Goal: Communication & Community: Answer question/provide support

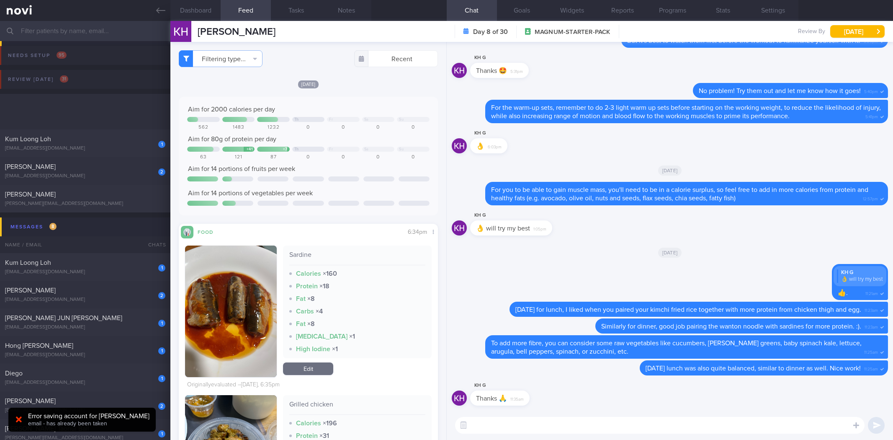
select select "8"
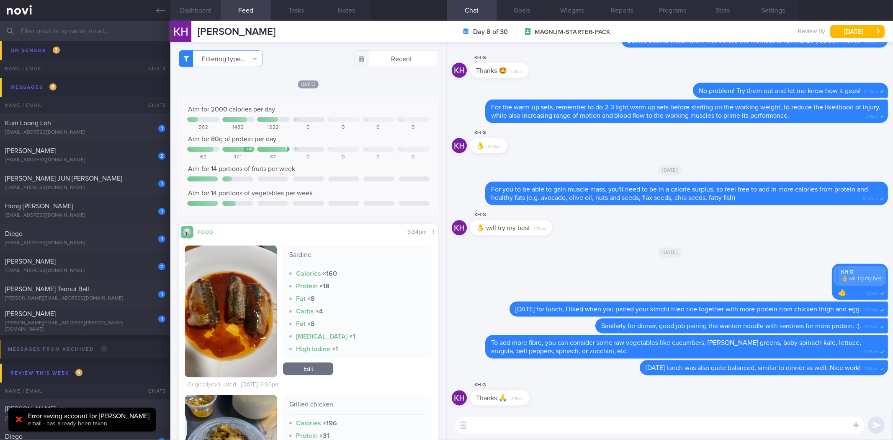
click at [216, 3] on button "Dashboard" at bounding box center [195, 10] width 50 height 21
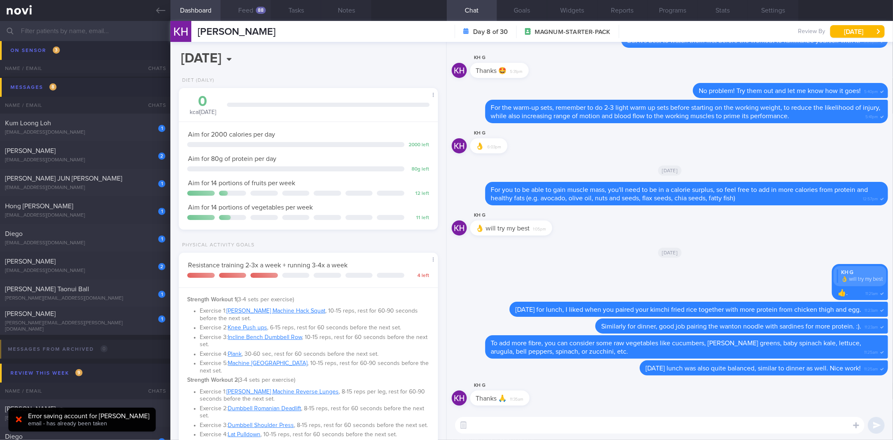
click at [251, 16] on button "Feed 88" at bounding box center [246, 10] width 50 height 21
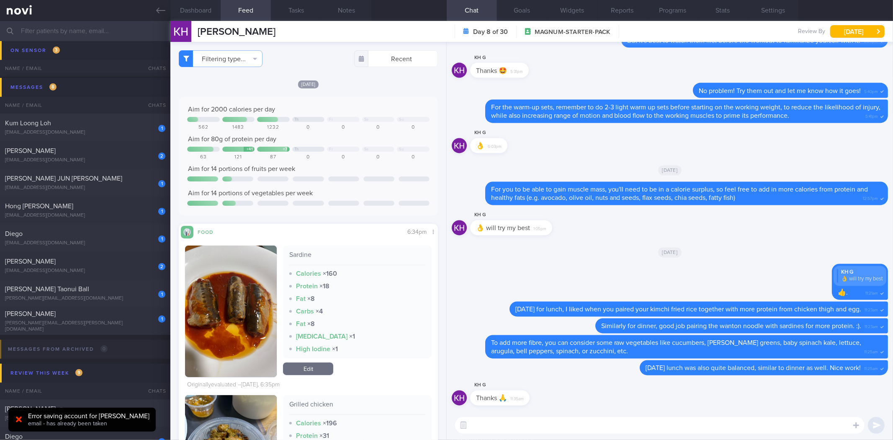
click at [547, 422] on textarea at bounding box center [659, 425] width 409 height 17
type textarea "No problem! Were you able to clock your gym workout yet?"
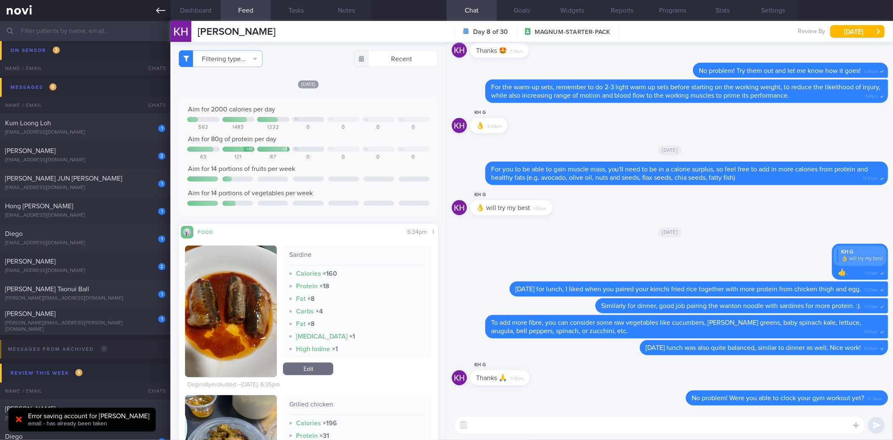
click at [156, 5] on link at bounding box center [85, 10] width 170 height 21
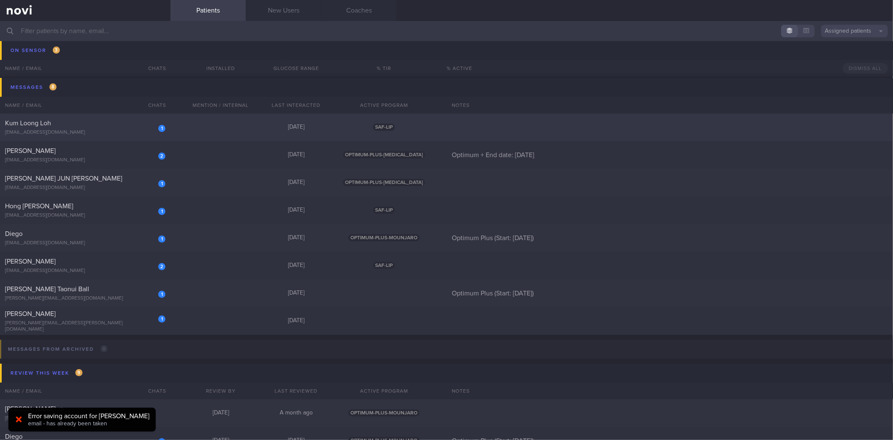
click at [109, 123] on div "Kum Loong Loh" at bounding box center [84, 123] width 158 height 8
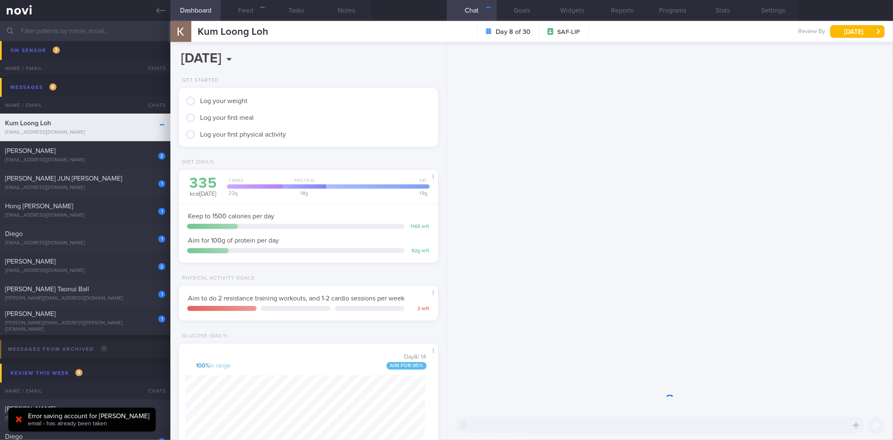
scroll to position [142, 240]
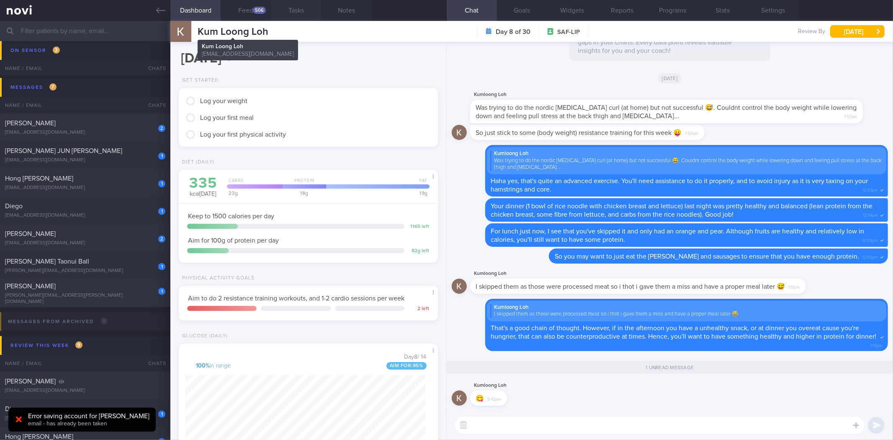
drag, startPoint x: 255, startPoint y: 10, endPoint x: 274, endPoint y: 2, distance: 19.9
click at [255, 10] on div "506" at bounding box center [259, 10] width 13 height 7
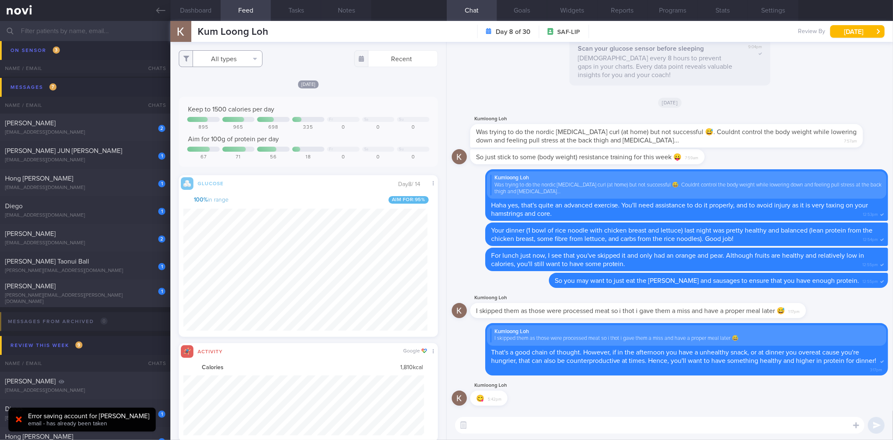
click at [247, 63] on button "All types" at bounding box center [221, 58] width 84 height 17
click at [239, 86] on button "Activity" at bounding box center [220, 87] width 83 height 13
checkbox input "false"
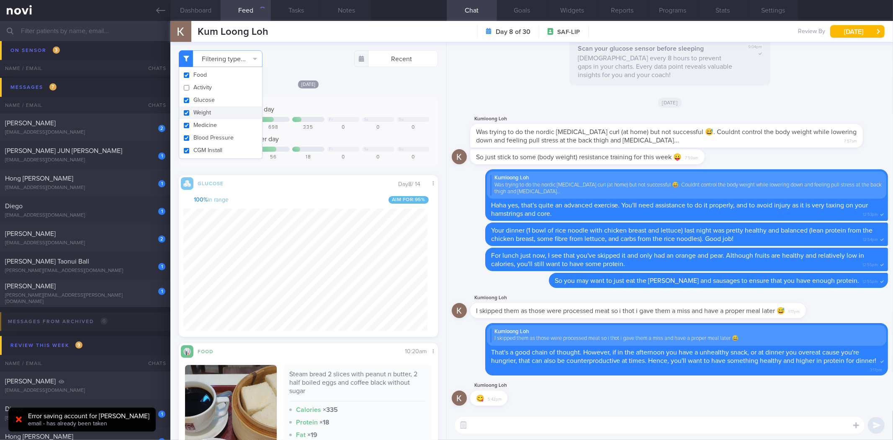
click at [237, 115] on button "Weight" at bounding box center [220, 112] width 83 height 13
checkbox input "false"
click at [338, 88] on div "Today Keep to 1500 calories per day Fr Sa Su 895 965 698 335 0 0 0 Aim for 100g…" at bounding box center [308, 312] width 259 height 464
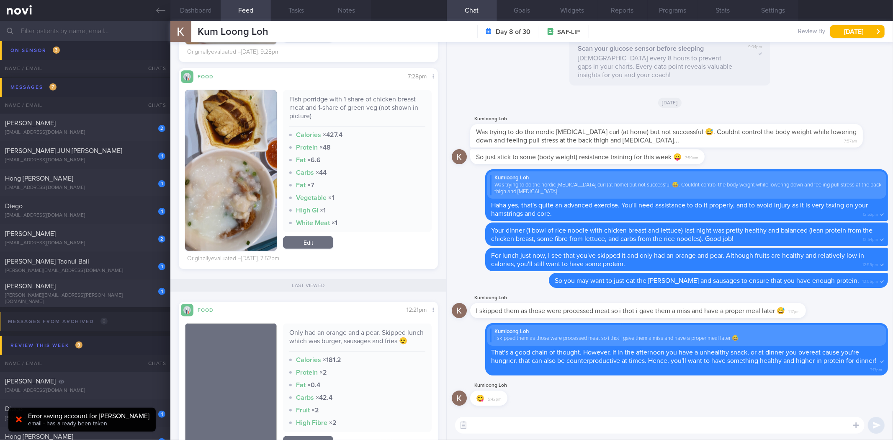
scroll to position [418555, 418461]
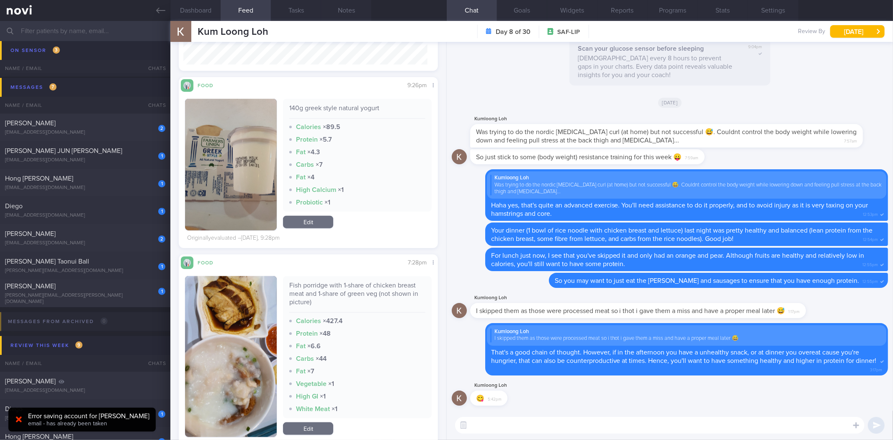
click at [533, 431] on textarea at bounding box center [659, 425] width 409 height 17
click at [375, 289] on div "Fish porridge with 1-share of chicken breast meat and 1-share of green veg (not…" at bounding box center [357, 296] width 136 height 31
copy div "Fish porridge with 1-share of chicken breast meat and 1-share of green veg (not…"
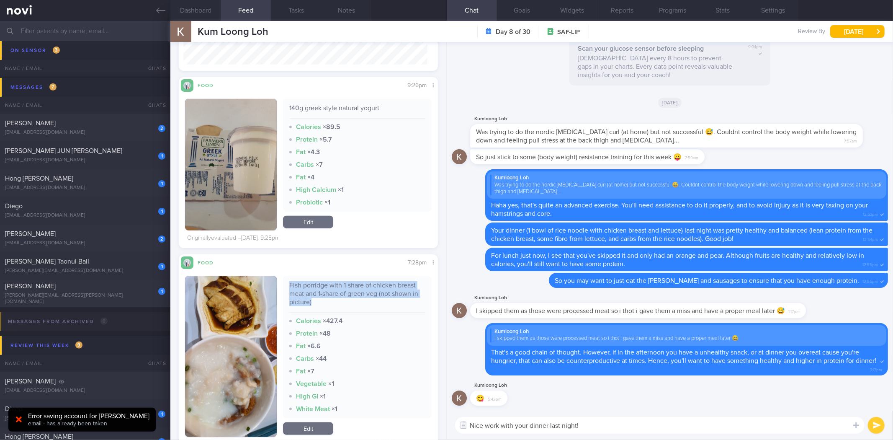
click at [643, 415] on div "Nice work with your dinner last night! Nice work with your dinner last night! ​…" at bounding box center [670, 424] width 446 height 29
click at [643, 427] on textarea "Nice work with your dinner last night!" at bounding box center [659, 425] width 409 height 17
paste textarea "Fish porridge with 1-share of chicken breast meat and 1-share of green veg (not…"
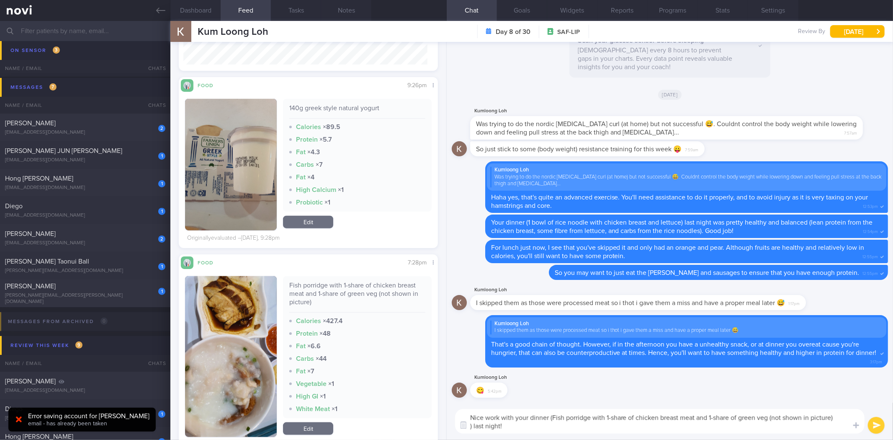
type textarea "Nice work with your dinner (Fish porridge with 1-share of chicken breast meat a…"
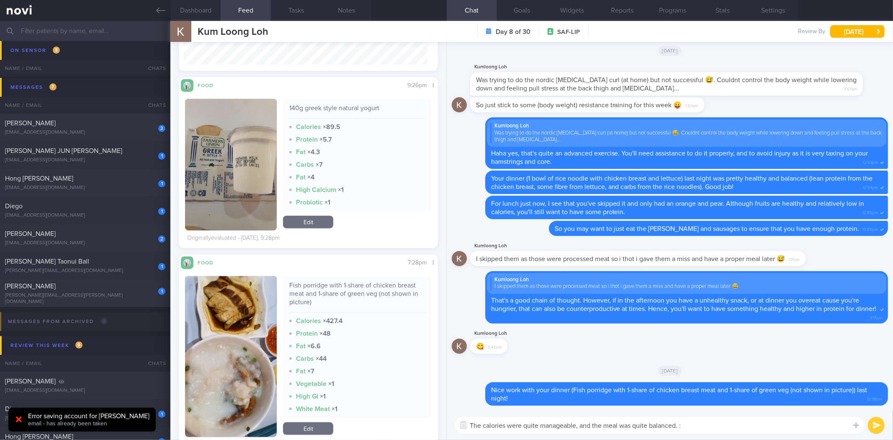
type textarea "The calories were quite manageable, and the meal was quite balanced. :)"
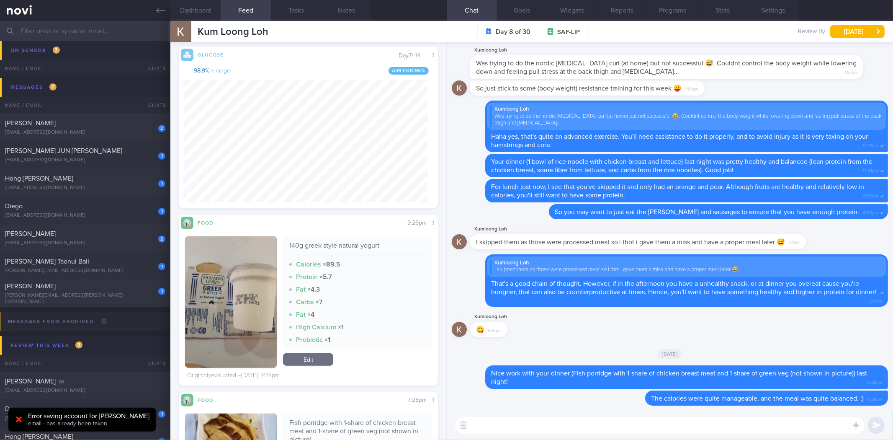
scroll to position [558, 0]
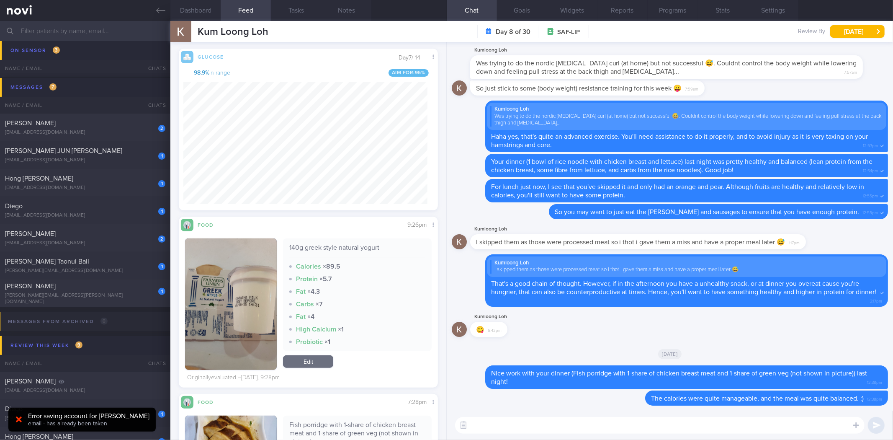
click at [592, 424] on textarea at bounding box center [659, 425] width 409 height 17
type textarea "After that, you had a snack, but it was a healthy one that is quite low in calo…"
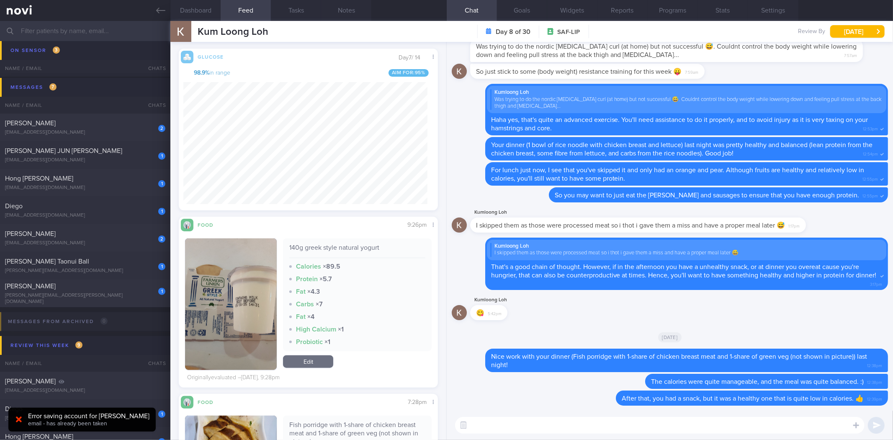
drag, startPoint x: 151, startPoint y: 7, endPoint x: 170, endPoint y: 36, distance: 34.5
click at [151, 7] on link at bounding box center [85, 10] width 170 height 21
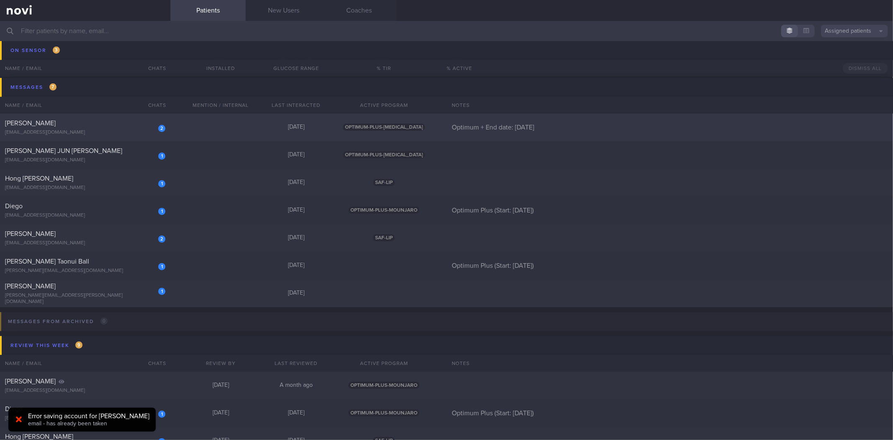
click at [138, 133] on div "[EMAIL_ADDRESS][DOMAIN_NAME]" at bounding box center [85, 132] width 160 height 6
select select "8"
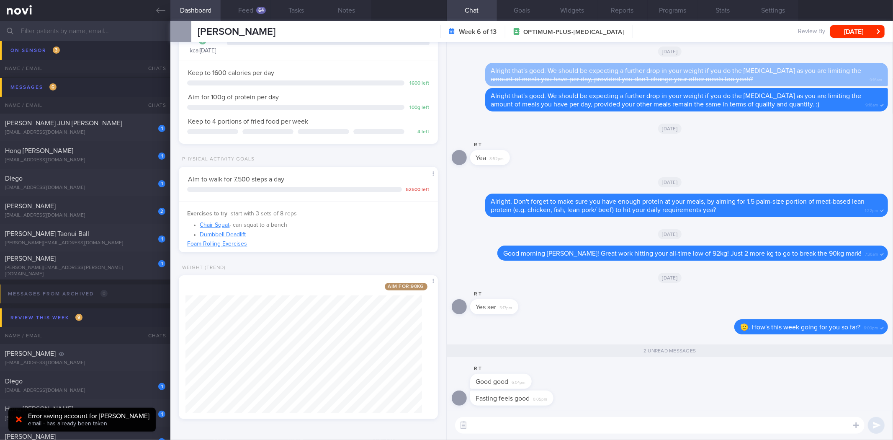
click at [649, 430] on textarea at bounding box center [659, 425] width 409 height 17
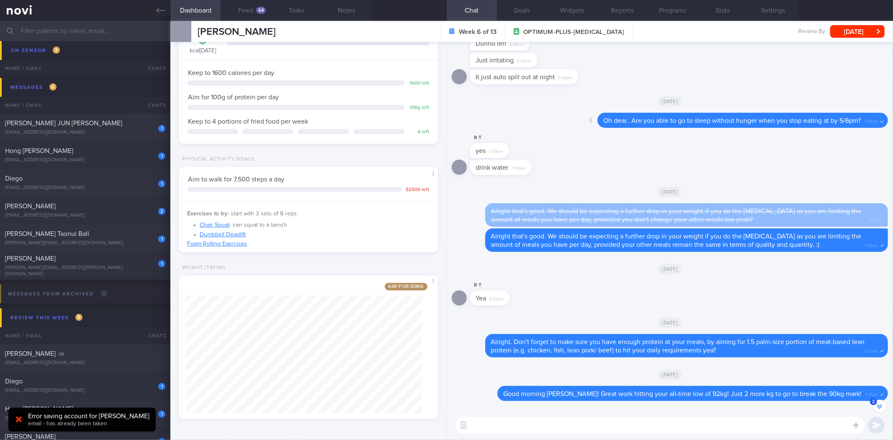
scroll to position [0, 0]
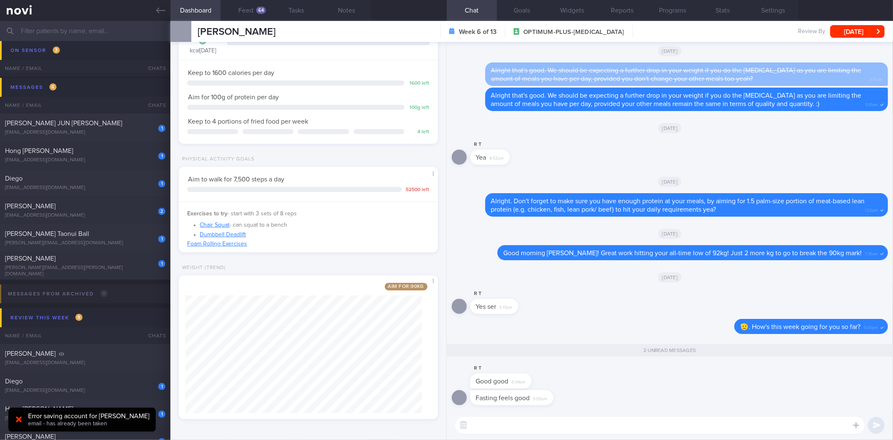
click at [554, 427] on textarea at bounding box center [659, 425] width 409 height 17
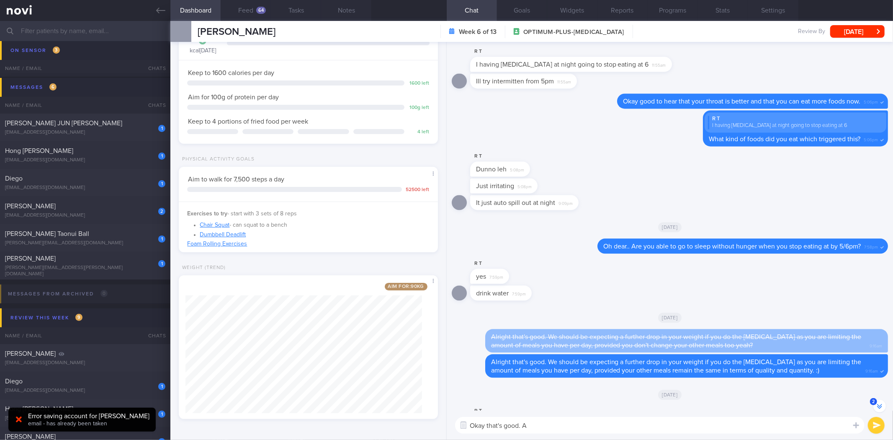
scroll to position [-279, 0]
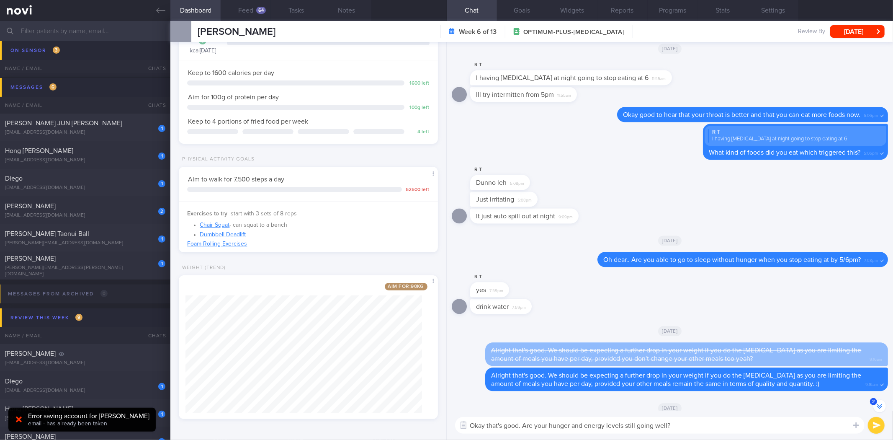
type textarea "Okay that's good. Are your hunger and energy levels still going well?"
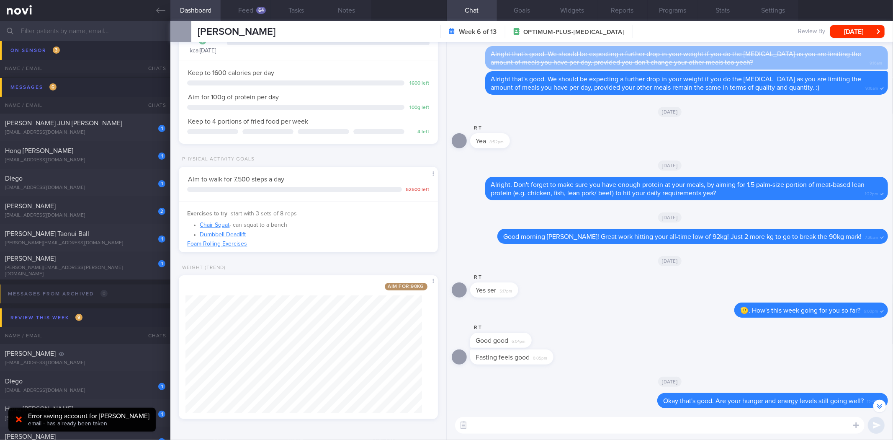
scroll to position [0, 0]
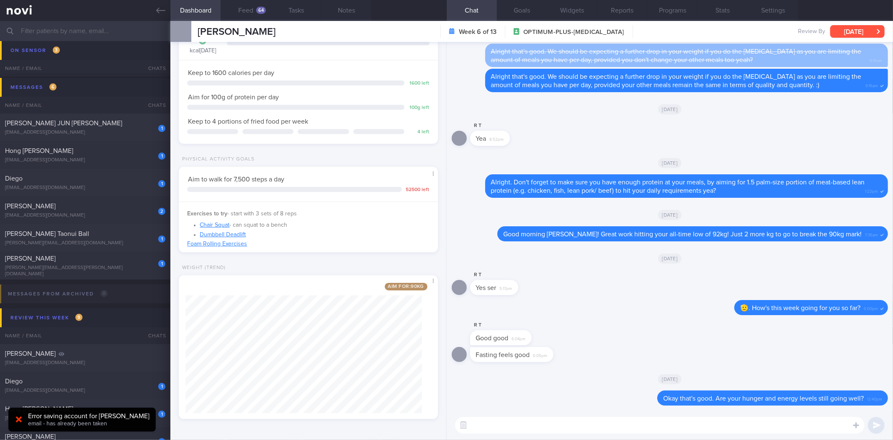
click at [841, 29] on button "[DATE]" at bounding box center [857, 31] width 54 height 13
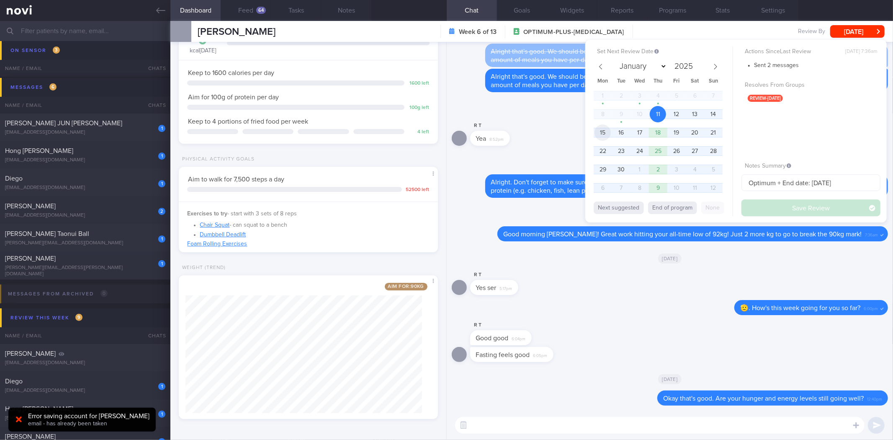
click at [600, 131] on span "15" at bounding box center [603, 132] width 16 height 16
click at [794, 206] on button "Save Review" at bounding box center [811, 207] width 139 height 17
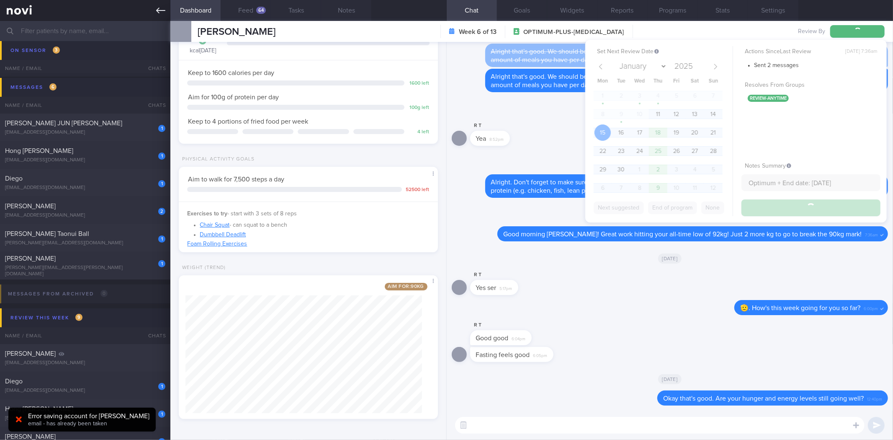
click at [158, 3] on link at bounding box center [85, 10] width 170 height 21
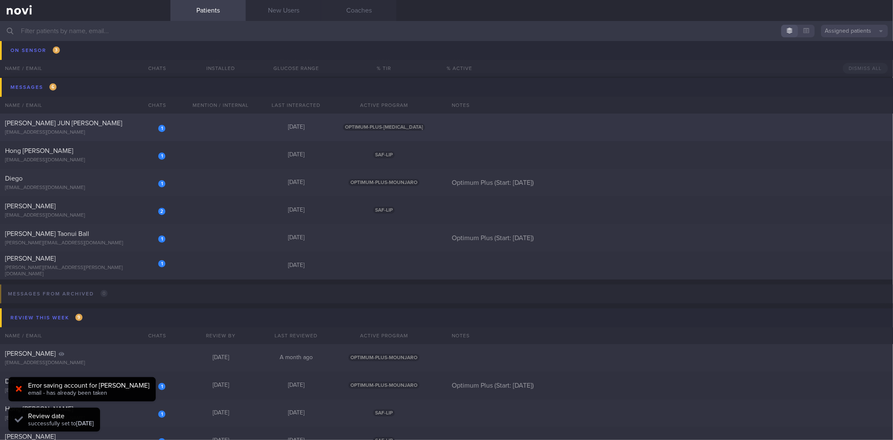
click at [98, 130] on div "[EMAIL_ADDRESS][DOMAIN_NAME]" at bounding box center [85, 132] width 160 height 6
select select "8"
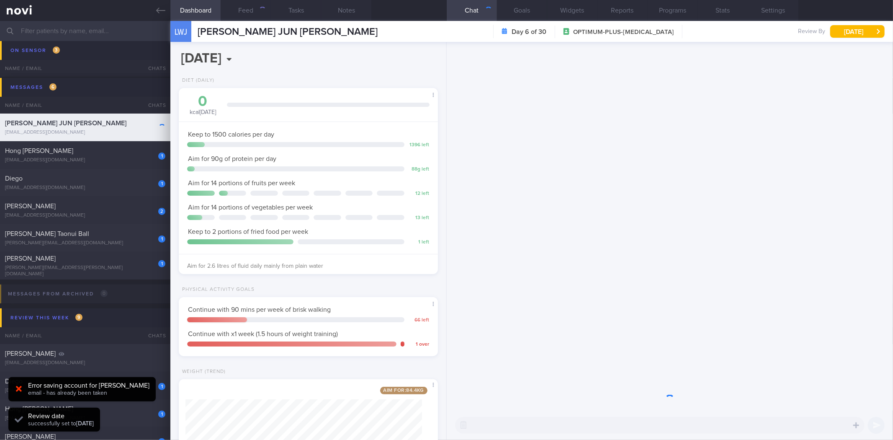
scroll to position [130, 237]
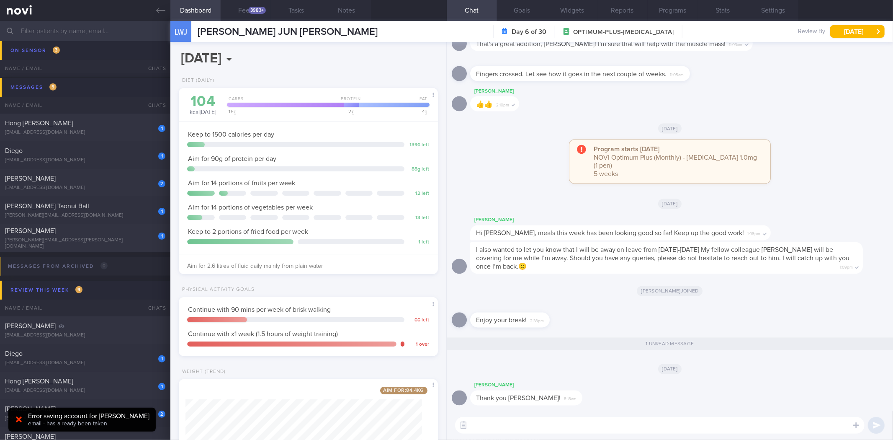
click at [170, 7] on button "Dashboard" at bounding box center [195, 10] width 50 height 21
click at [160, 7] on icon at bounding box center [160, 10] width 9 height 9
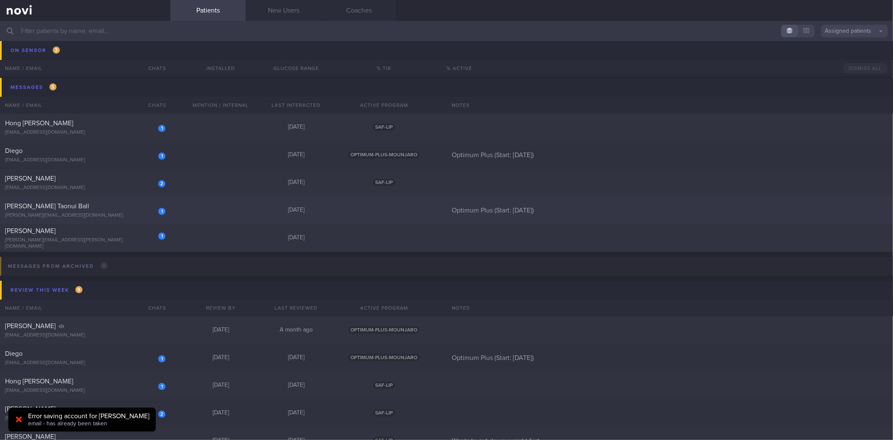
click at [133, 204] on div "[PERSON_NAME] Taonui Ball" at bounding box center [84, 206] width 158 height 8
select select "8"
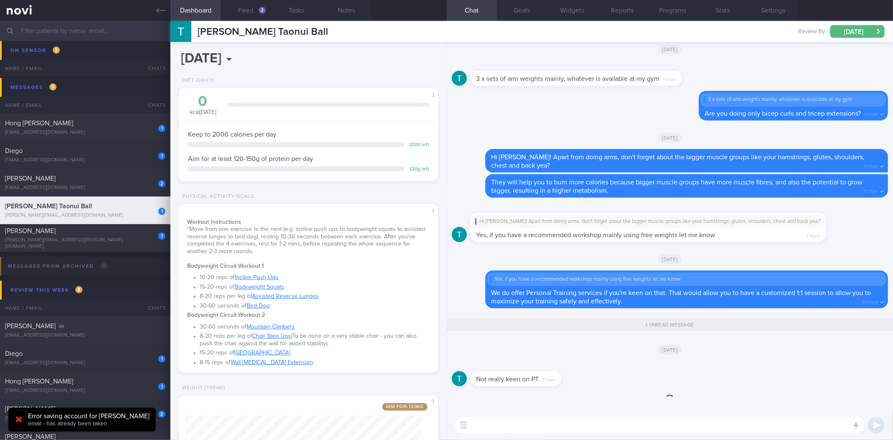
scroll to position [0, 0]
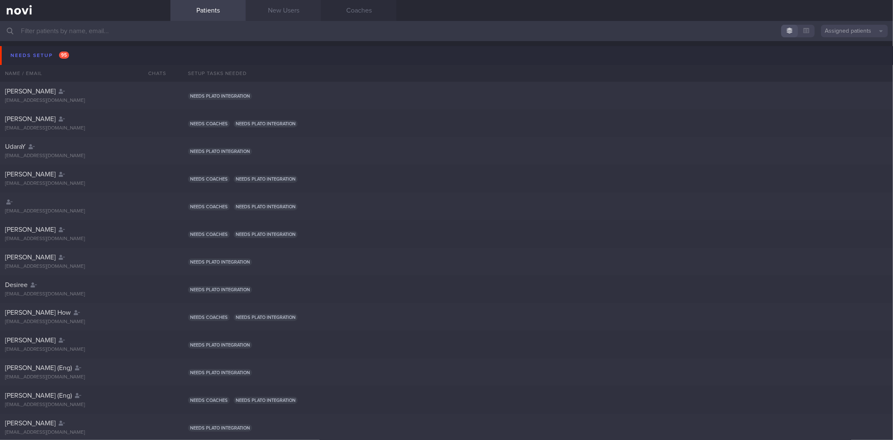
click at [272, 0] on link "New Users" at bounding box center [283, 10] width 75 height 21
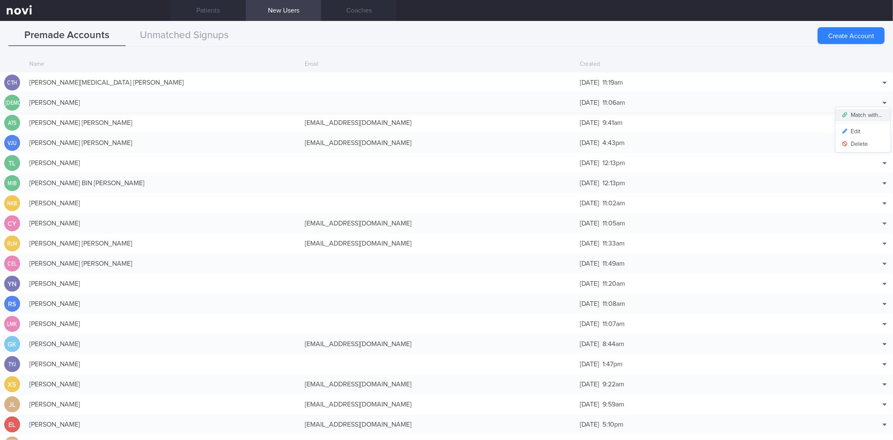
click at [867, 112] on button "Match with..." at bounding box center [863, 115] width 55 height 13
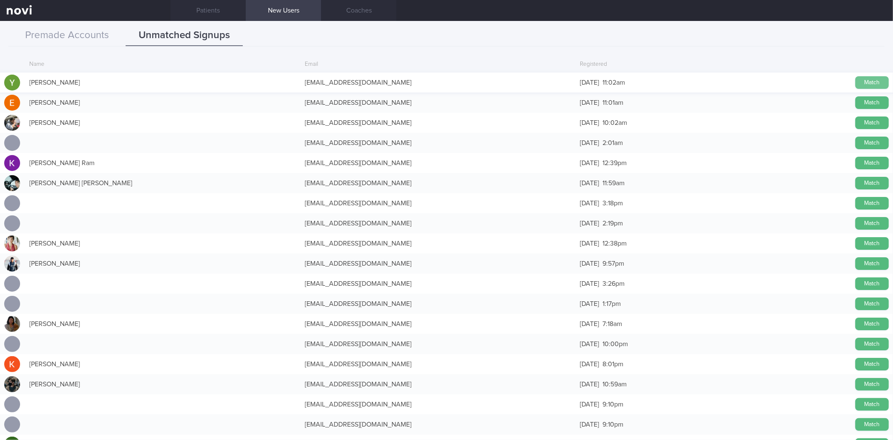
click at [876, 80] on button "Match" at bounding box center [871, 82] width 33 height 13
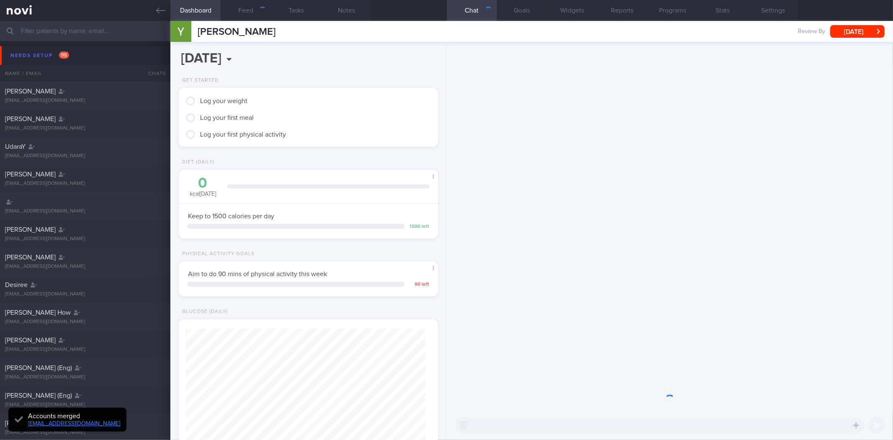
scroll to position [130, 237]
click at [569, 427] on div "​ ​" at bounding box center [659, 425] width 409 height 17
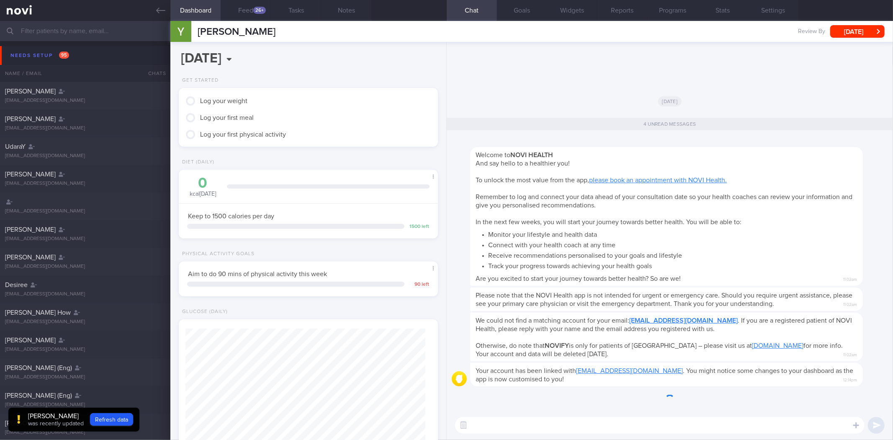
click at [569, 427] on textarea at bounding box center [659, 425] width 409 height 17
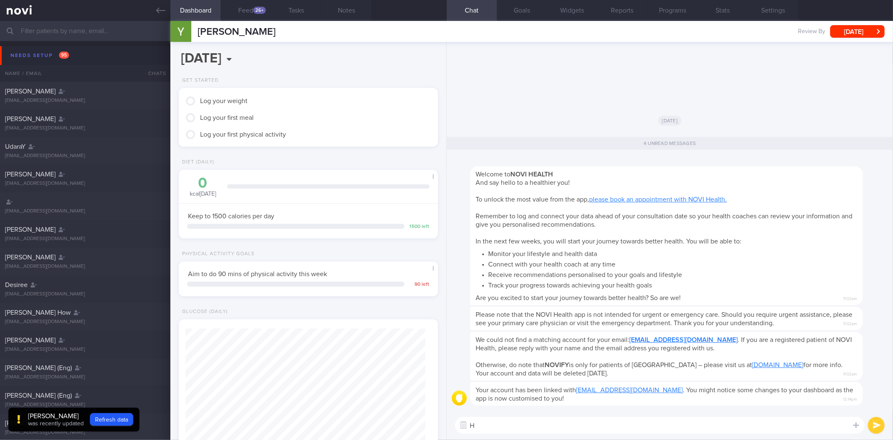
type textarea "Hi"
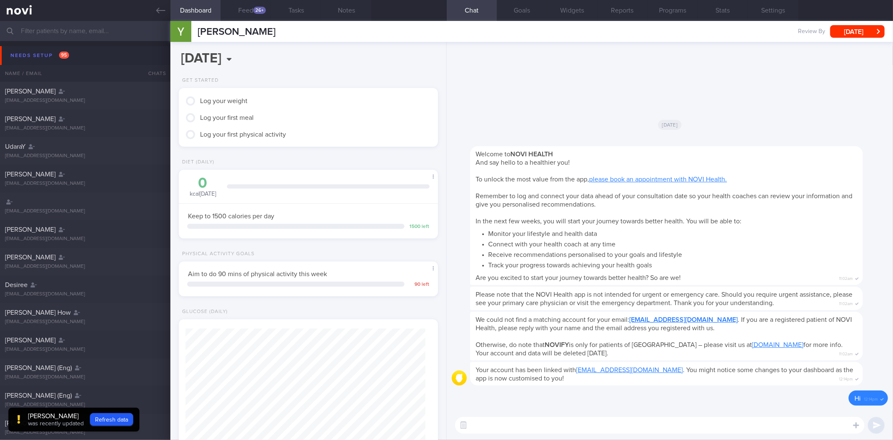
click at [569, 427] on textarea at bounding box center [659, 425] width 409 height 17
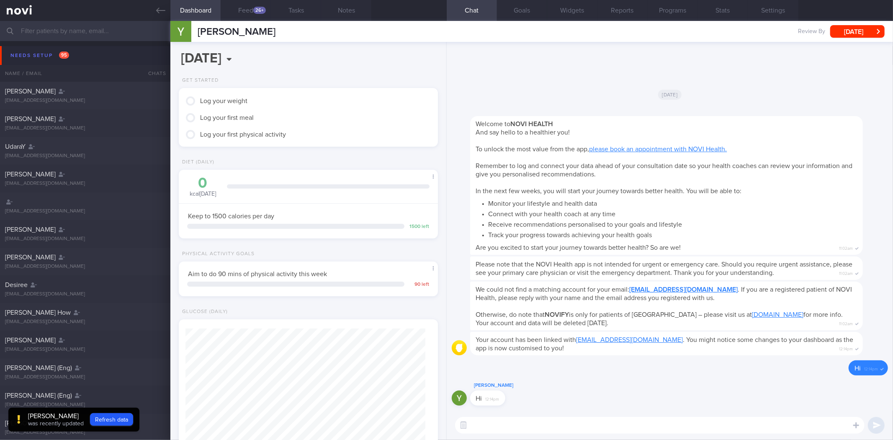
click at [537, 424] on textarea at bounding box center [659, 425] width 409 height 17
click at [256, 10] on div "26+" at bounding box center [259, 10] width 13 height 7
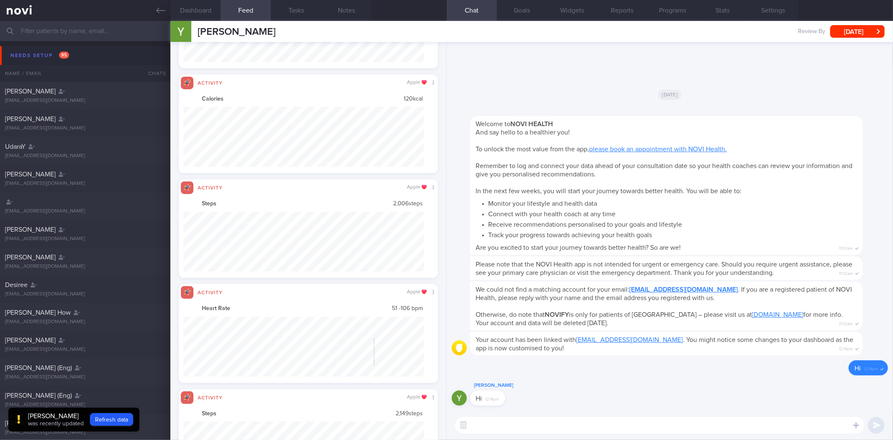
scroll to position [605, 0]
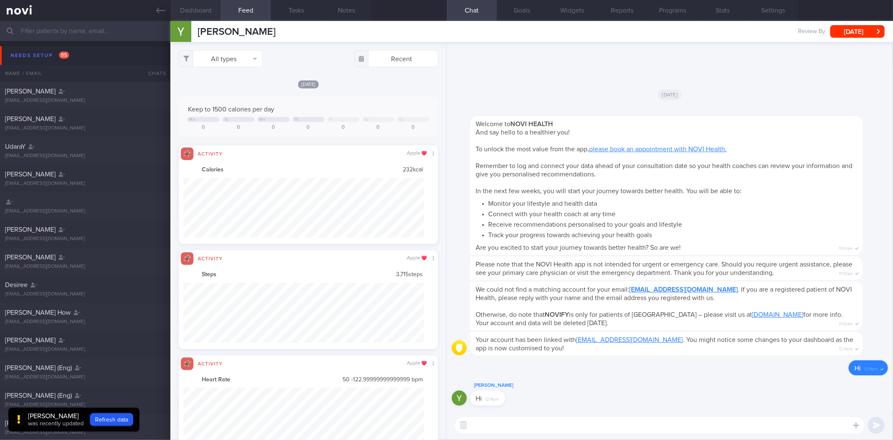
click at [215, 16] on button "Dashboard" at bounding box center [195, 10] width 50 height 21
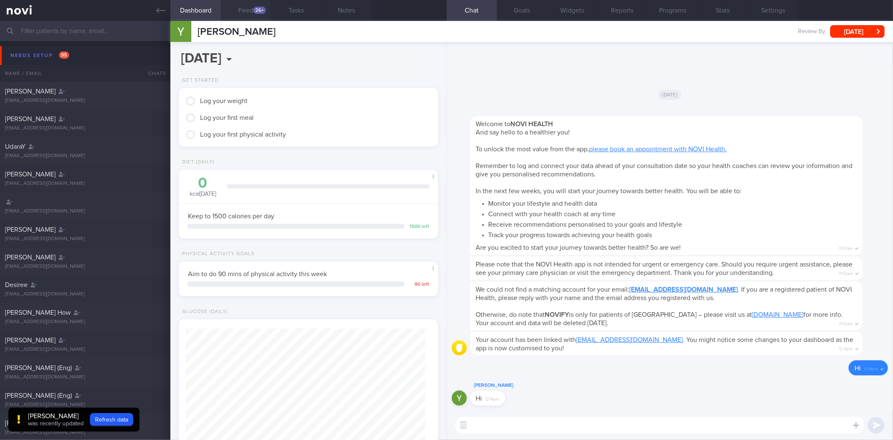
click at [249, 8] on button "Feed 26+" at bounding box center [246, 10] width 50 height 21
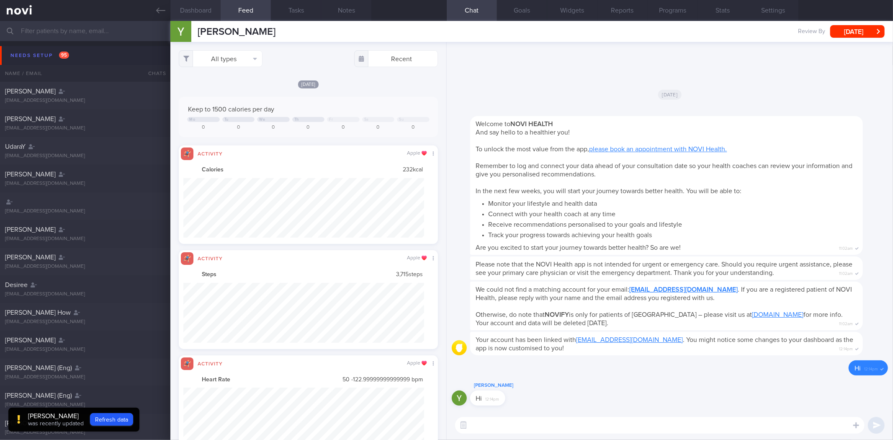
click at [201, 8] on button "Dashboard" at bounding box center [195, 10] width 50 height 21
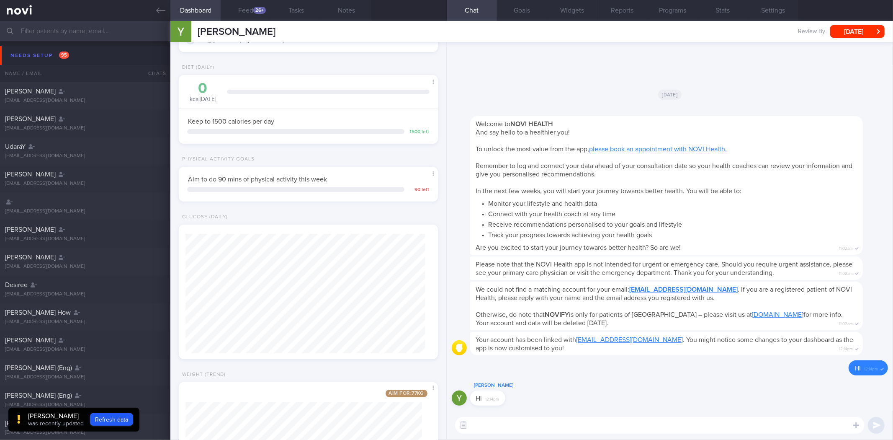
scroll to position [202, 0]
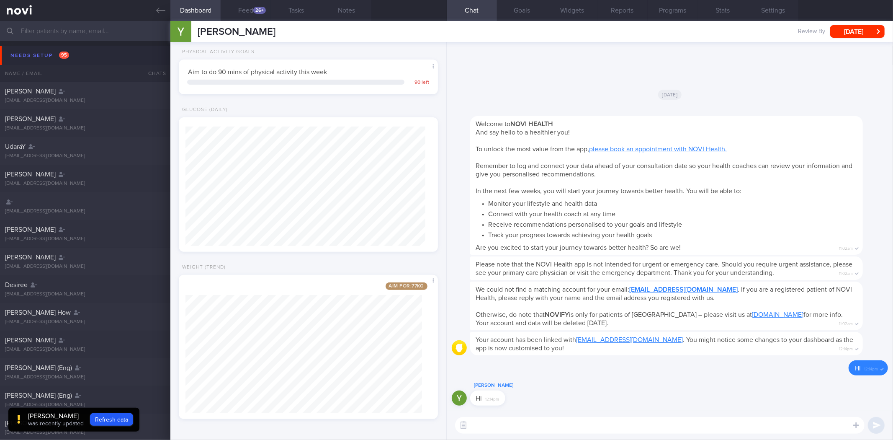
click at [567, 423] on textarea at bounding box center [659, 425] width 409 height 17
click at [350, 10] on button "Notes" at bounding box center [346, 10] width 50 height 21
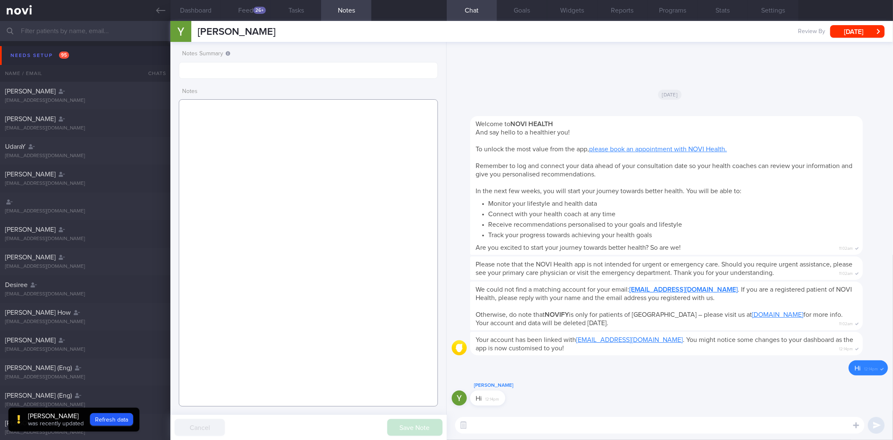
click at [283, 131] on textarea at bounding box center [308, 252] width 259 height 307
paste textarea "[DATE] 11:06 am [PERSON_NAME] (RSAF/ ) S9811497A [DATE] S9811497A Weight: 78.4 …"
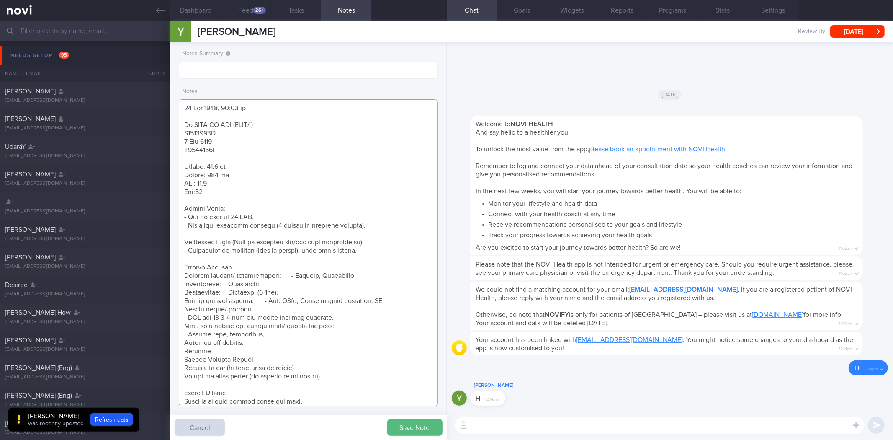
scroll to position [493, 0]
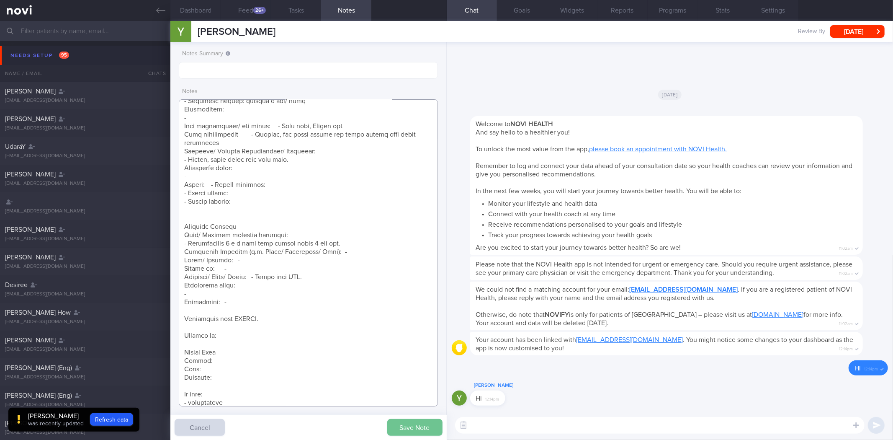
type textarea "[DATE] 11:06 am [PERSON_NAME] (RSAF/ ) S9811497A [DATE] S9811497A Weight: 78.4 …"
click at [415, 425] on button "Save Note" at bounding box center [414, 427] width 55 height 17
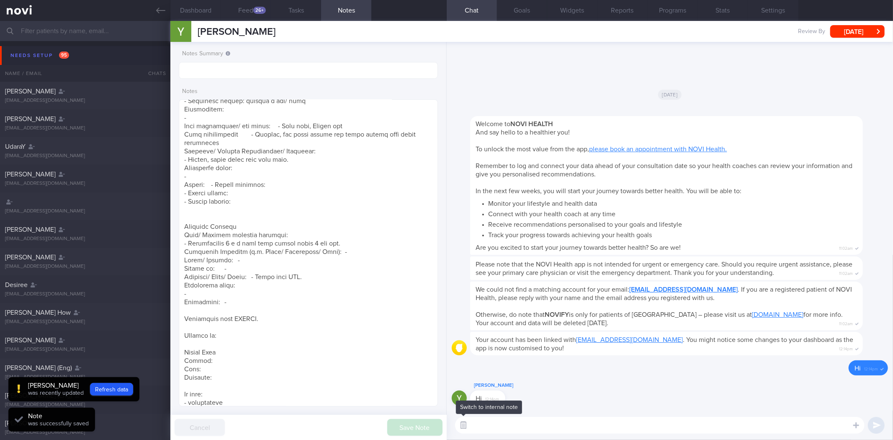
click at [461, 426] on button "button" at bounding box center [463, 424] width 15 height 15
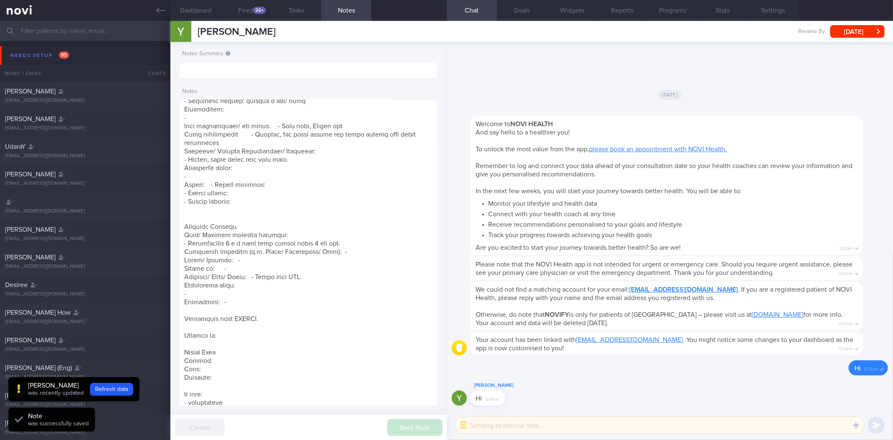
click at [503, 422] on textarea at bounding box center [659, 425] width 409 height 17
paste textarea "Hi , It was a pleasure speaking with you [DATE]. The Lifestyle Improvement Prog…"
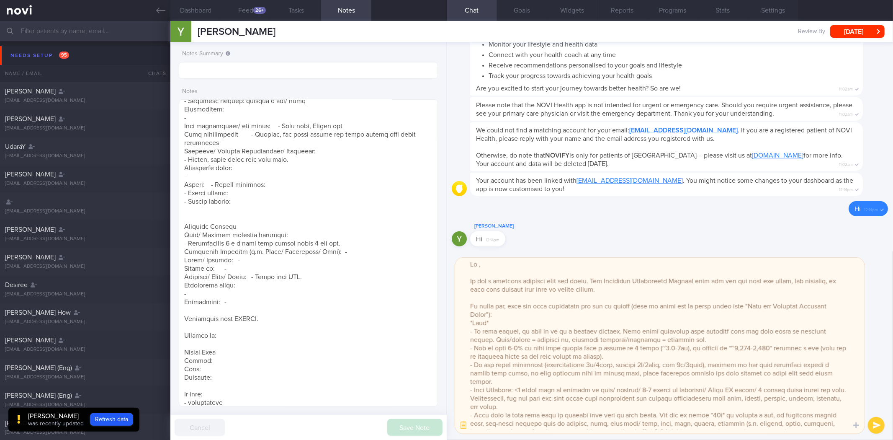
scroll to position [0, 0]
click at [480, 263] on textarea at bounding box center [659, 346] width 409 height 176
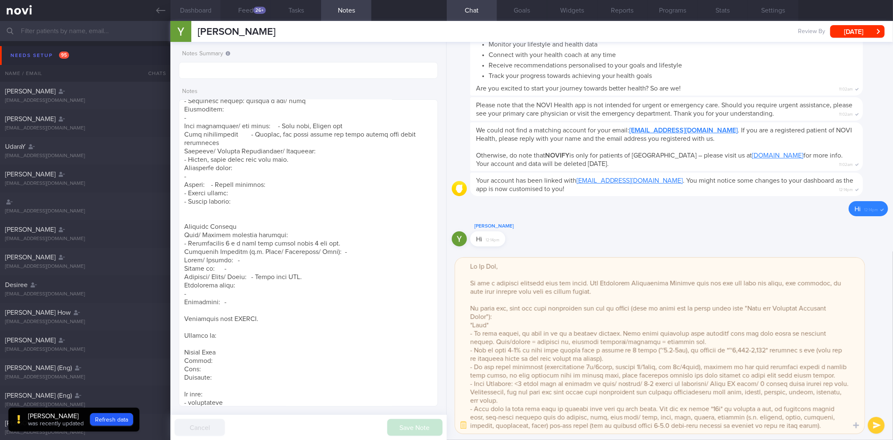
drag, startPoint x: 211, startPoint y: 11, endPoint x: 218, endPoint y: 8, distance: 7.9
click at [211, 11] on button "Dashboard" at bounding box center [195, 10] width 50 height 21
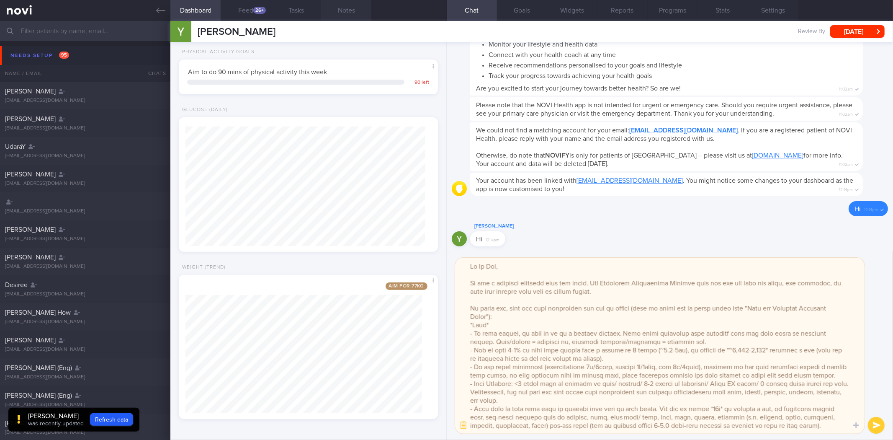
click at [345, 13] on button "Notes" at bounding box center [346, 10] width 50 height 21
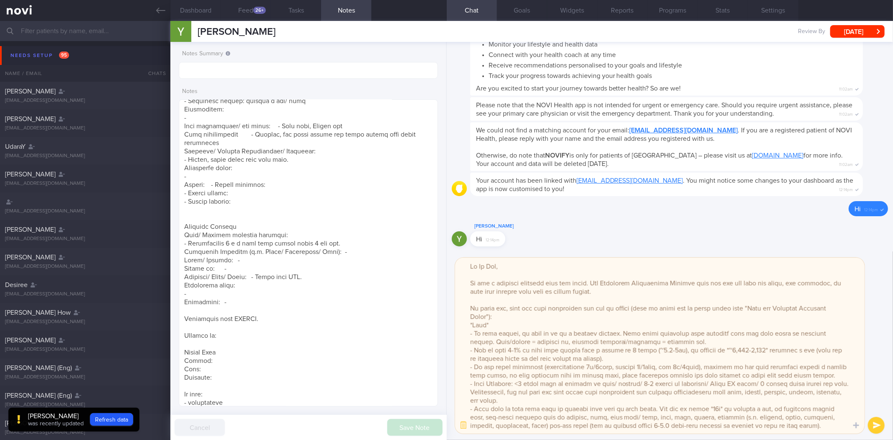
click at [668, 349] on textarea at bounding box center [659, 346] width 409 height 176
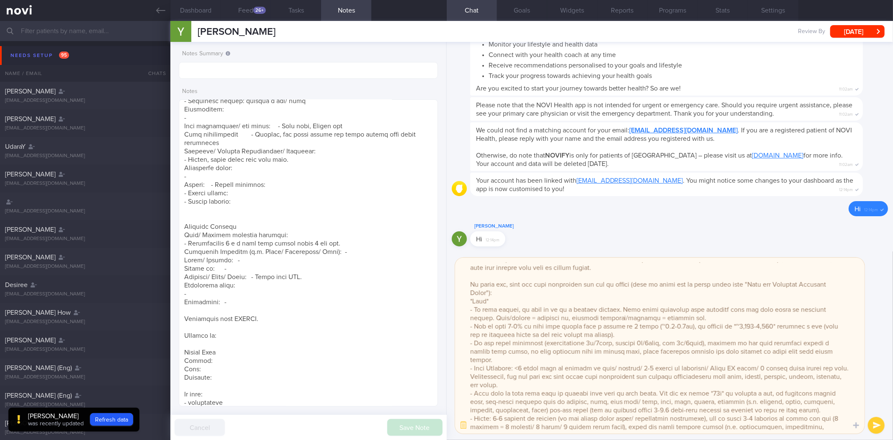
scroll to position [32, 0]
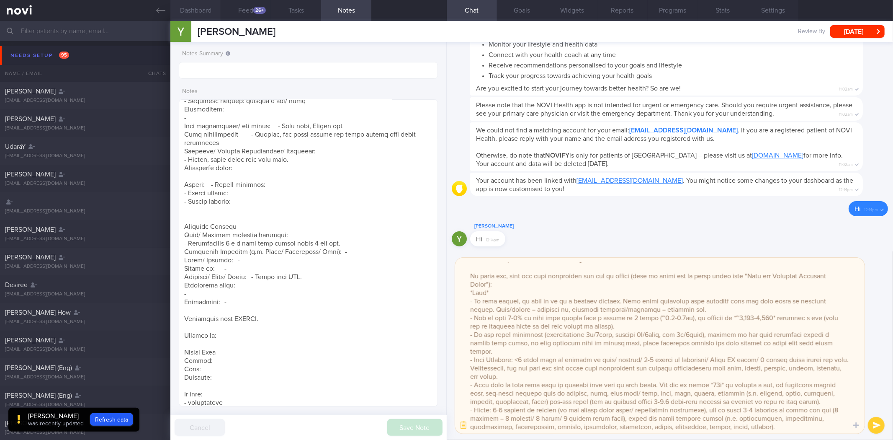
type textarea "Hi Yu Hoe, It was a pleasure speaking with you today. The Lifestyle Improvement…"
click at [198, 13] on button "Dashboard" at bounding box center [195, 10] width 50 height 21
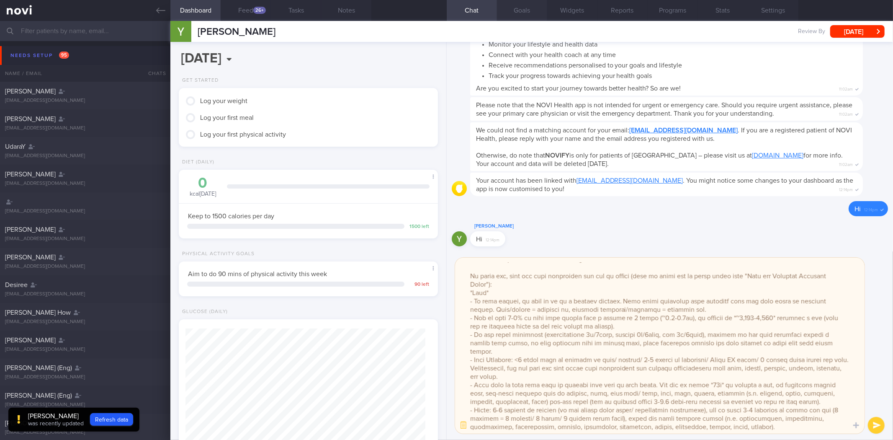
click at [522, 7] on button "Goals" at bounding box center [522, 10] width 50 height 21
select select "8"
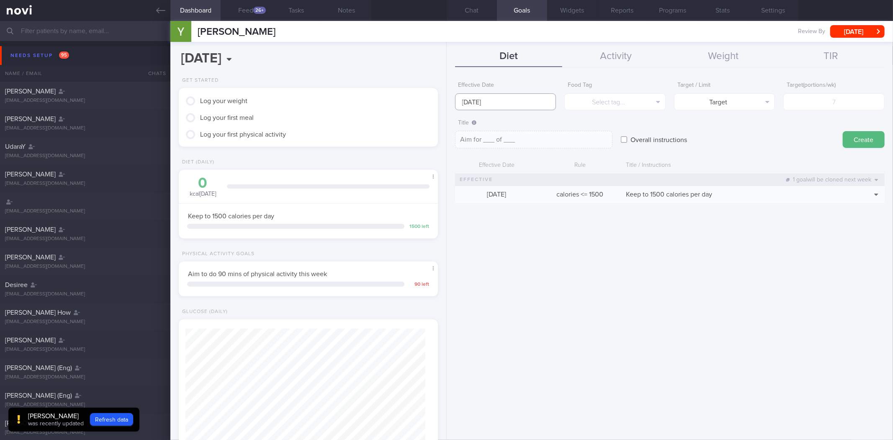
click at [517, 97] on input "15 Sep 2025" at bounding box center [505, 101] width 101 height 17
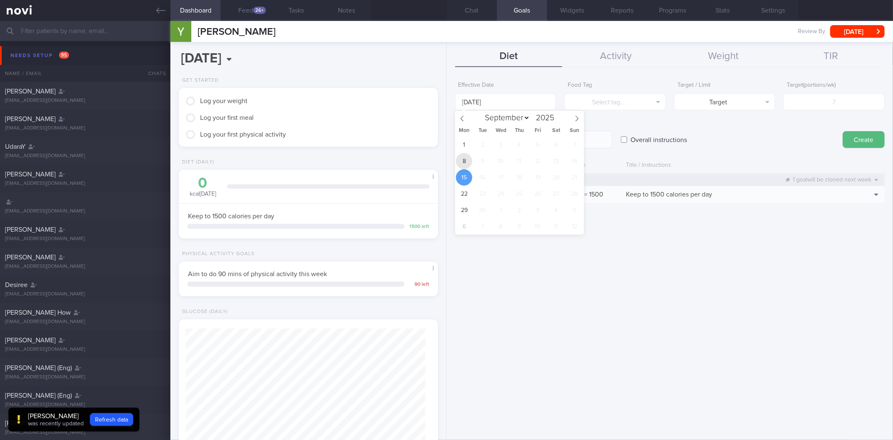
click at [465, 160] on span "8" at bounding box center [464, 161] width 16 height 16
type input "8 Sep 2025"
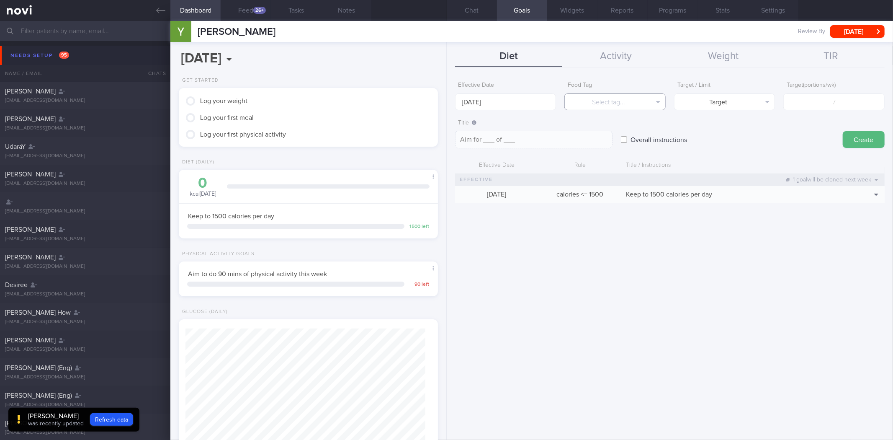
click at [633, 105] on button "Select tag..." at bounding box center [614, 101] width 101 height 17
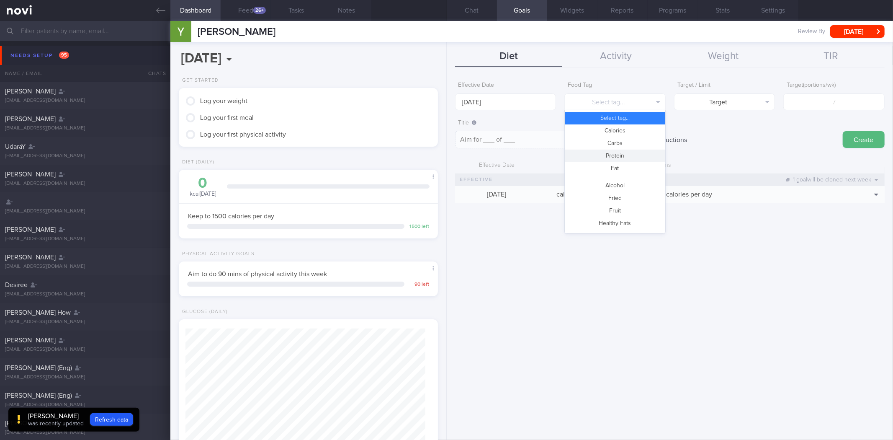
click at [633, 154] on button "Protein" at bounding box center [615, 155] width 100 height 13
type textarea "Aim for __g of protein per day"
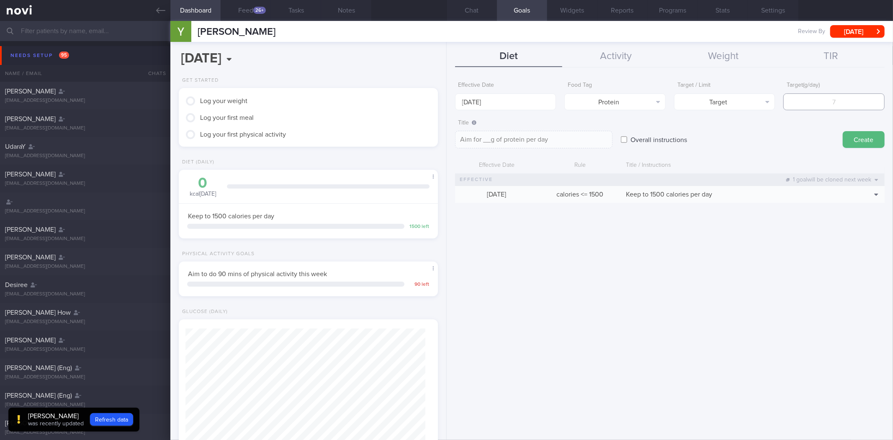
click at [840, 99] on input "number" at bounding box center [833, 101] width 101 height 17
click at [814, 103] on input "number" at bounding box center [833, 101] width 101 height 17
type input "90"
type textarea "Aim for 90g of protein per day"
type input "90"
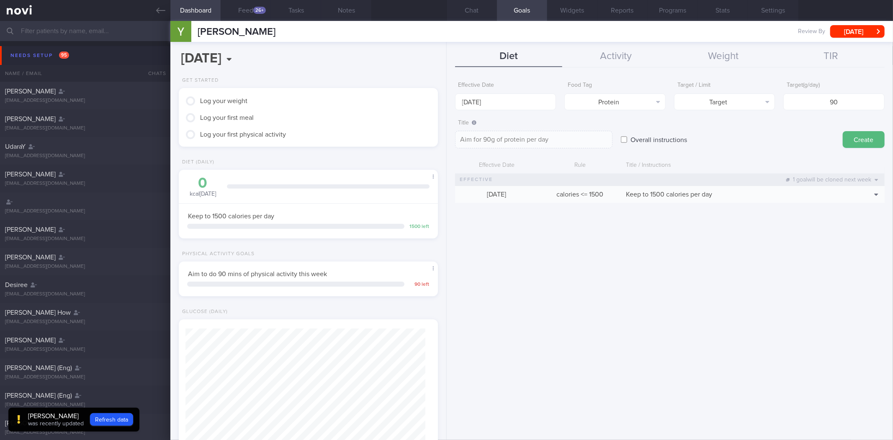
click at [843, 131] on button "Create" at bounding box center [864, 139] width 42 height 17
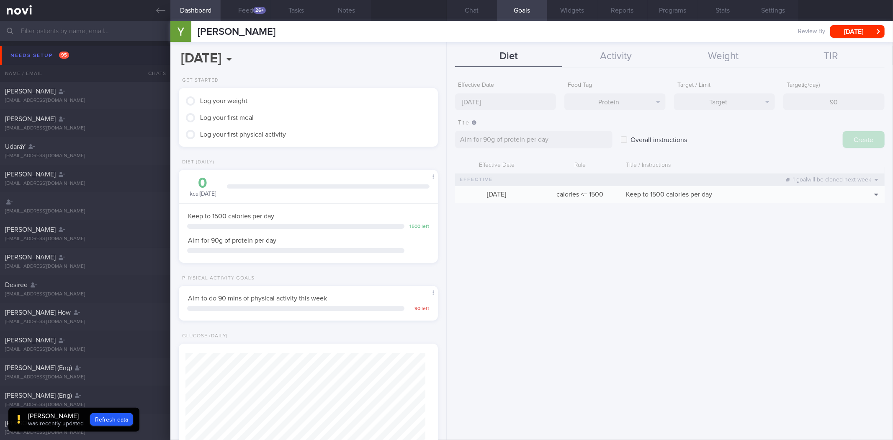
type input "15 Sep 2025"
type textarea "Aim for ___ of ___"
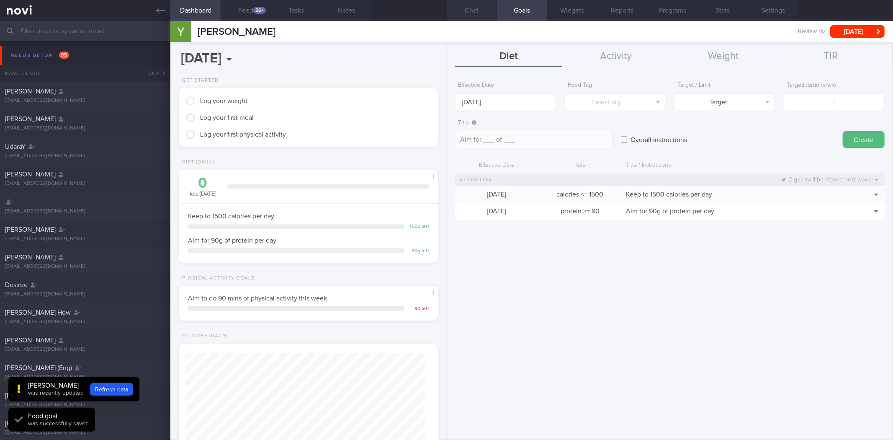
click at [494, 17] on button "Chat" at bounding box center [472, 10] width 50 height 21
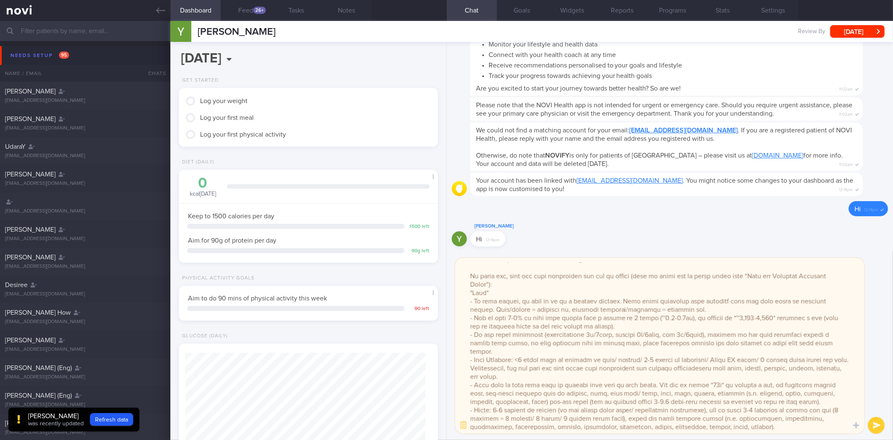
click at [718, 374] on textarea at bounding box center [659, 346] width 409 height 176
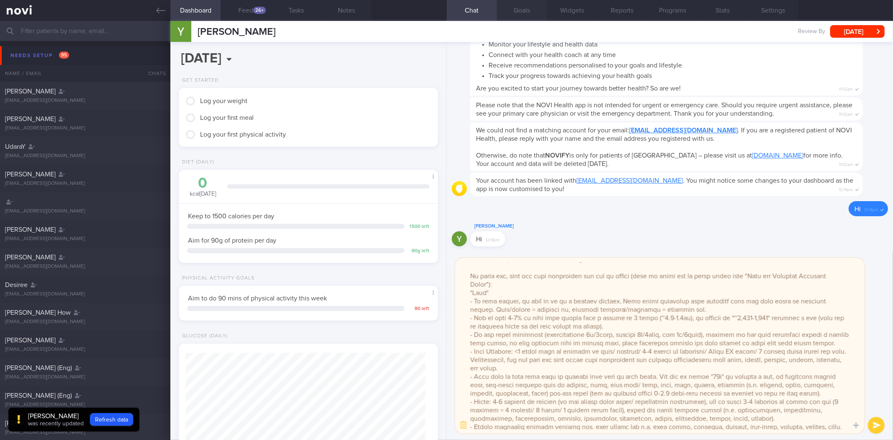
type textarea "Hi Yu Hoe, It was a pleasure speaking with you today. The Lifestyle Improvement…"
click at [533, 13] on button "Goals" at bounding box center [522, 10] width 50 height 21
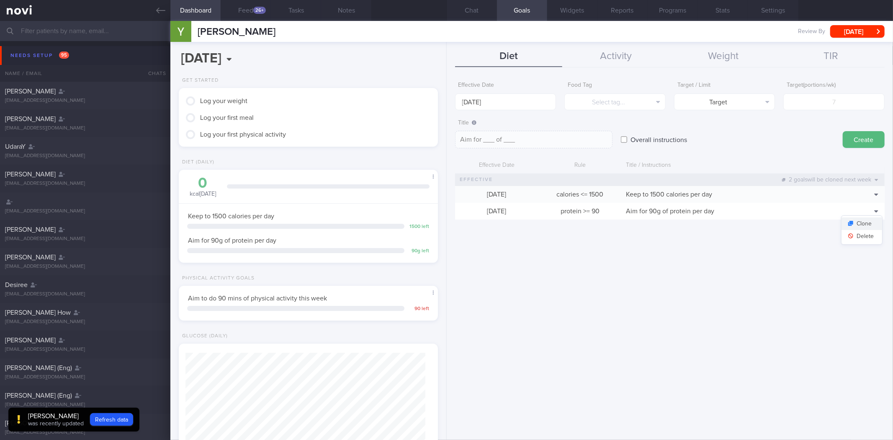
click at [865, 224] on button "Clone" at bounding box center [862, 223] width 41 height 13
type input "90"
type textarea "Aim for 90g of protein per day"
click at [845, 102] on input "90" at bounding box center [833, 101] width 101 height 17
type input "9"
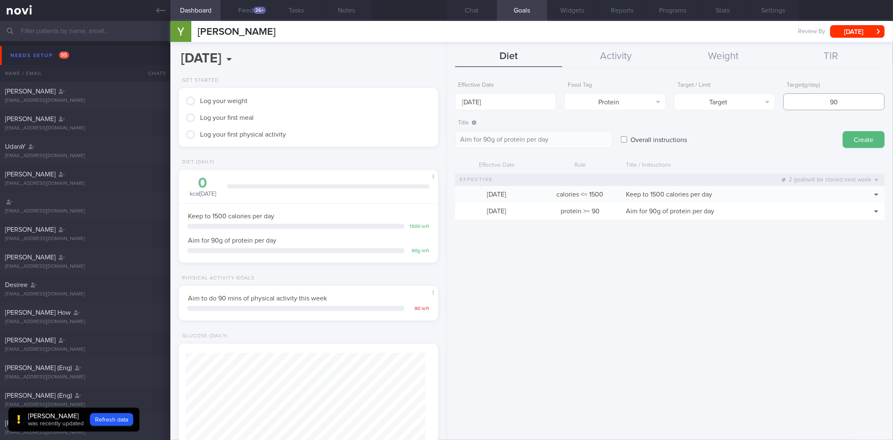
type textarea "Aim for 9g of protein per day"
type input "95"
type textarea "Aim for 95g of protein per day"
type input "95"
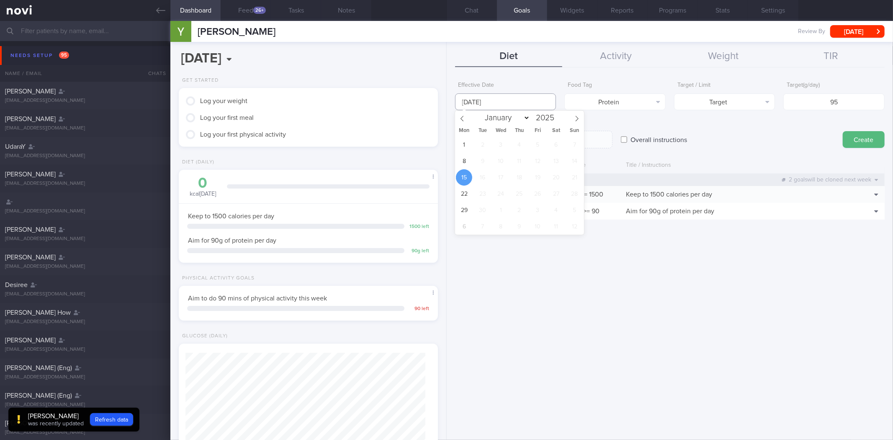
click at [511, 93] on input "15 Sep 2025" at bounding box center [505, 101] width 101 height 17
click at [464, 158] on span "8" at bounding box center [464, 161] width 16 height 16
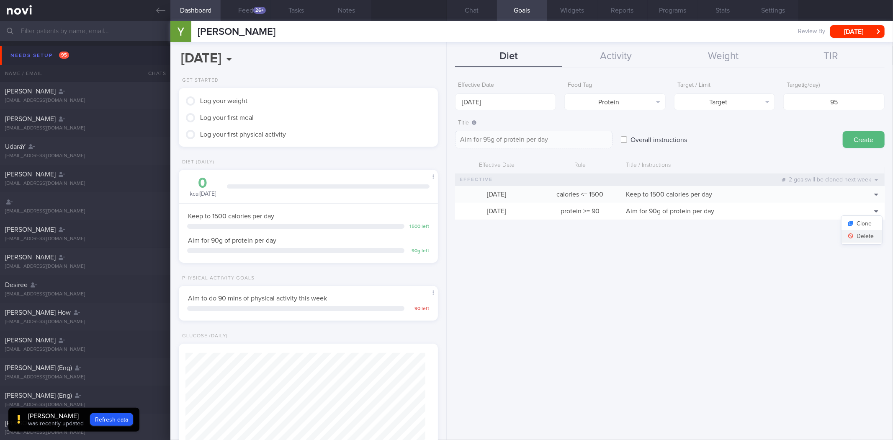
click at [862, 230] on button "Delete" at bounding box center [862, 236] width 41 height 13
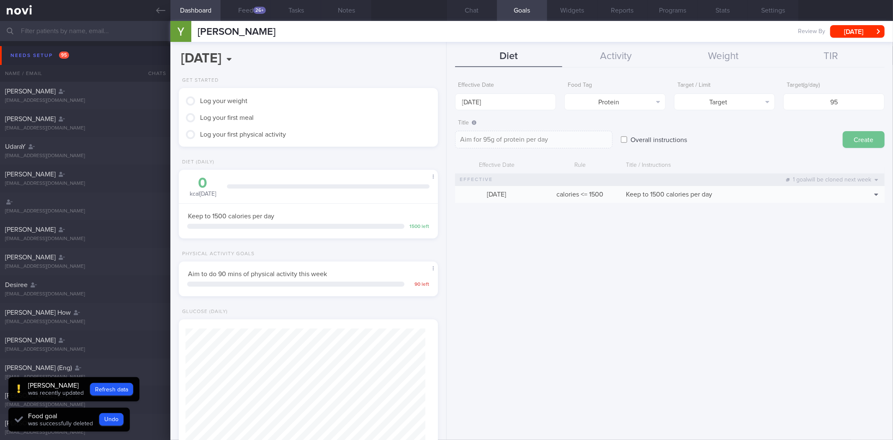
click at [866, 136] on button "Create" at bounding box center [864, 139] width 42 height 17
type input "15 Sep 2025"
type textarea "Aim for ___ of ___"
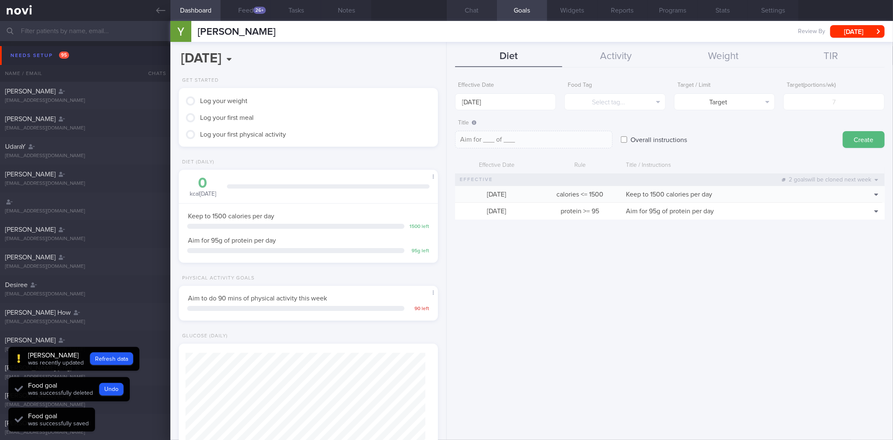
click at [470, 11] on button "Chat" at bounding box center [472, 10] width 50 height 21
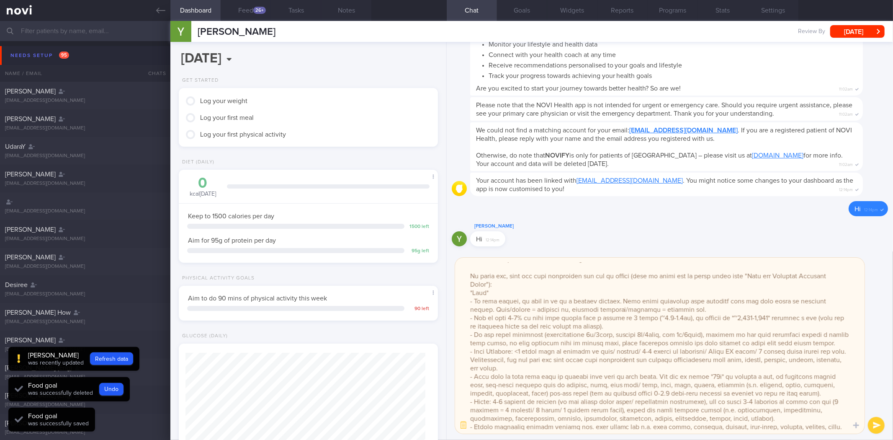
click at [694, 315] on textarea at bounding box center [659, 346] width 409 height 176
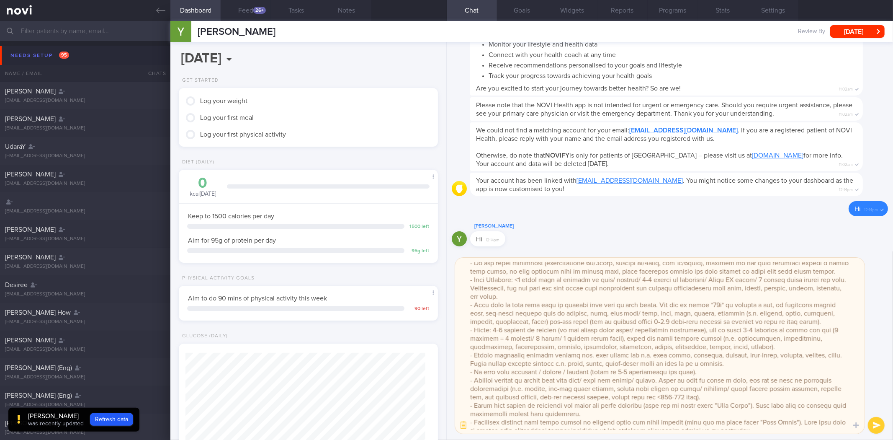
scroll to position [126, 0]
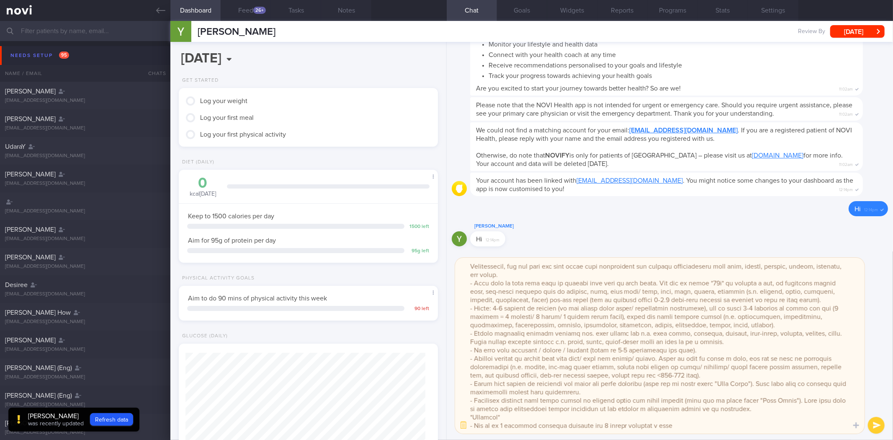
click at [512, 326] on textarea at bounding box center [659, 346] width 409 height 176
click at [514, 329] on textarea at bounding box center [659, 346] width 409 height 176
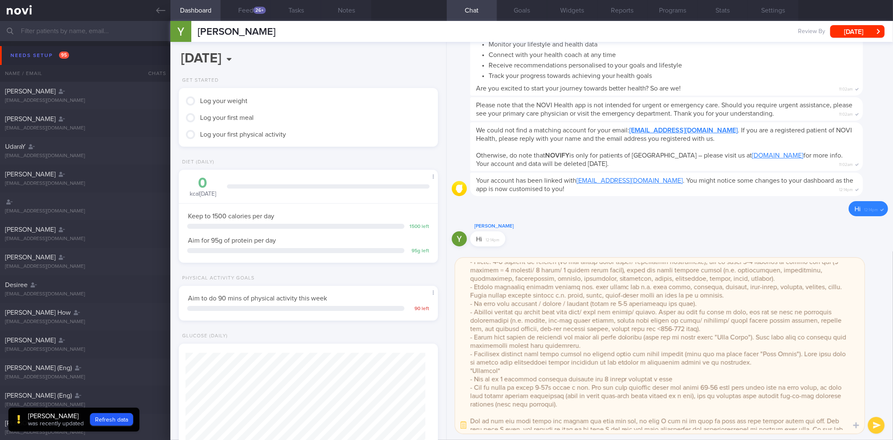
click at [745, 306] on textarea at bounding box center [659, 346] width 409 height 176
click at [708, 327] on textarea at bounding box center [659, 346] width 409 height 176
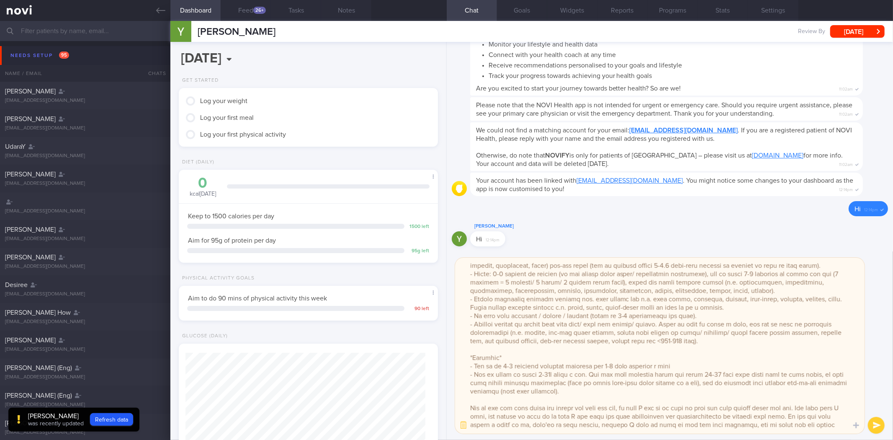
scroll to position [143, 0]
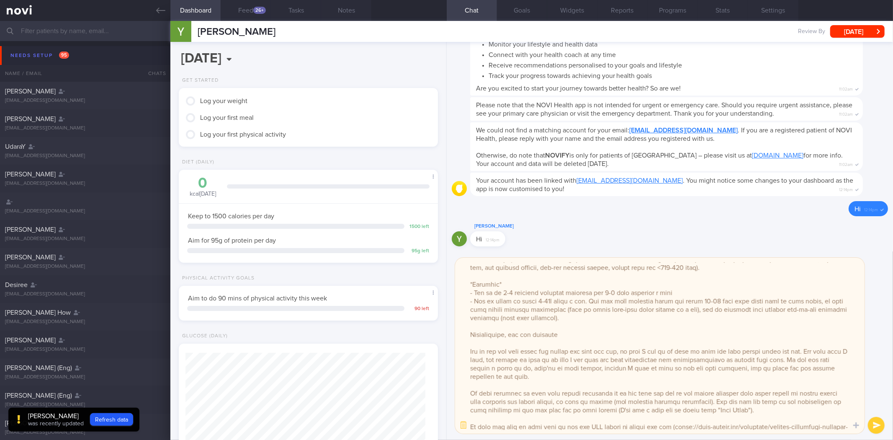
click at [575, 332] on textarea at bounding box center [659, 346] width 409 height 176
paste textarea "ashwagandha"
click at [564, 337] on textarea at bounding box center [659, 346] width 409 height 176
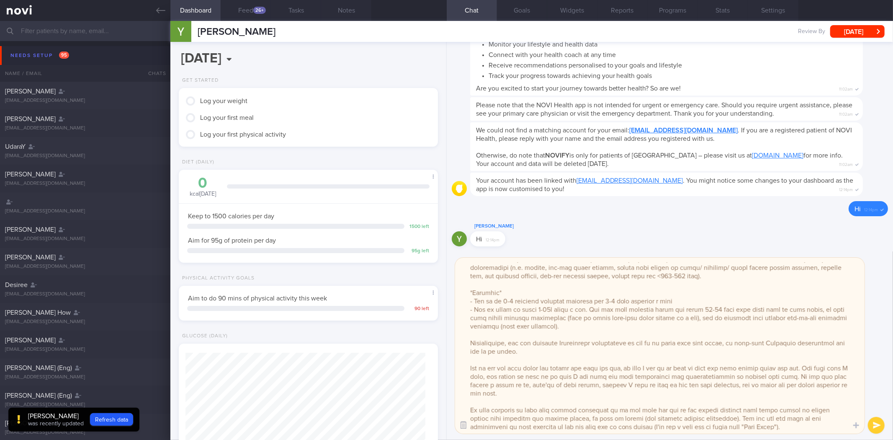
type textarea "Hi Yu Hoe, It was a pleasure speaking with you today. The Lifestyle Improvement…"
click at [466, 425] on button "button" at bounding box center [463, 424] width 15 height 15
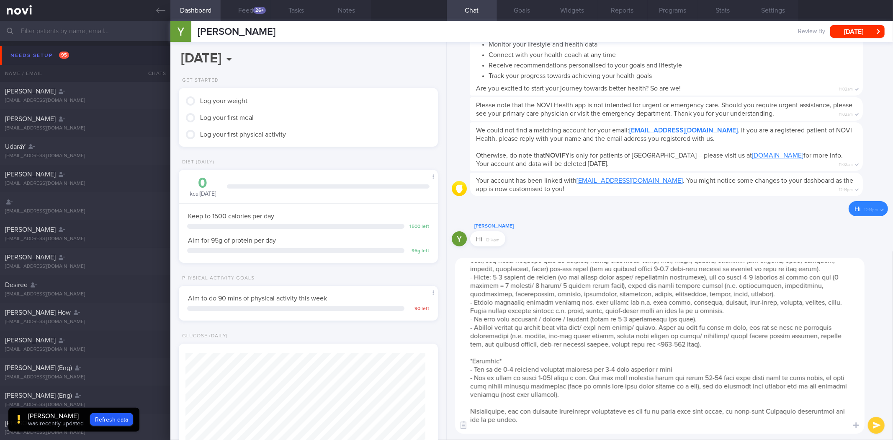
scroll to position [72, 0]
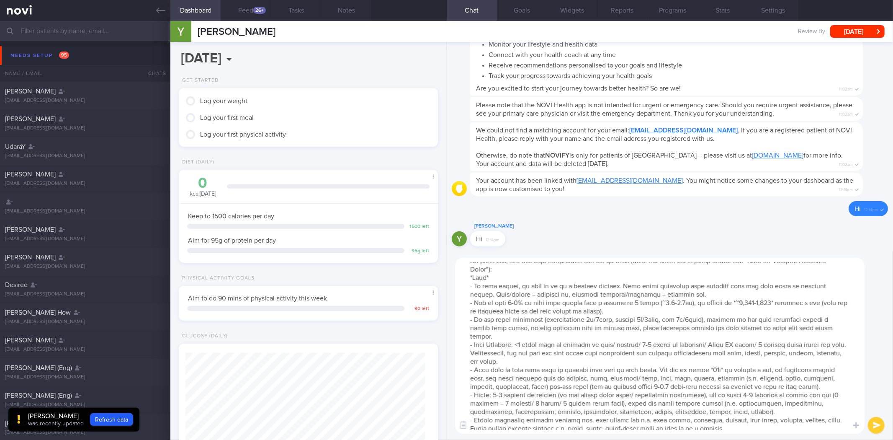
drag, startPoint x: 583, startPoint y: 348, endPoint x: 469, endPoint y: 336, distance: 114.9
click at [469, 336] on textarea at bounding box center [659, 346] width 409 height 176
click at [593, 370] on textarea at bounding box center [659, 346] width 409 height 176
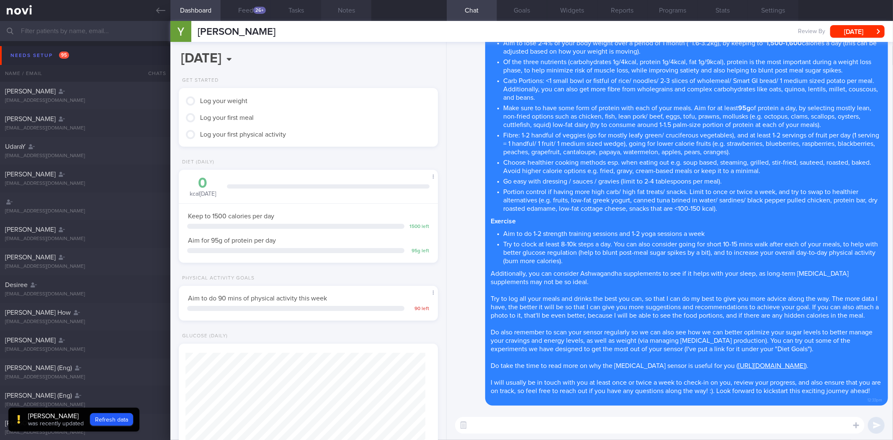
click at [342, 13] on button "Notes" at bounding box center [346, 10] width 50 height 21
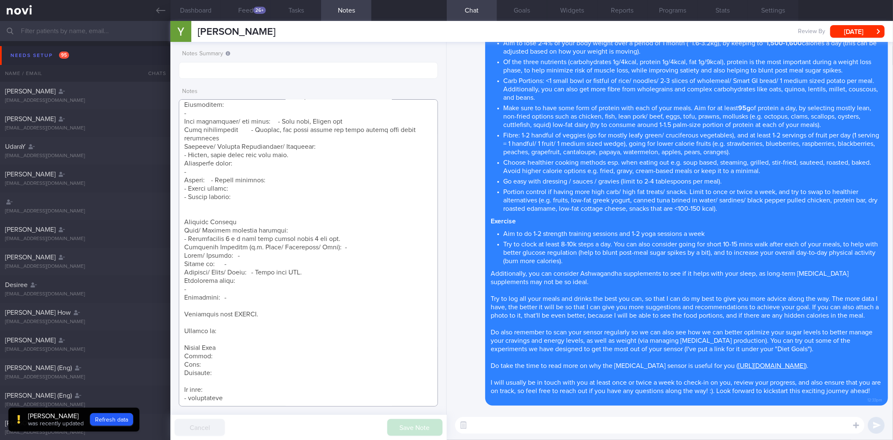
drag, startPoint x: 229, startPoint y: 374, endPoint x: 181, endPoint y: 359, distance: 50.9
click at [181, 359] on textarea at bounding box center [308, 252] width 259 height 307
paste textarea "- Carb Portions: <1 small bowl or fistful of rice/ noodles/ 2-3 slices of whole…"
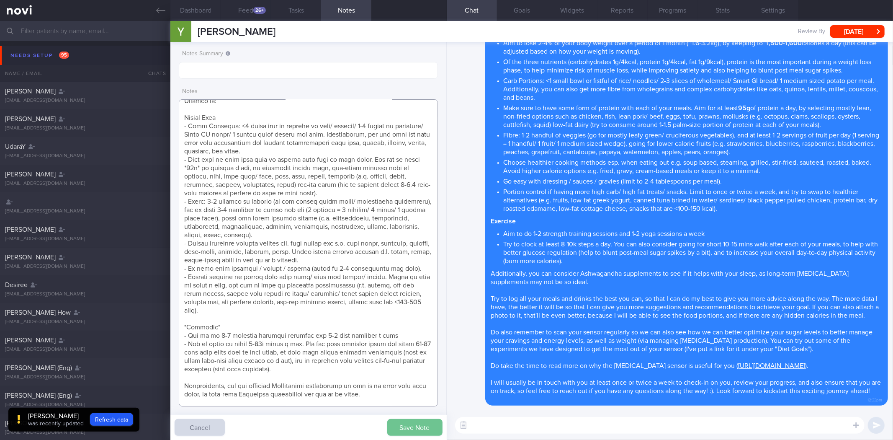
type textarea "11 Sep 2025, 11:06 am Mr WONG YU HOE (RSAF/ ) S9811497A 8 Apr 1998 S9811497A We…"
click at [401, 427] on button "Save Note" at bounding box center [414, 427] width 55 height 17
click at [870, 31] on button "[DATE]" at bounding box center [857, 31] width 54 height 13
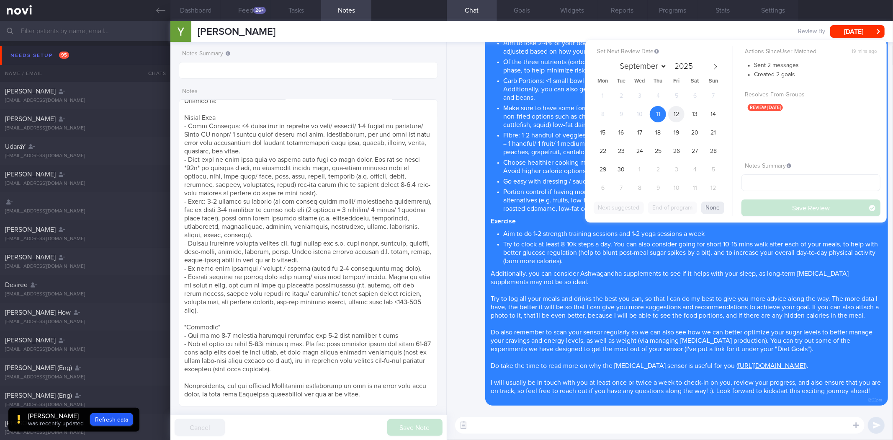
click at [678, 111] on span "12" at bounding box center [676, 114] width 16 height 16
click at [783, 210] on button "Save Review" at bounding box center [811, 207] width 139 height 17
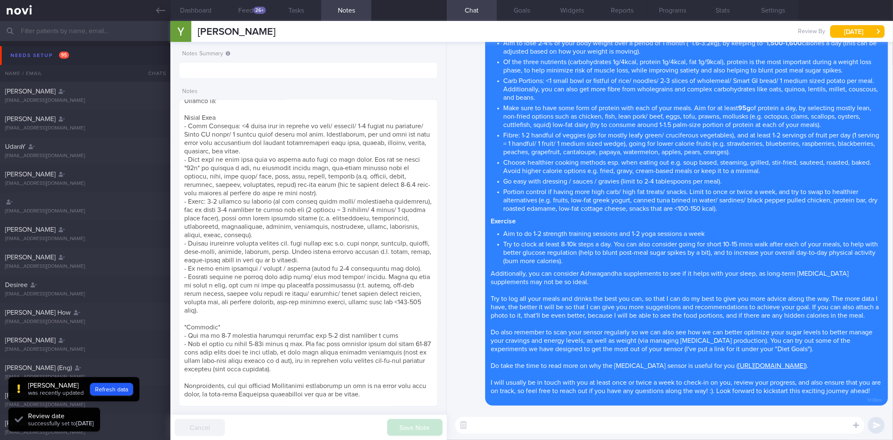
scroll to position [120, 240]
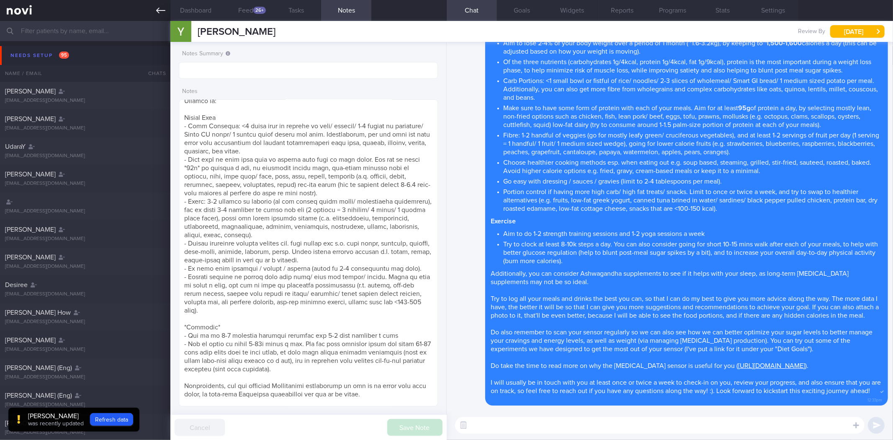
click at [162, 7] on icon at bounding box center [160, 10] width 9 height 9
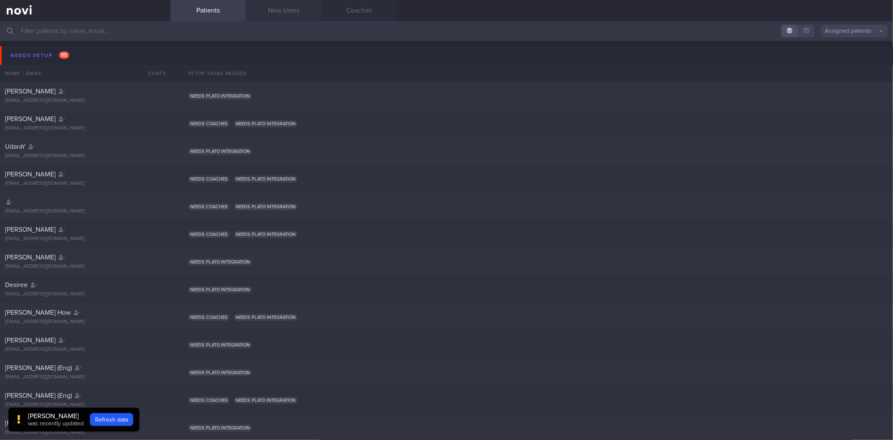
click at [282, 13] on link "New Users" at bounding box center [283, 10] width 75 height 21
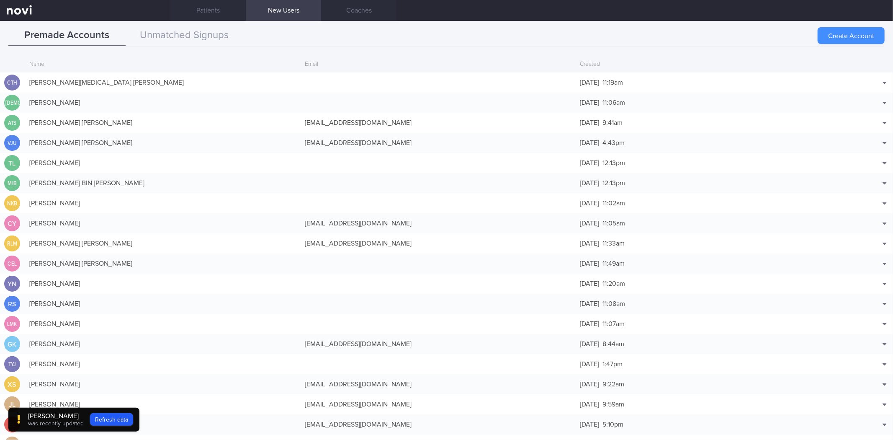
click at [849, 38] on button "Create Account" at bounding box center [851, 35] width 67 height 17
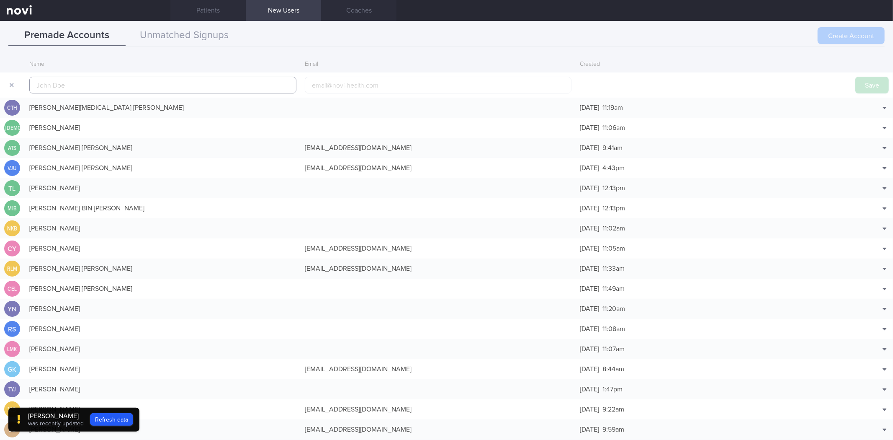
scroll to position [20, 0]
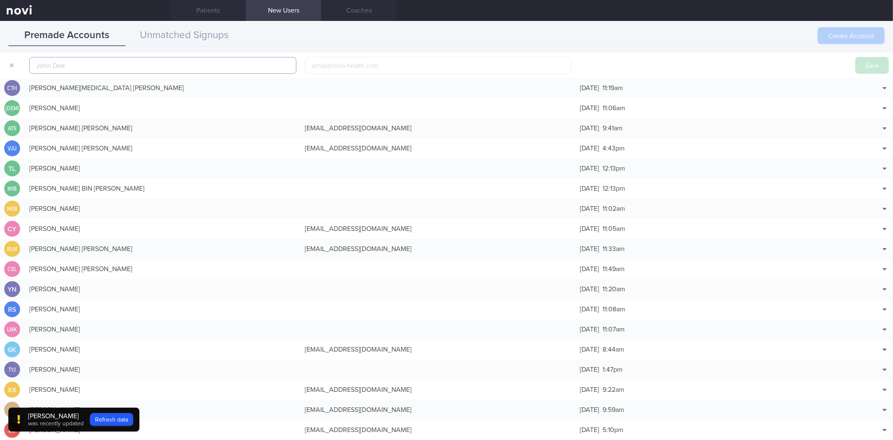
click at [98, 63] on input "text" at bounding box center [162, 65] width 267 height 17
paste input "Jason Sein"
type input "Jason Sein"
click at [352, 64] on input "email" at bounding box center [438, 65] width 267 height 17
paste input "0xeroaries0@gmail.com"
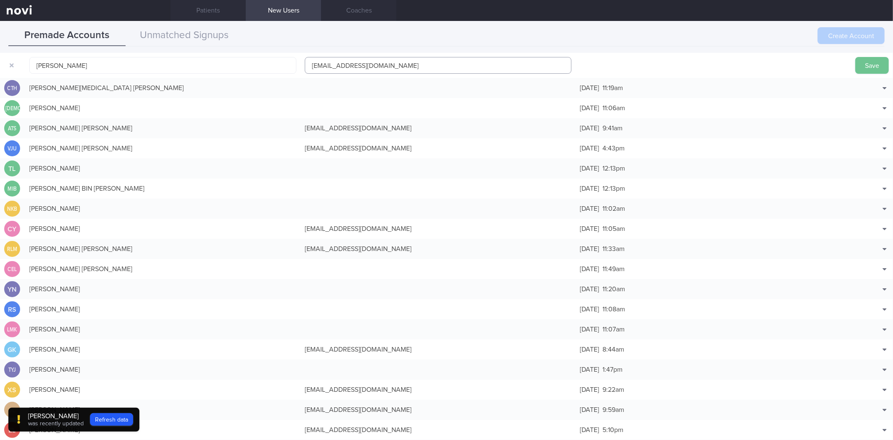
type input "0xeroaries0@gmail.com"
click at [864, 69] on button "Save" at bounding box center [871, 65] width 33 height 17
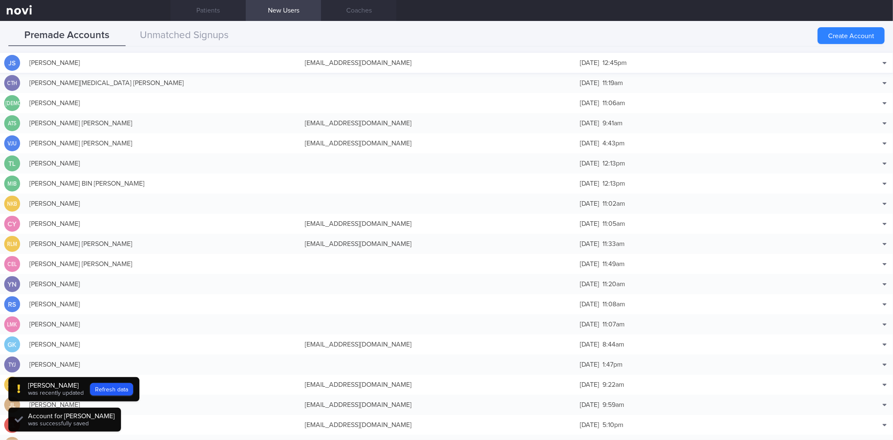
click at [567, 68] on div "0xeroaries0@gmail.com" at bounding box center [439, 62] width 276 height 17
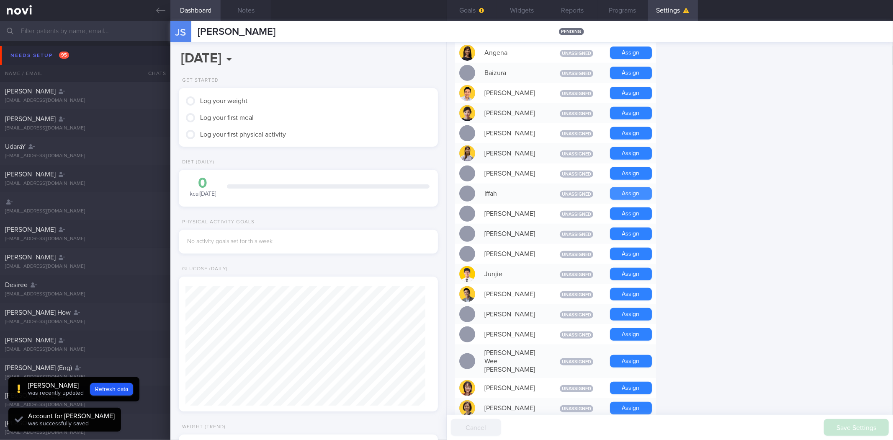
scroll to position [325, 0]
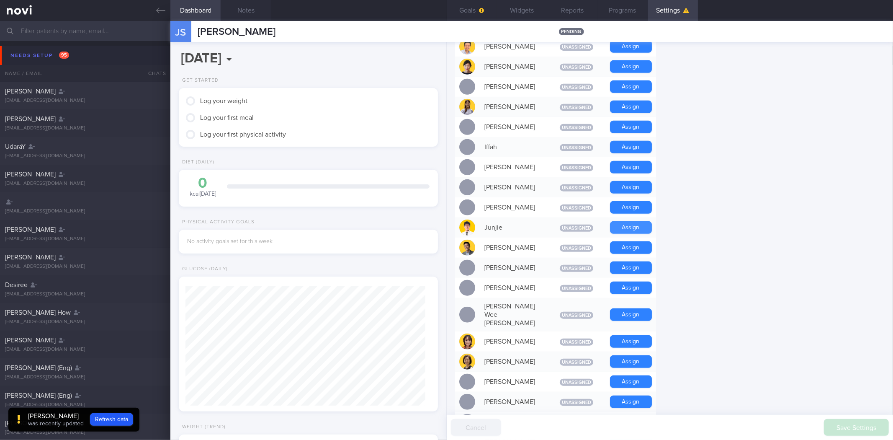
click at [626, 225] on button "Assign" at bounding box center [631, 227] width 42 height 13
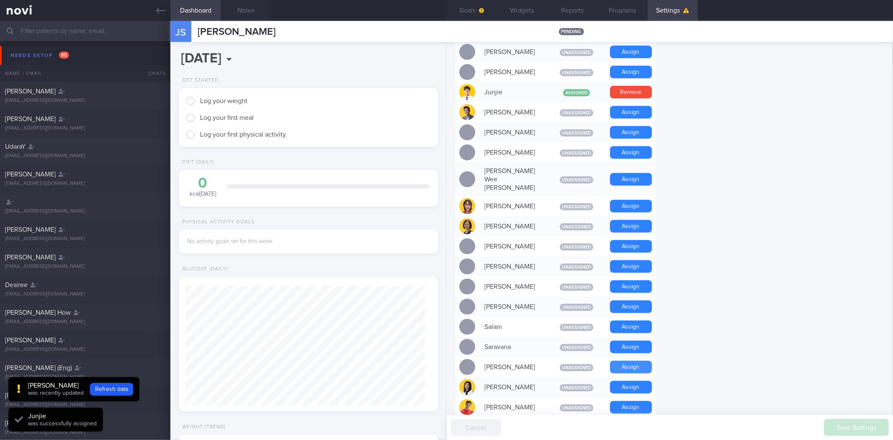
scroll to position [494, 0]
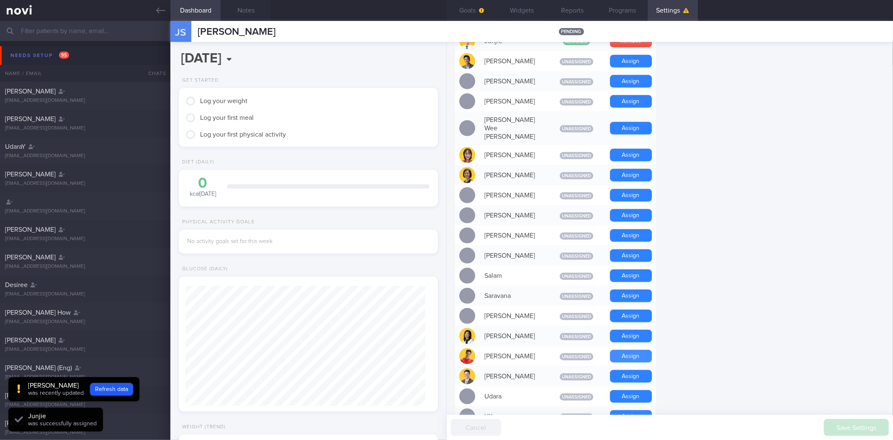
click at [625, 350] on button "Assign" at bounding box center [631, 356] width 42 height 13
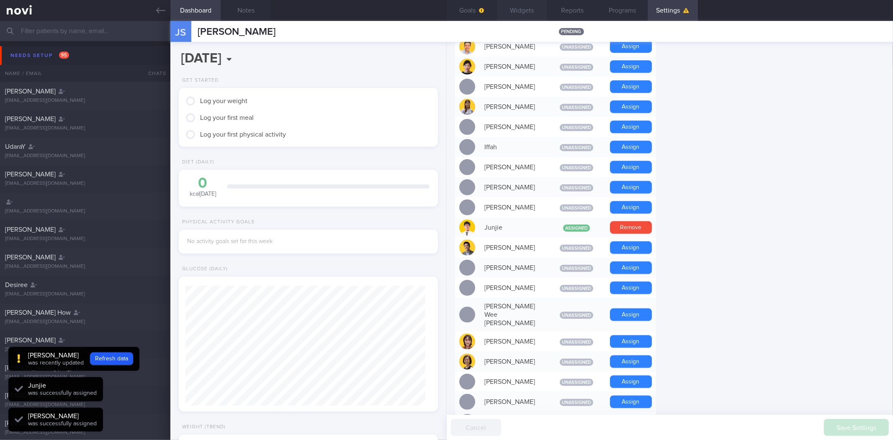
scroll to position [120, 240]
click at [514, 5] on button "Widgets" at bounding box center [522, 10] width 50 height 21
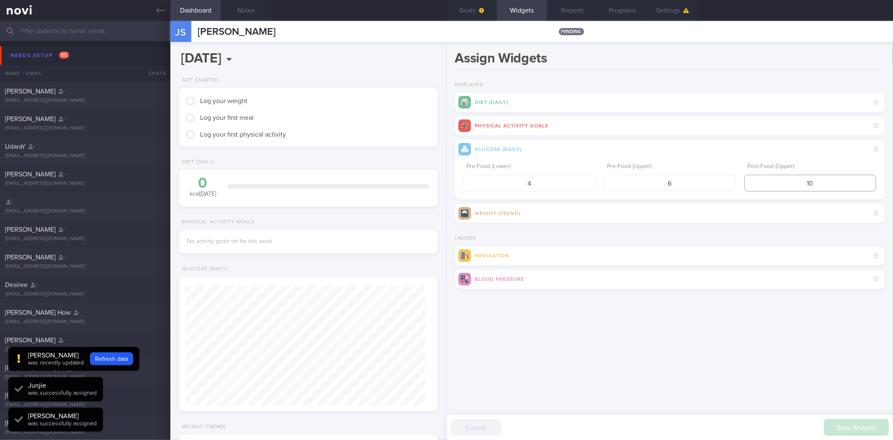
drag, startPoint x: 806, startPoint y: 180, endPoint x: 793, endPoint y: 179, distance: 13.1
click at [793, 179] on input "10" at bounding box center [810, 183] width 132 height 17
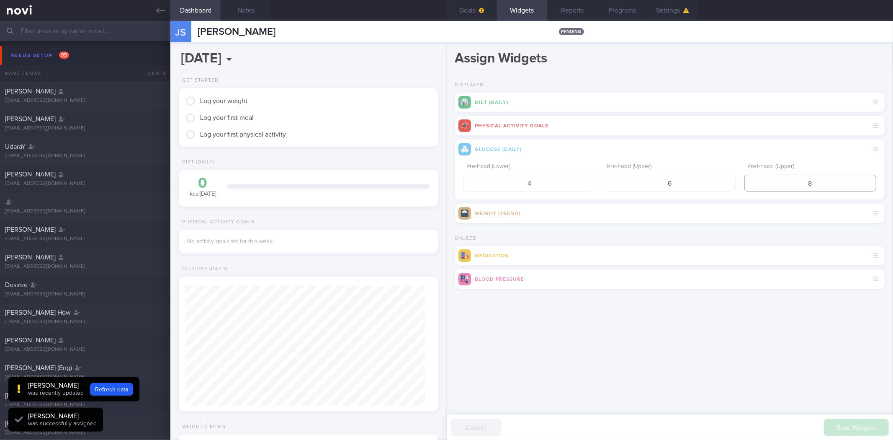
type input "8"
click at [455, 299] on button "submit" at bounding box center [455, 299] width 0 height 0
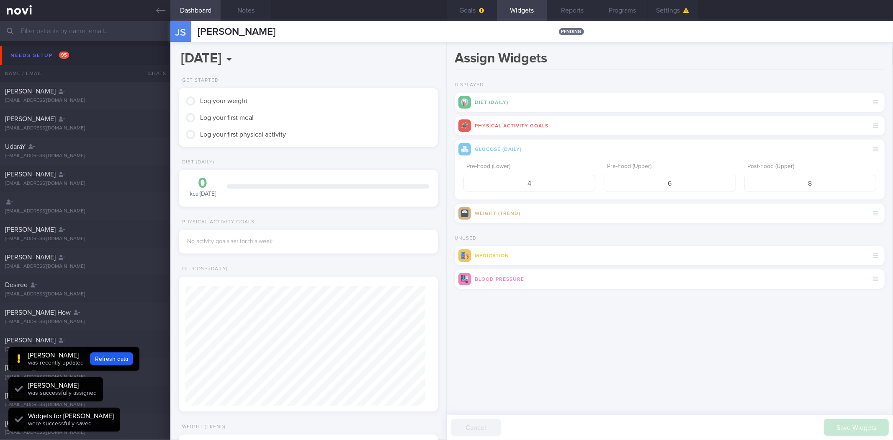
scroll to position [120, 240]
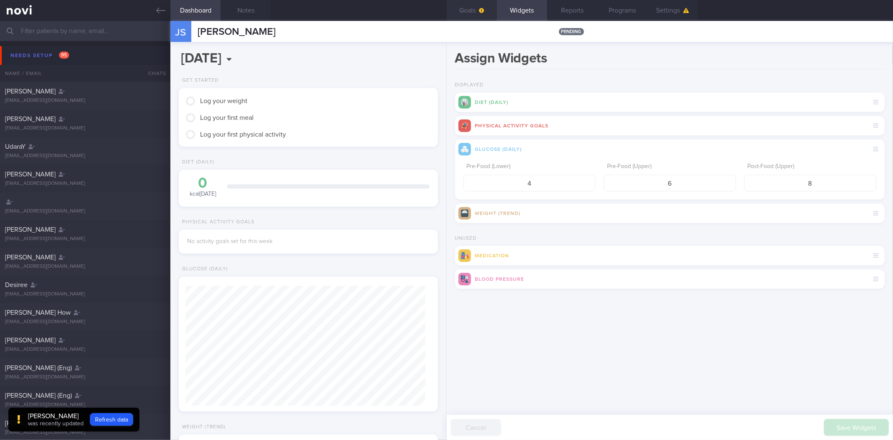
click at [474, 10] on button "Goals" at bounding box center [472, 10] width 50 height 21
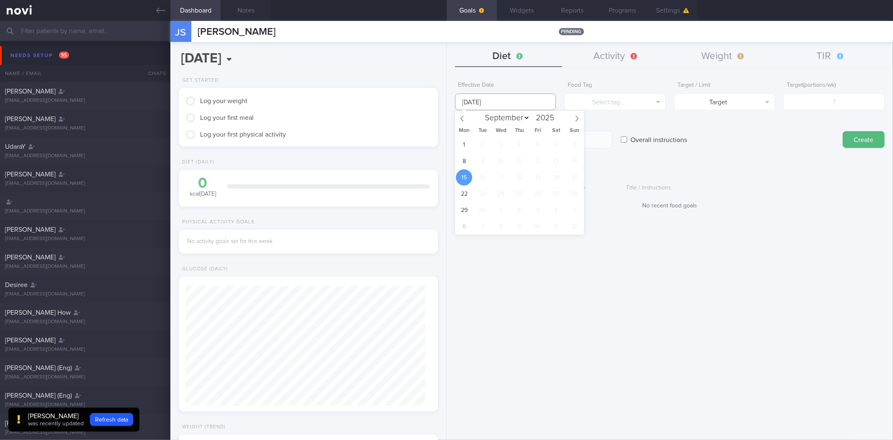
click at [524, 100] on input "15 Sep 2025" at bounding box center [505, 101] width 101 height 17
click at [464, 165] on span "8" at bounding box center [464, 161] width 16 height 16
type input "8 Sep 2025"
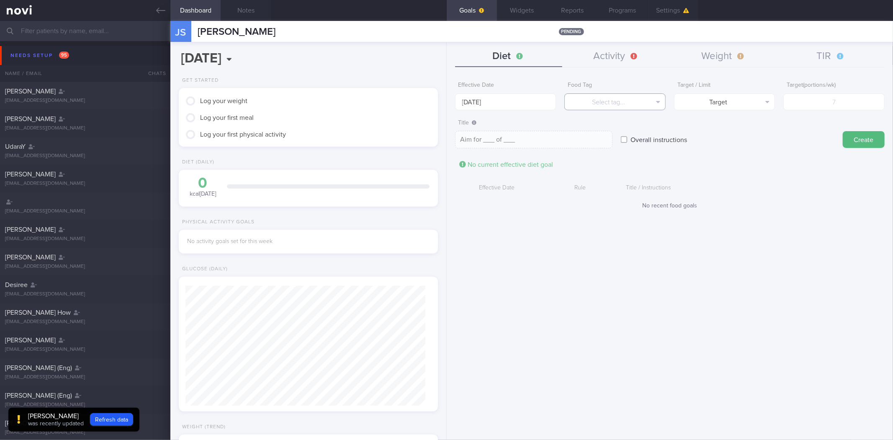
click at [621, 100] on button "Select tag..." at bounding box center [614, 101] width 101 height 17
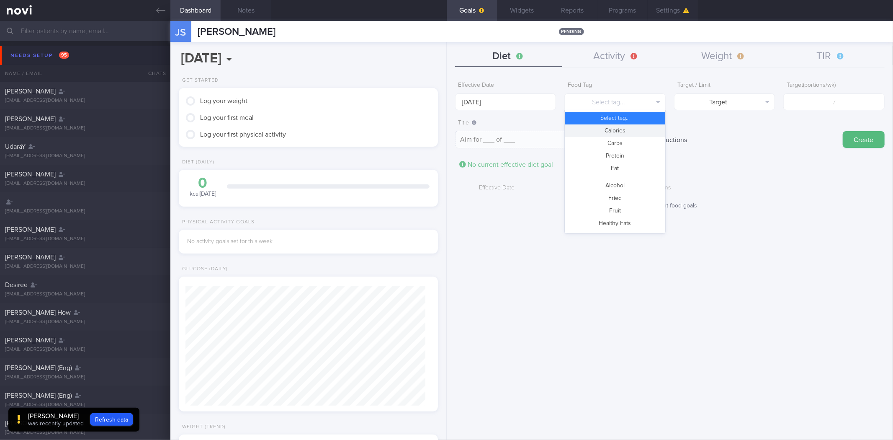
click at [630, 131] on button "Calories" at bounding box center [615, 130] width 100 height 13
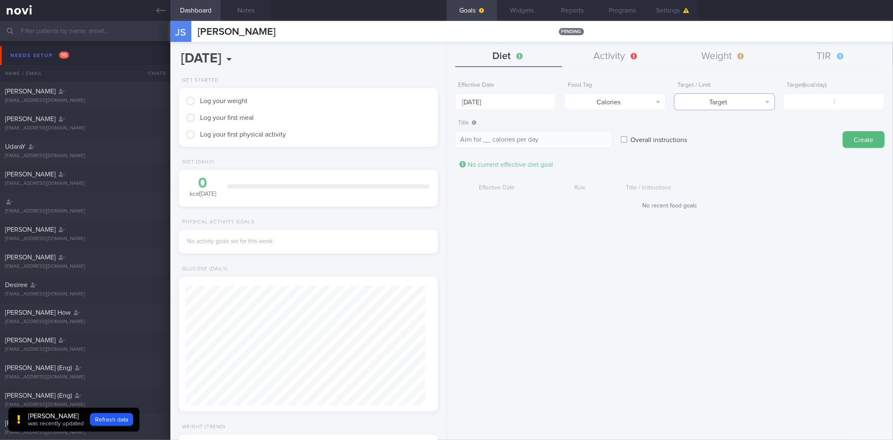
click at [721, 102] on button "Target" at bounding box center [724, 101] width 101 height 17
click at [748, 133] on button "Limit" at bounding box center [725, 130] width 100 height 13
type textarea "Keep to __ calories per day"
drag, startPoint x: 843, startPoint y: 103, endPoint x: 844, endPoint y: 109, distance: 6.3
click at [844, 109] on input "number" at bounding box center [833, 101] width 101 height 17
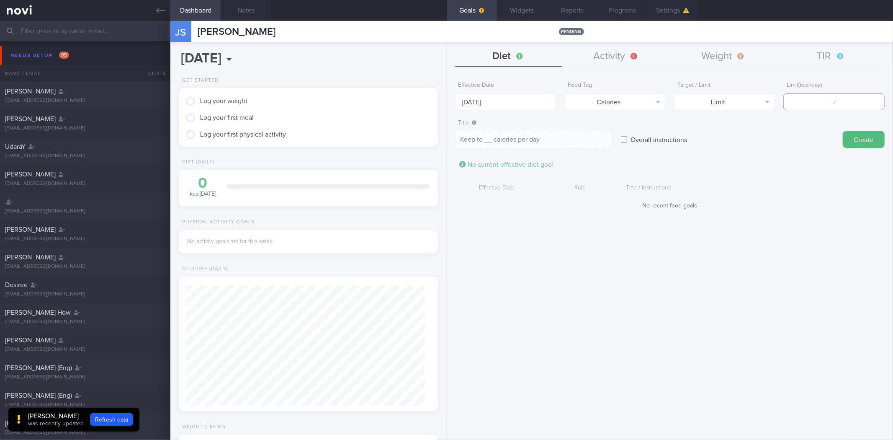
type input "1"
type textarea "Keep to 1 calories per day"
type input "15"
type textarea "Keep to 15 calories per day"
type input "150"
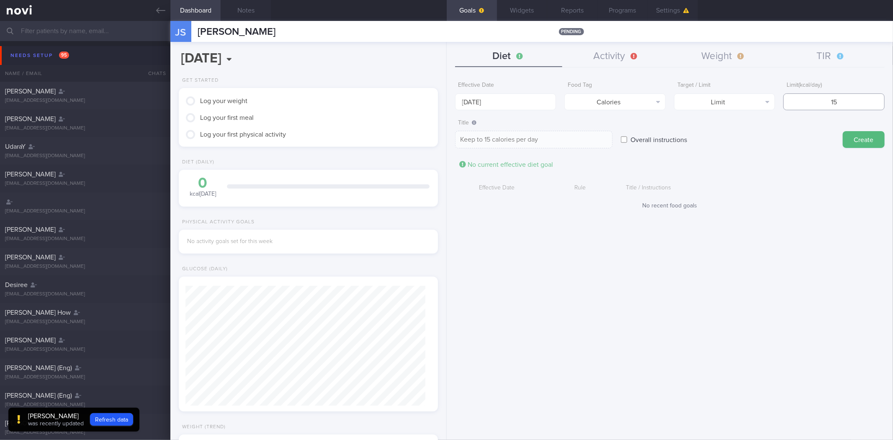
type textarea "Keep to 150 calories per day"
type input "1500"
type textarea "Keep to 1500 calories per day"
type input "1500"
click at [843, 131] on button "Create" at bounding box center [864, 139] width 42 height 17
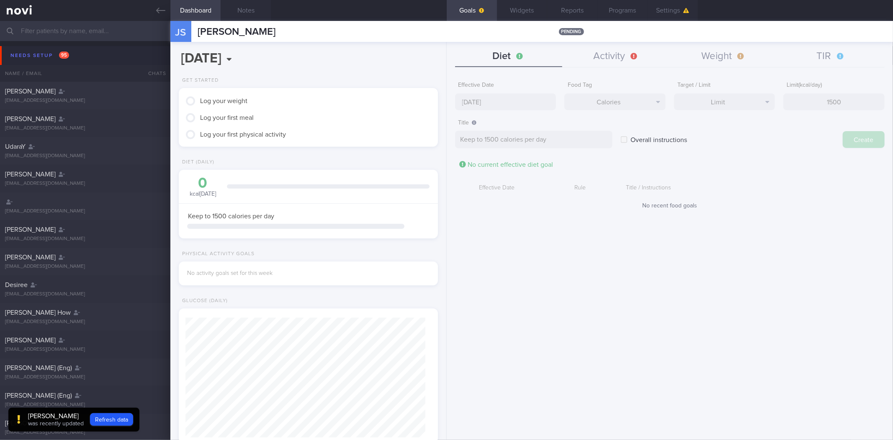
click at [504, 101] on div "Effective Date 8 Sep 2025 Food Tag Calories Select tag... Calories Carbs Protei…" at bounding box center [670, 255] width 446 height 368
type input "15 Sep 2025"
type textarea "Aim for ___ of ___"
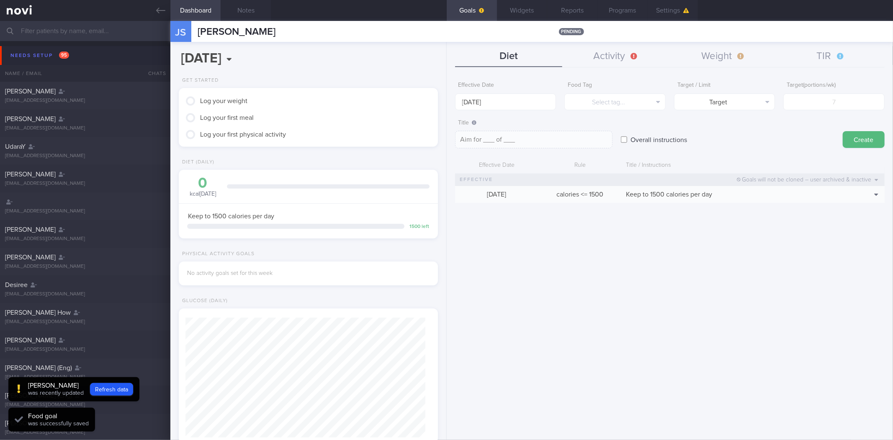
click at [517, 91] on div "Effective Date 15 Sep 2025" at bounding box center [505, 93] width 101 height 33
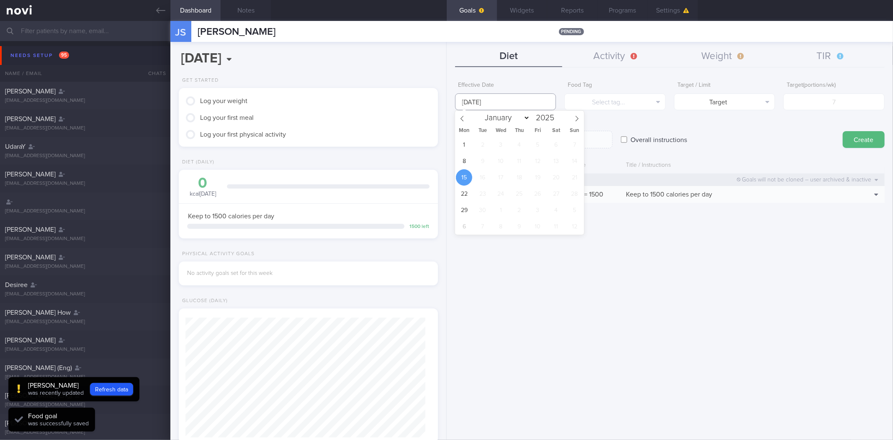
click at [488, 110] on body "You are offline! Some functionality will be unavailable Patients New Users Coac…" at bounding box center [446, 220] width 893 height 440
click at [460, 161] on span "8" at bounding box center [464, 161] width 16 height 16
type input "8 Sep 2025"
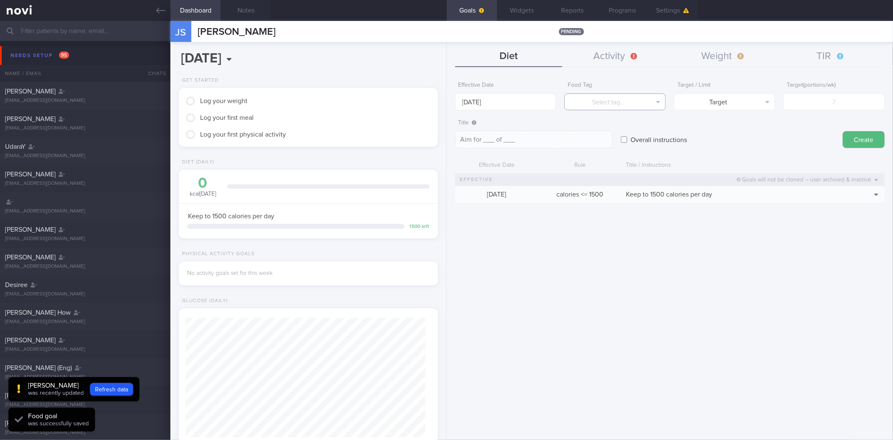
click at [591, 95] on button "Select tag..." at bounding box center [614, 101] width 101 height 17
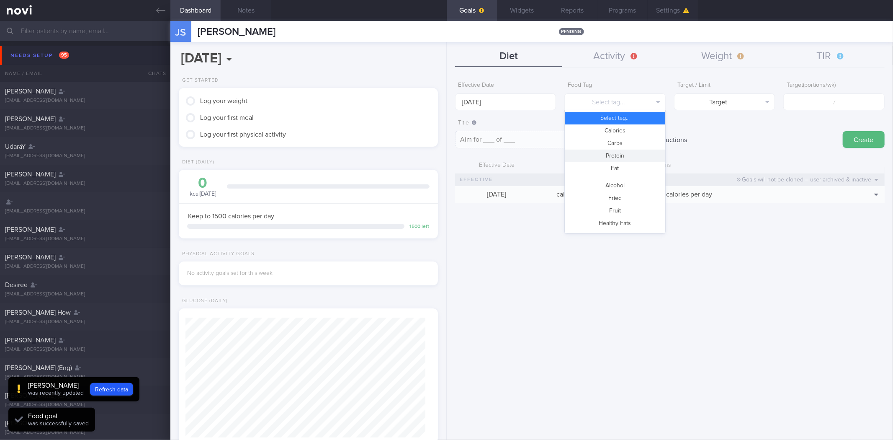
click at [626, 157] on button "Protein" at bounding box center [615, 155] width 100 height 13
type textarea "Aim for __g of protein per day"
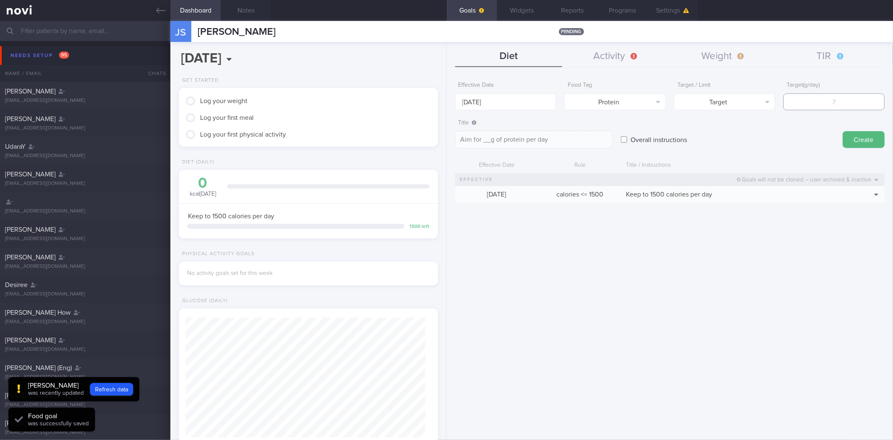
click at [804, 98] on input "number" at bounding box center [833, 101] width 101 height 17
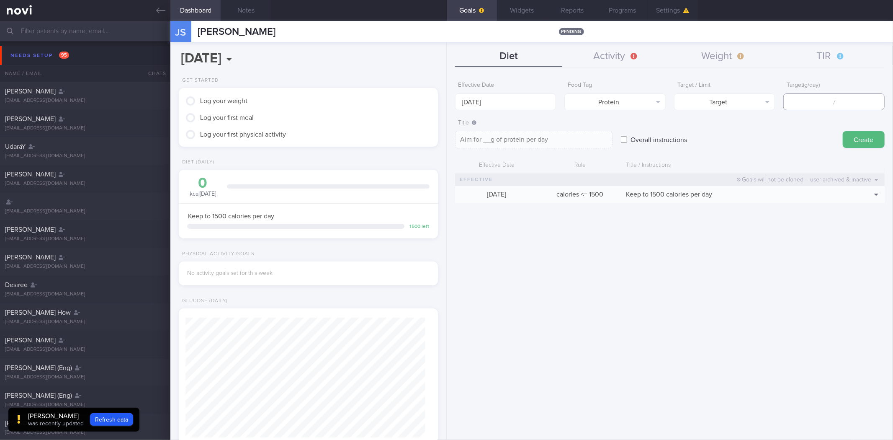
type input "9"
type textarea "Aim for 9g of protein per day"
type input "95"
type textarea "Aim for 95g of protein per day"
type input "95"
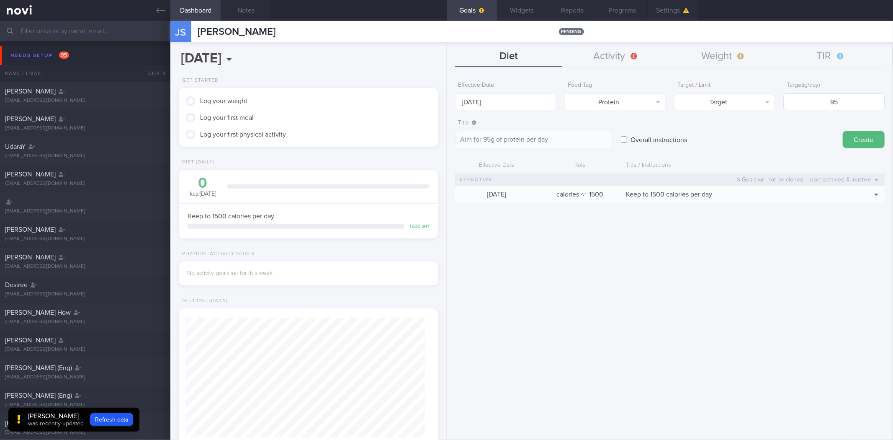
click at [843, 131] on button "Create" at bounding box center [864, 139] width 42 height 17
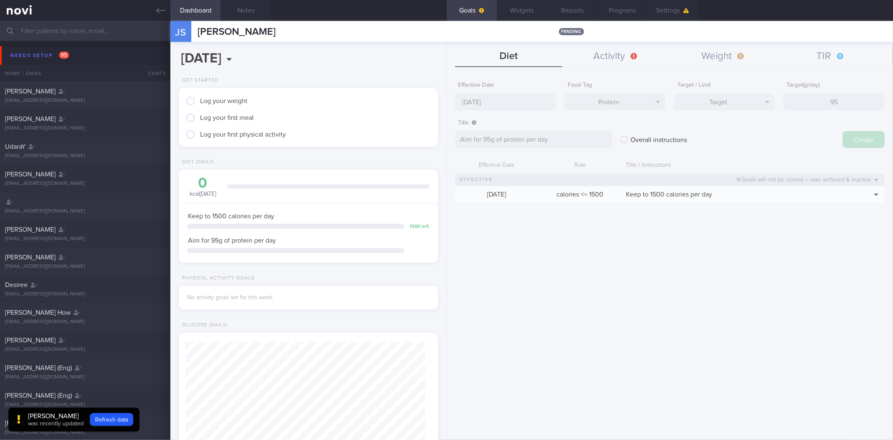
type input "15 Sep 2025"
type textarea "Aim for ___ of ___"
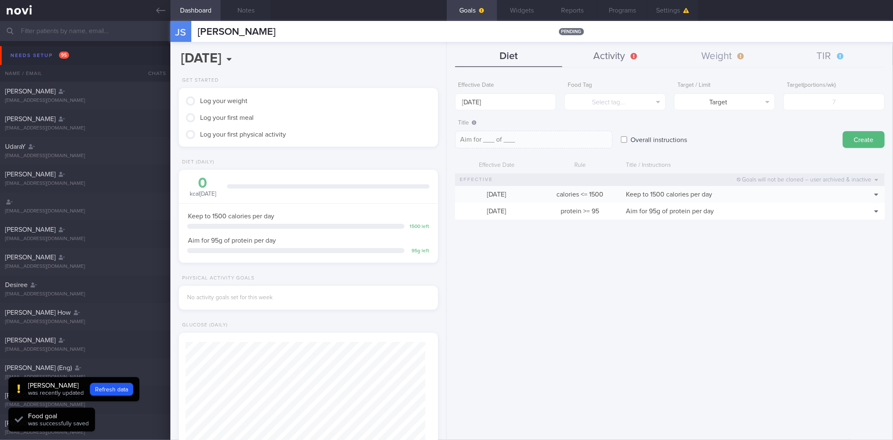
click at [610, 51] on button "Activity" at bounding box center [616, 56] width 108 height 21
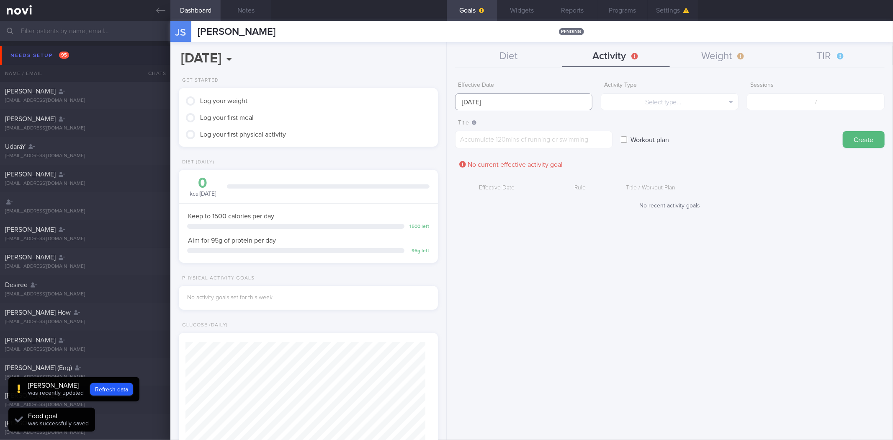
click at [559, 106] on body "You are offline! Some functionality will be unavailable Patients New Users Coac…" at bounding box center [446, 220] width 893 height 440
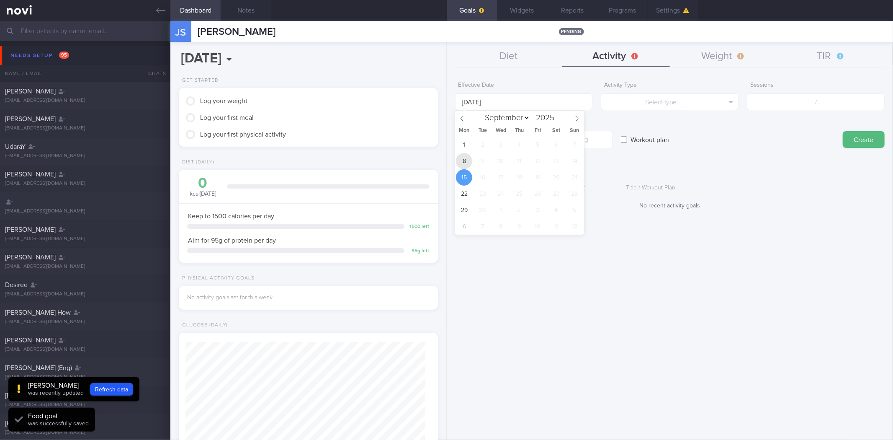
click at [468, 160] on span "8" at bounding box center [464, 161] width 16 height 16
type input "8 Sep 2025"
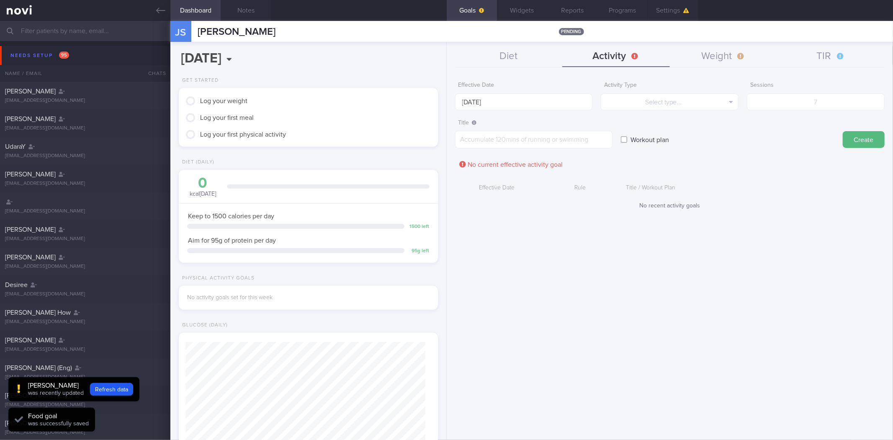
click at [690, 91] on div "Activity Type Select type... Select type... Duration Sessions" at bounding box center [670, 93] width 138 height 33
click at [691, 101] on button "Select type..." at bounding box center [670, 101] width 138 height 17
click at [705, 131] on button "Duration" at bounding box center [669, 130] width 137 height 13
click at [819, 95] on input "number" at bounding box center [816, 101] width 138 height 17
type input "90"
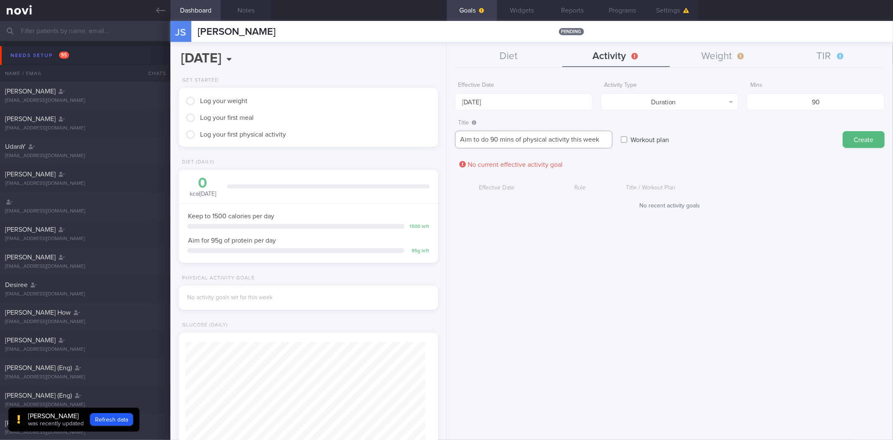
type textarea "Aim to do 90 mins of physical activity this week"
click at [843, 131] on button "Create" at bounding box center [864, 139] width 42 height 17
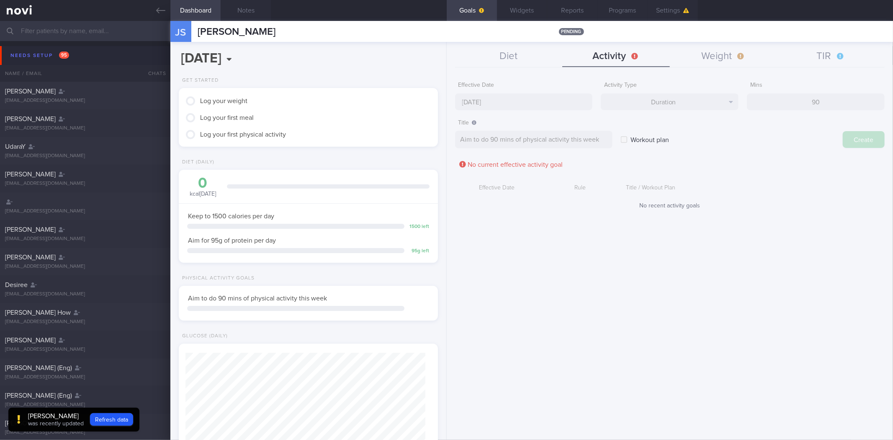
type input "15 Sep 2025"
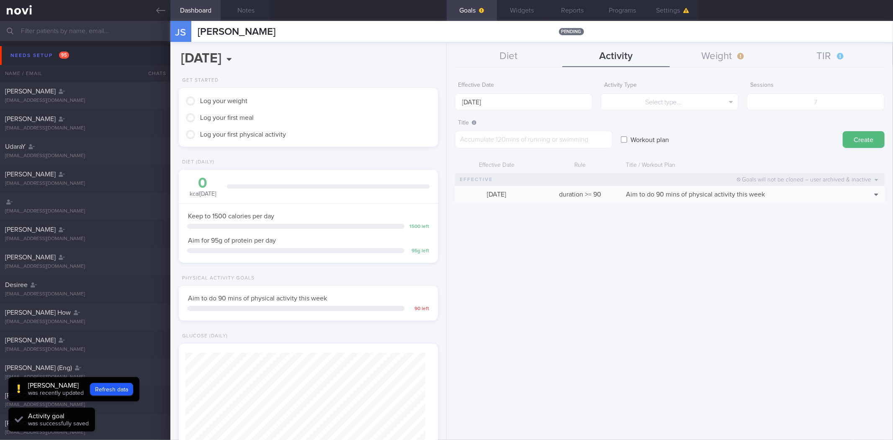
click at [728, 45] on div "Diet Activity Weight TIR Effective Date 15 Sep 2025 Food Tag Select tag... Sele…" at bounding box center [670, 241] width 446 height 398
click at [721, 53] on button "Weight" at bounding box center [724, 56] width 108 height 21
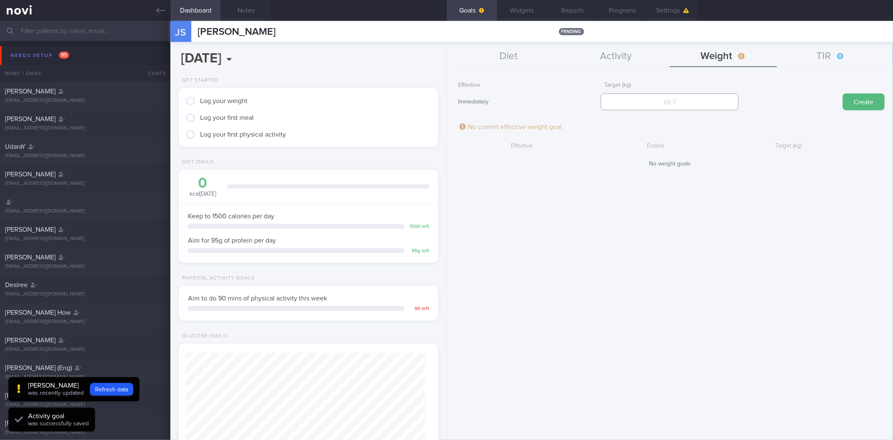
click at [689, 102] on input "number" at bounding box center [670, 101] width 138 height 17
type input "7"
click at [843, 93] on button "Create" at bounding box center [864, 101] width 42 height 17
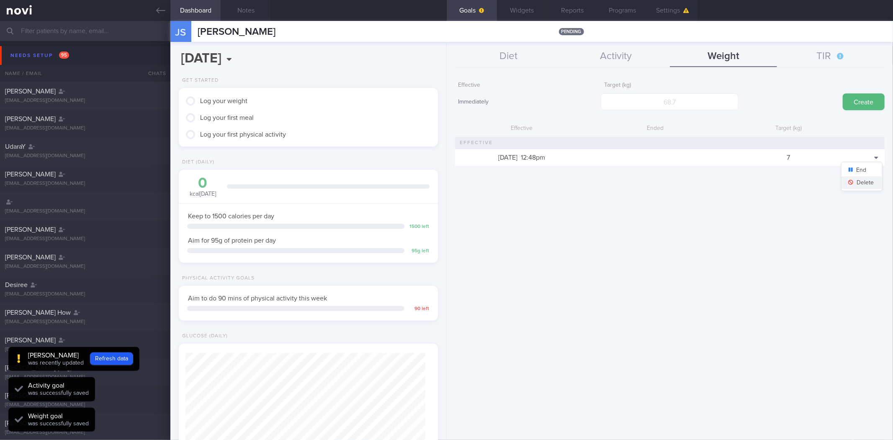
click at [865, 187] on button "Delete" at bounding box center [862, 182] width 41 height 13
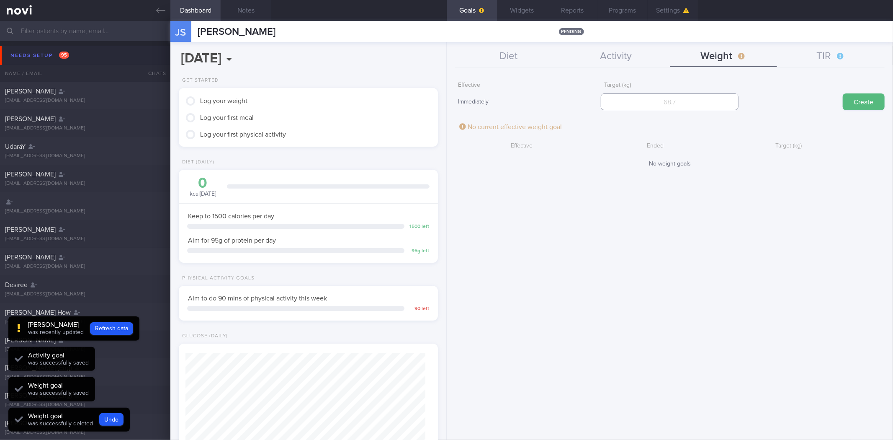
click at [658, 104] on input "number" at bounding box center [670, 101] width 138 height 17
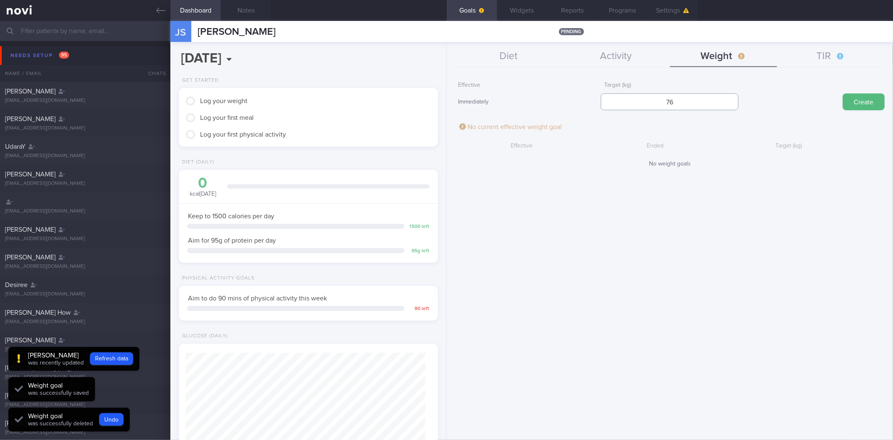
type input "76"
click at [843, 93] on button "Create" at bounding box center [864, 101] width 42 height 17
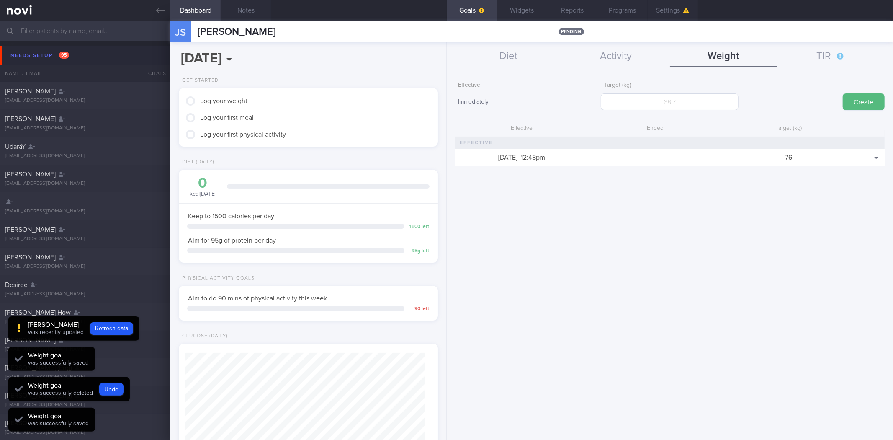
scroll to position [130, 237]
click at [860, 53] on button "TIR" at bounding box center [831, 56] width 108 height 21
click at [668, 106] on input "number" at bounding box center [670, 101] width 138 height 17
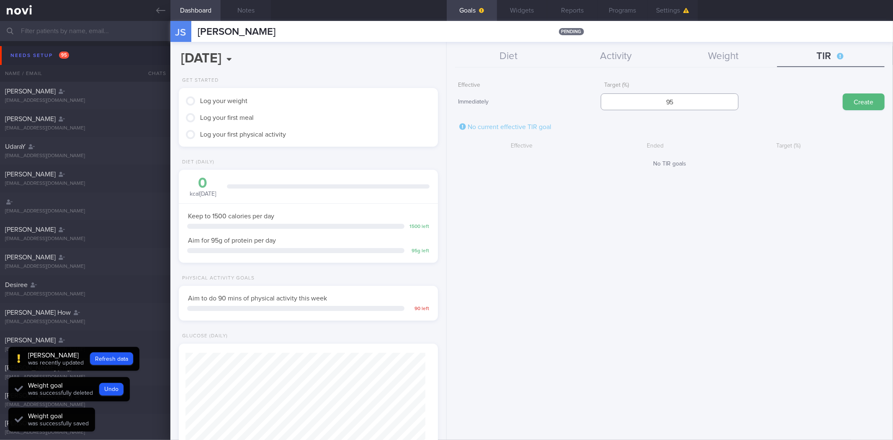
type input "95"
click at [843, 93] on button "Create" at bounding box center [864, 101] width 42 height 17
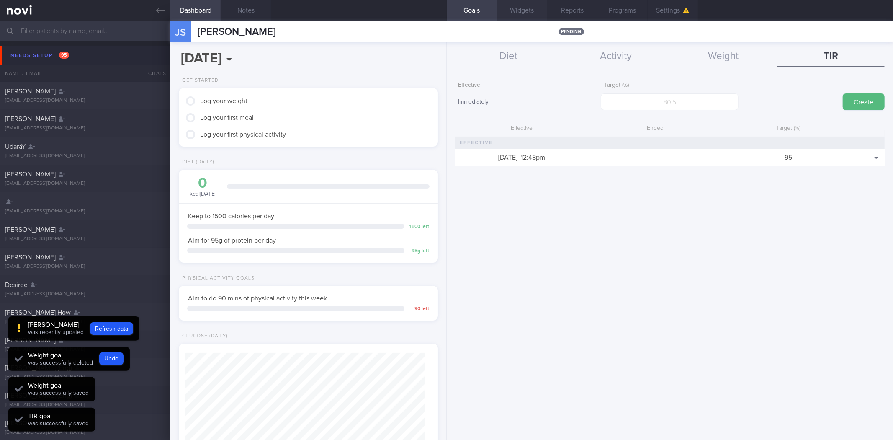
click at [527, 11] on button "Widgets" at bounding box center [522, 10] width 50 height 21
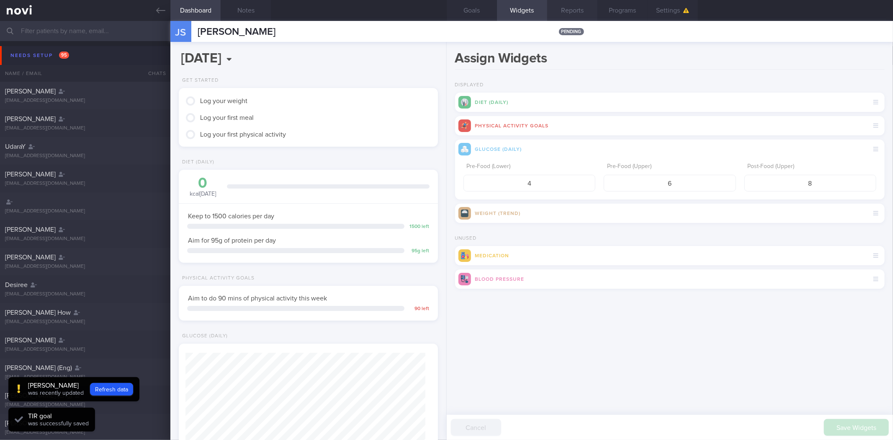
click at [575, 14] on button "Reports" at bounding box center [572, 10] width 50 height 21
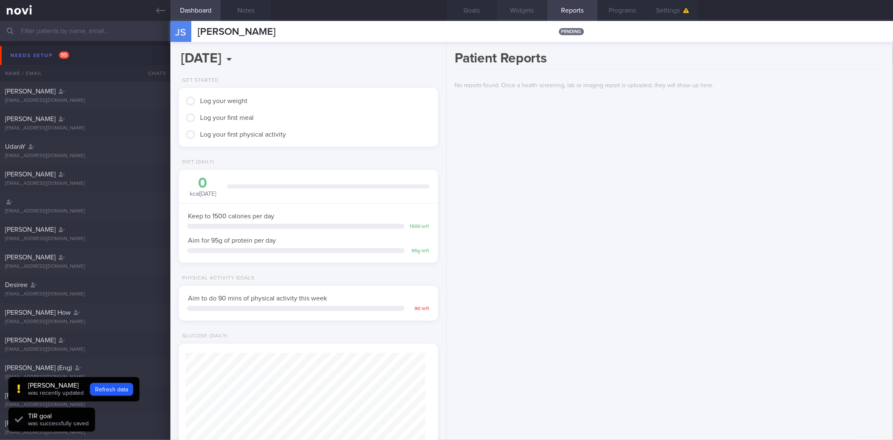
click at [497, 16] on button "Widgets" at bounding box center [522, 10] width 50 height 21
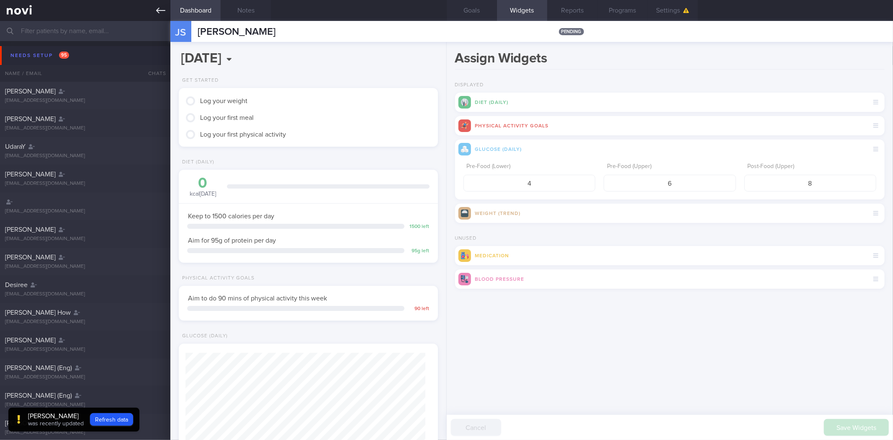
click at [156, 3] on link at bounding box center [85, 10] width 170 height 21
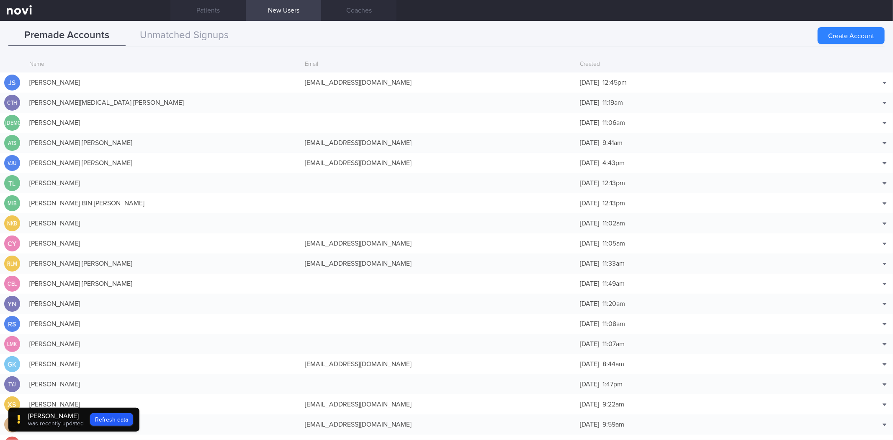
click at [120, 28] on button "Premade Accounts" at bounding box center [66, 35] width 117 height 21
click at [199, 2] on link "Patients" at bounding box center [207, 10] width 75 height 21
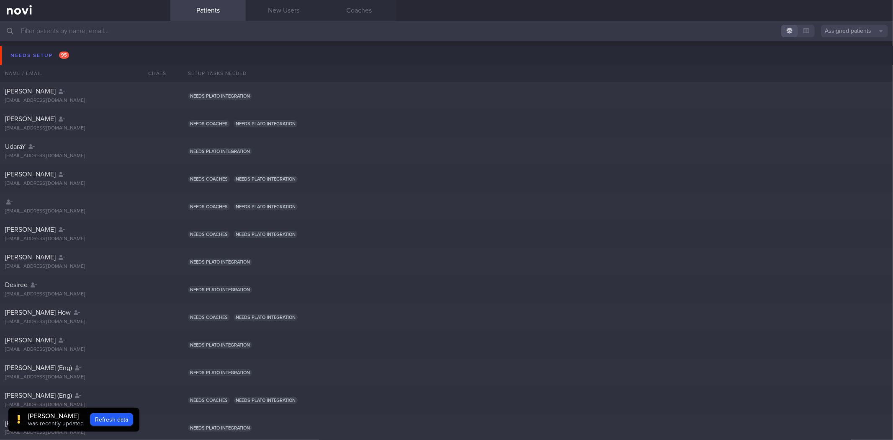
click at [197, 36] on input "text" at bounding box center [446, 31] width 893 height 20
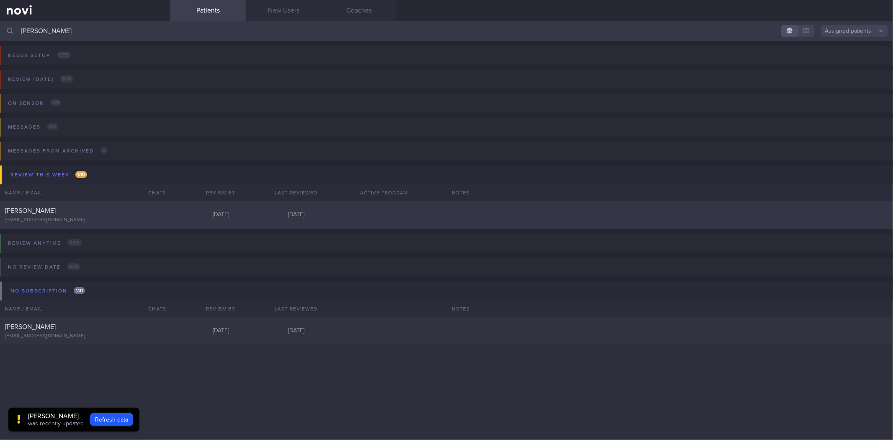
type input "yu hoe"
click at [280, 214] on div "[DATE]" at bounding box center [295, 215] width 75 height 8
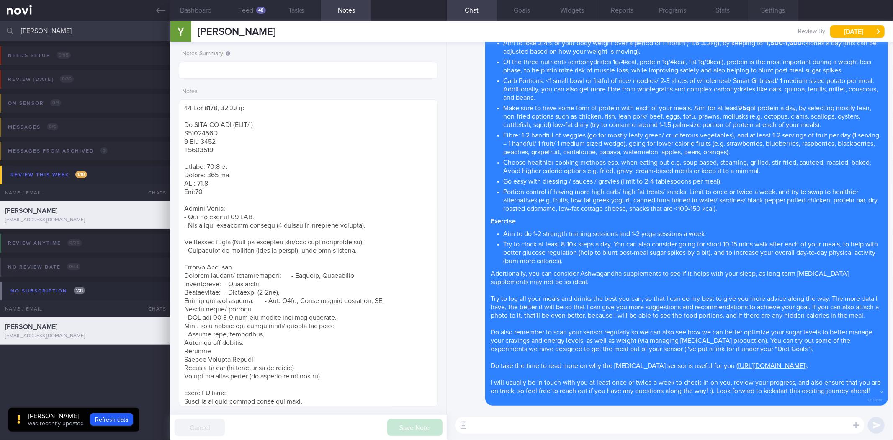
click at [783, 9] on button "Settings" at bounding box center [773, 10] width 50 height 21
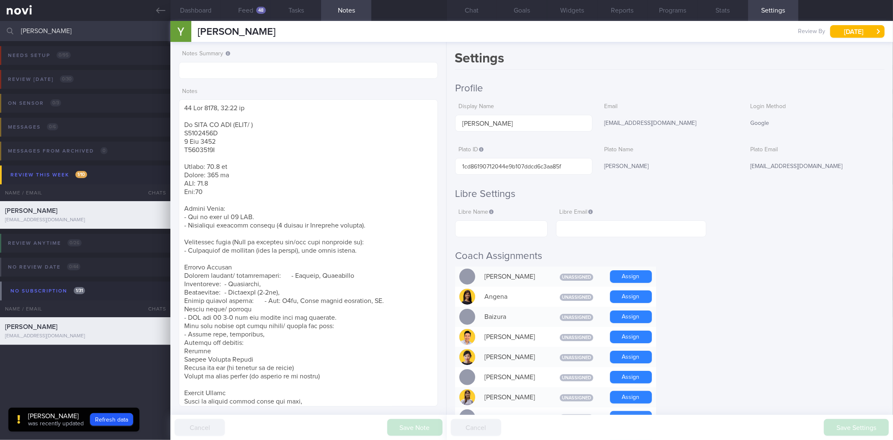
drag, startPoint x: 516, startPoint y: 242, endPoint x: 521, endPoint y: 240, distance: 5.6
click at [522, 234] on input "text" at bounding box center [501, 228] width 93 height 17
paste input "[PERSON_NAME]"
type input "[PERSON_NAME]"
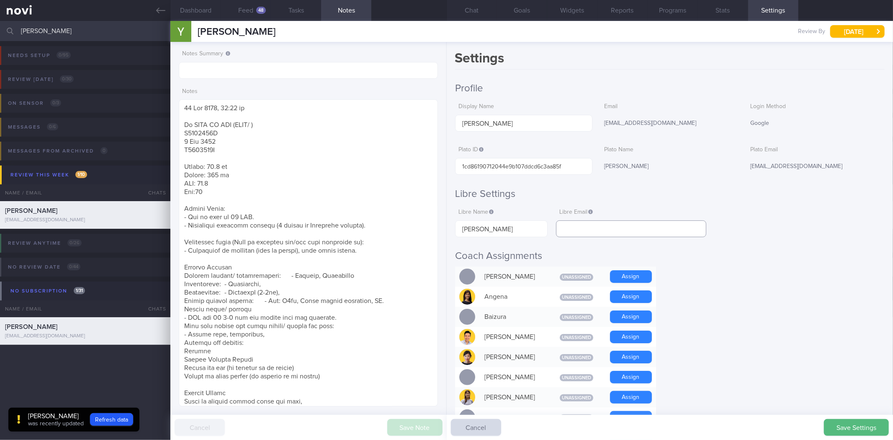
click at [596, 231] on input "text" at bounding box center [631, 228] width 150 height 17
paste input "[EMAIL_ADDRESS][DOMAIN_NAME]"
type input "[EMAIL_ADDRESS][DOMAIN_NAME]"
click at [840, 420] on button "Save Settings" at bounding box center [856, 427] width 65 height 17
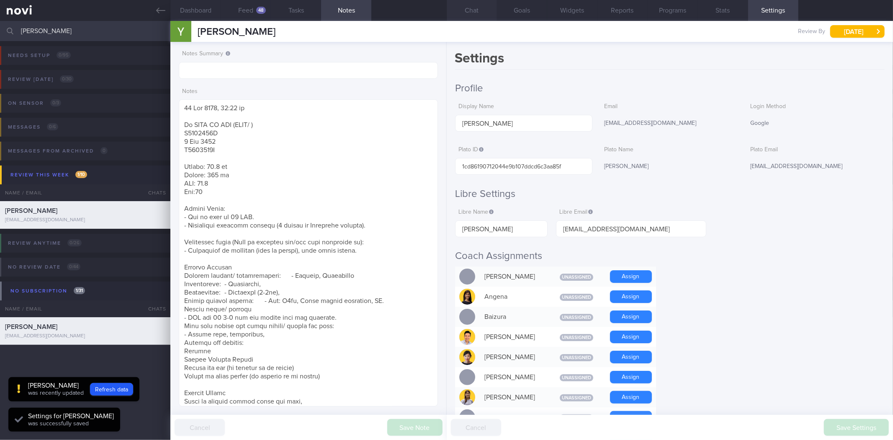
click at [471, 14] on button "Chat" at bounding box center [472, 10] width 50 height 21
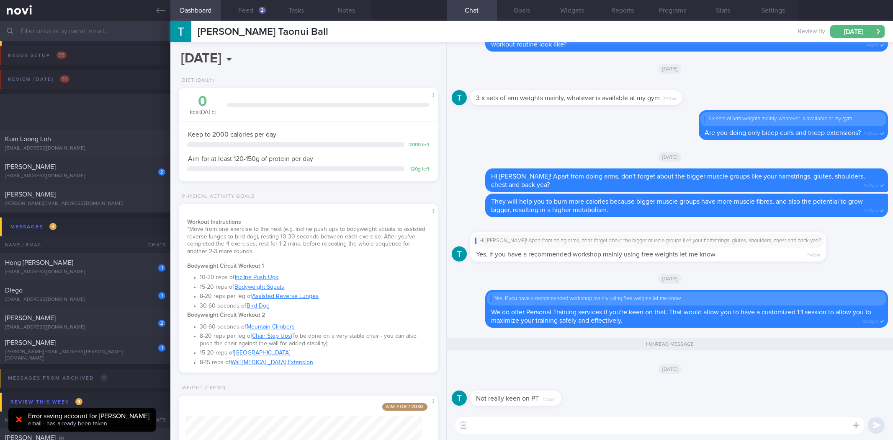
select select "8"
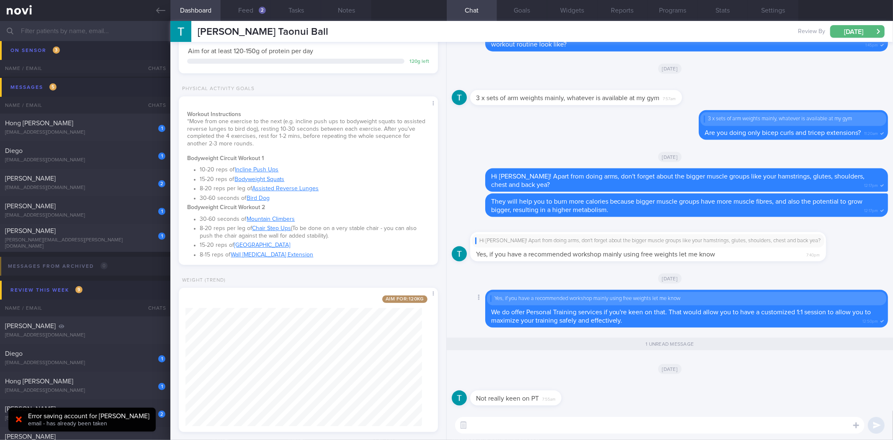
scroll to position [120, 0]
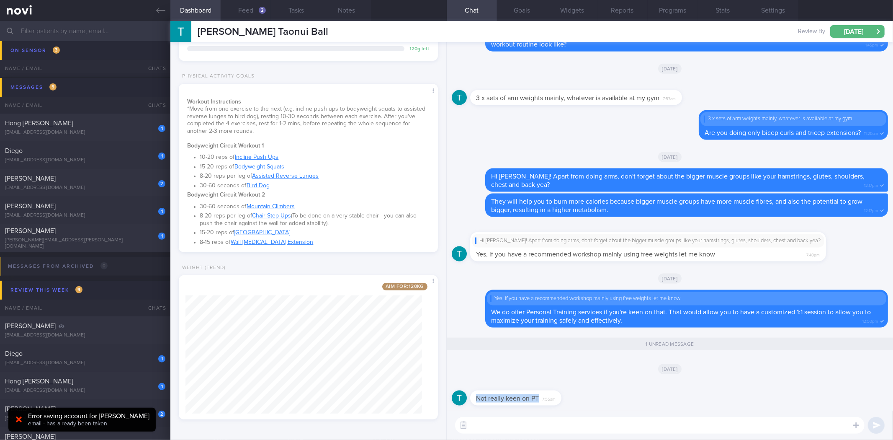
drag, startPoint x: 556, startPoint y: 394, endPoint x: 612, endPoint y: 391, distance: 56.2
click at [612, 391] on div "Not really keen on PT 7:55am" at bounding box center [670, 395] width 436 height 30
click at [559, 391] on div "Not really keen on PT 7:55am" at bounding box center [515, 397] width 91 height 15
drag, startPoint x: 555, startPoint y: 392, endPoint x: 582, endPoint y: 392, distance: 27.6
click at [582, 392] on div "Not really keen on PT 7:55am" at bounding box center [528, 392] width 116 height 25
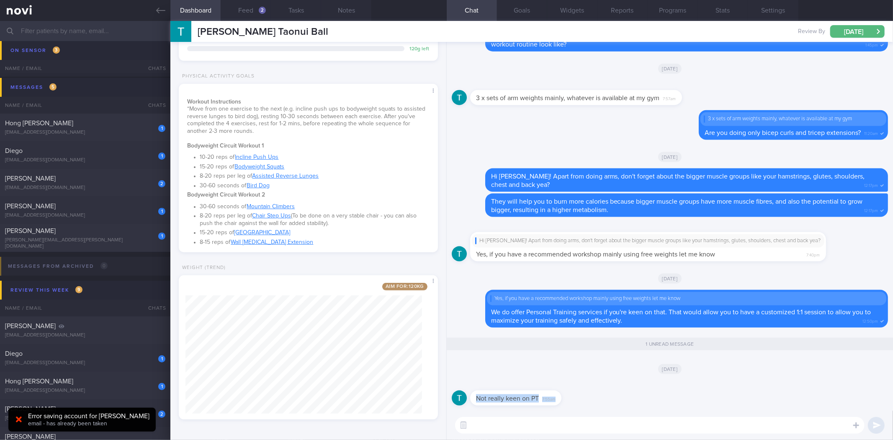
click at [558, 391] on div "Not really keen on PT 7:55am" at bounding box center [515, 397] width 91 height 15
drag, startPoint x: 558, startPoint y: 394, endPoint x: 671, endPoint y: 390, distance: 113.1
click at [671, 390] on div "Not really keen on PT 7:55am" at bounding box center [670, 395] width 436 height 30
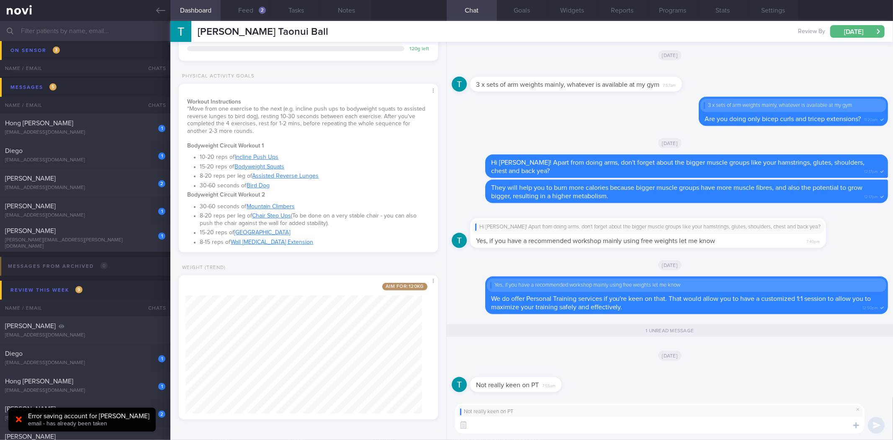
click at [608, 429] on textarea at bounding box center [659, 425] width 409 height 17
type textarea "I see. What kind of workshops are you looking at instead?"
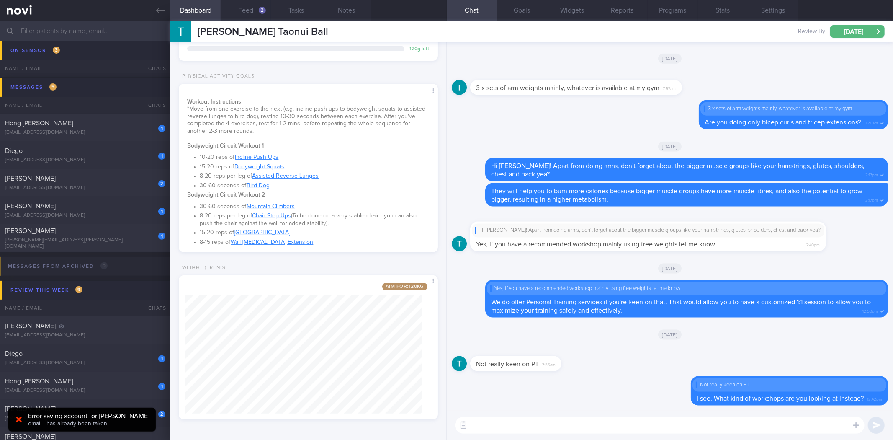
scroll to position [0, 0]
click at [147, 4] on link at bounding box center [85, 10] width 170 height 21
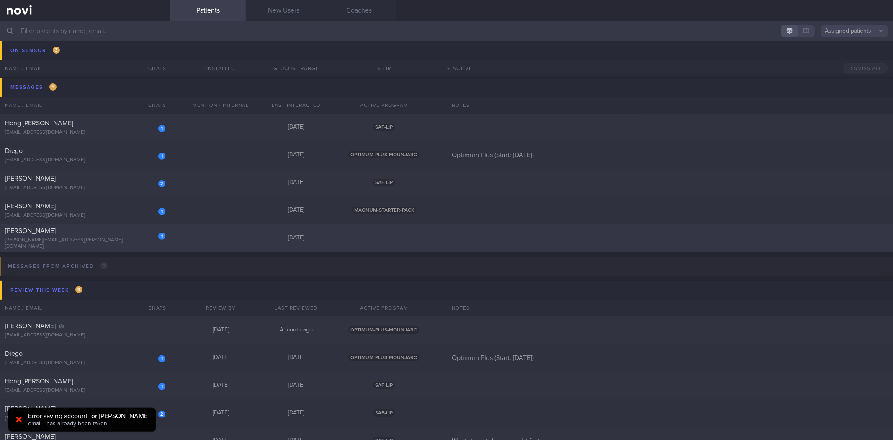
click at [127, 232] on div "[PERSON_NAME]" at bounding box center [84, 231] width 158 height 8
select select "8"
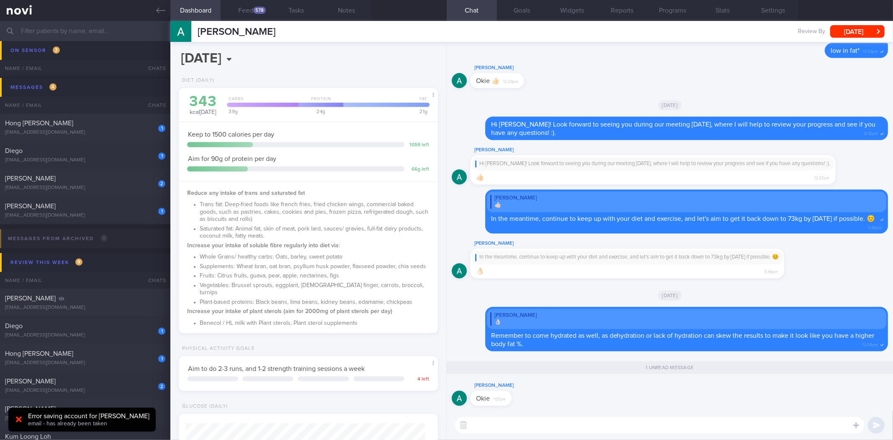
scroll to position [120, 240]
drag, startPoint x: 140, startPoint y: 225, endPoint x: 412, endPoint y: 52, distance: 322.4
click at [412, 52] on div "2025-09-11 Thu, 11 Sep Diet (Daily) 441 kcal today Carbs Protein Fat 39 g 24 g …" at bounding box center [308, 241] width 276 height 398
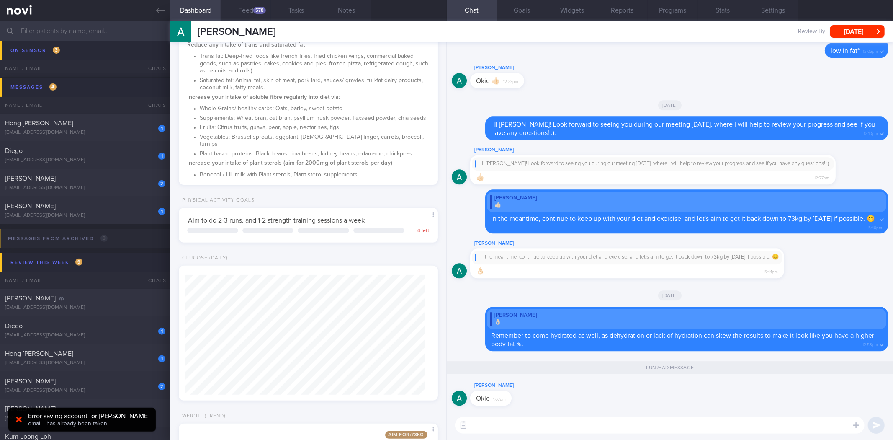
scroll to position [279, 0]
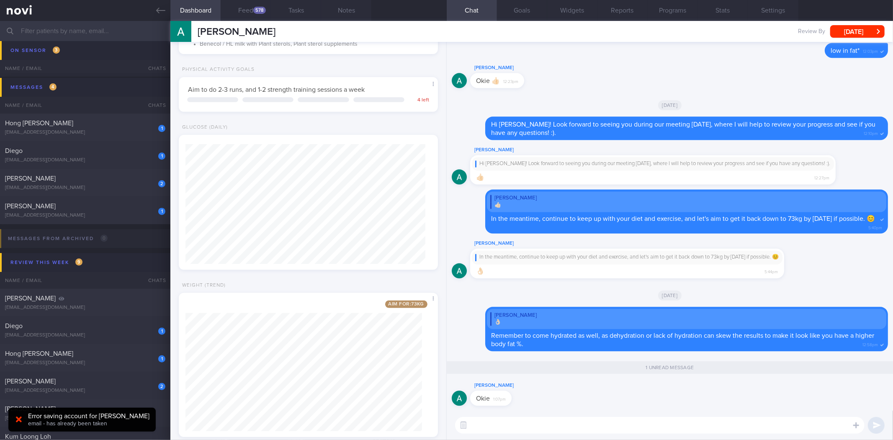
click at [652, 417] on textarea at bounding box center [659, 425] width 409 height 17
click at [250, 11] on button "Feed 578" at bounding box center [246, 10] width 50 height 21
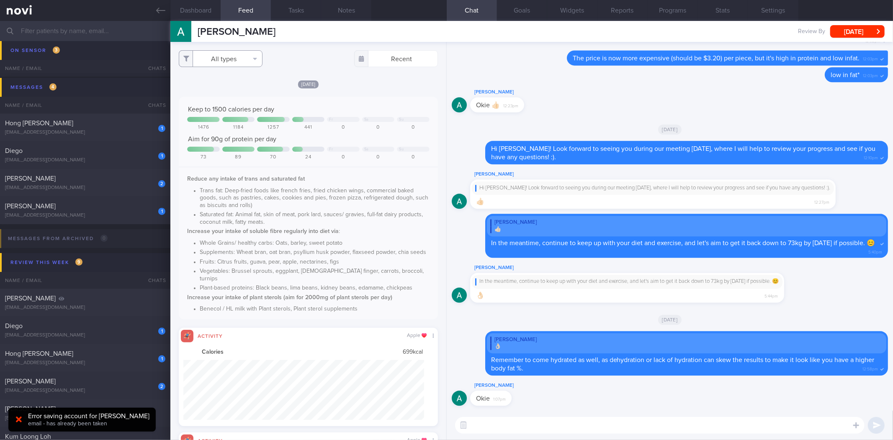
click at [236, 61] on button "All types" at bounding box center [221, 58] width 84 height 17
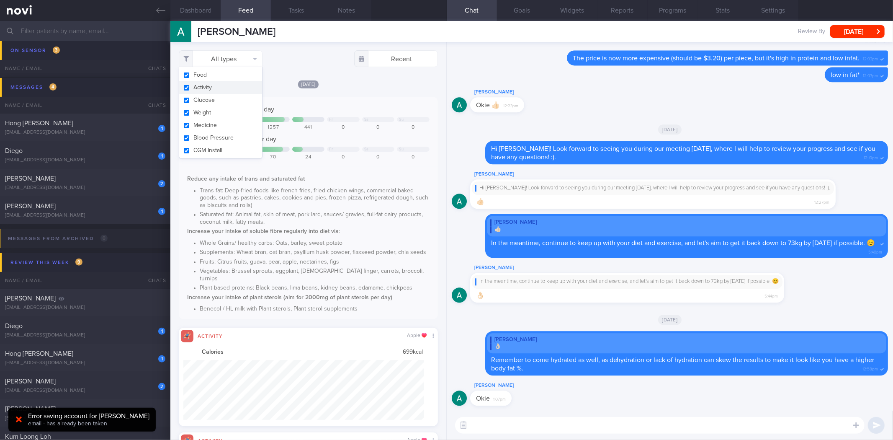
click at [231, 82] on button "Activity" at bounding box center [220, 87] width 83 height 13
checkbox input "false"
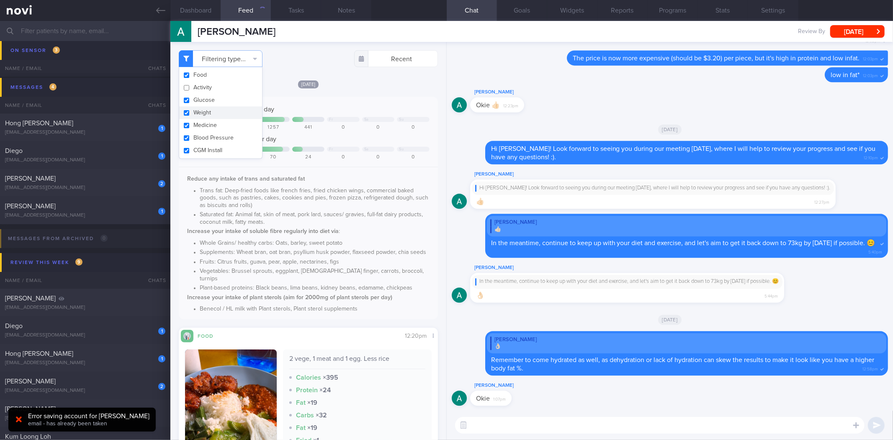
click at [228, 109] on button "Weight" at bounding box center [220, 112] width 83 height 13
checkbox input "false"
click at [320, 91] on div "Today Keep to 1500 calories per day Fr Sa Su 1476 1184 1257 441 0 0 0 Aim for 9…" at bounding box center [308, 308] width 259 height 456
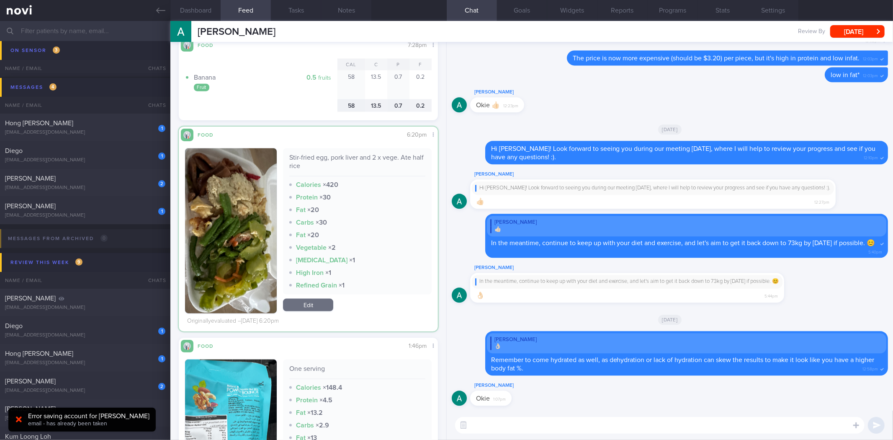
scroll to position [22260, 0]
click at [296, 162] on div "Stir-fried egg, pork liver and 2 x vege. Ate half rice" at bounding box center [357, 164] width 136 height 23
copy div "Stir-fried egg, pork liver and 2 x vege. Ate half rice"
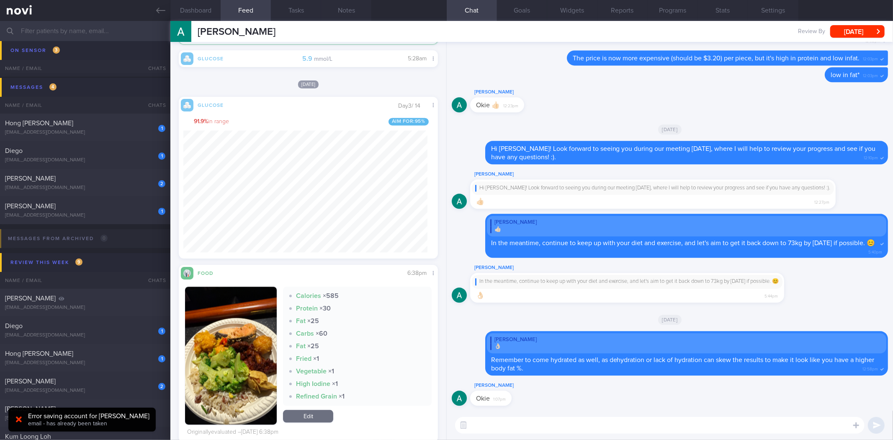
scroll to position [150, 244]
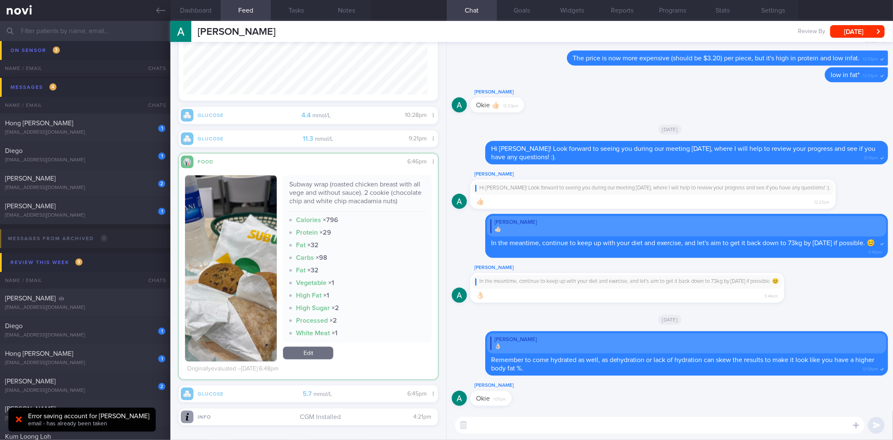
click at [356, 192] on div "Subway wrap (roasted chicken breast with all vege and without sauce). 2 cookie …" at bounding box center [357, 195] width 136 height 31
copy div "Subway wrap (roasted chicken breast with all vege and without sauce). 2 cookie …"
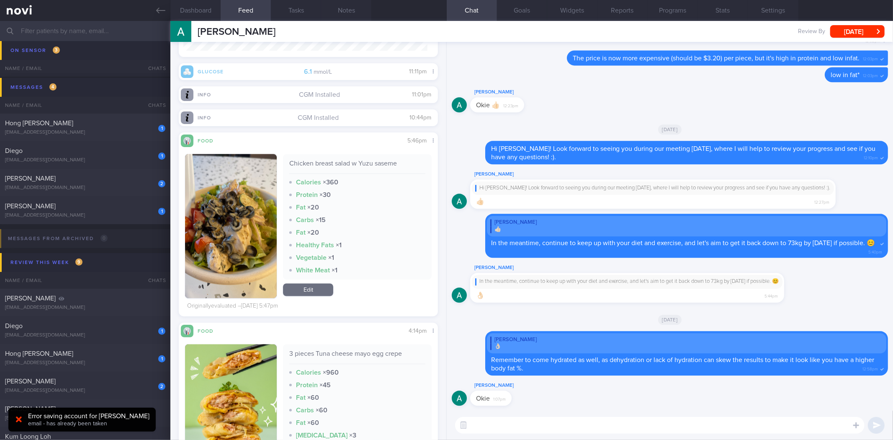
scroll to position [24847, 0]
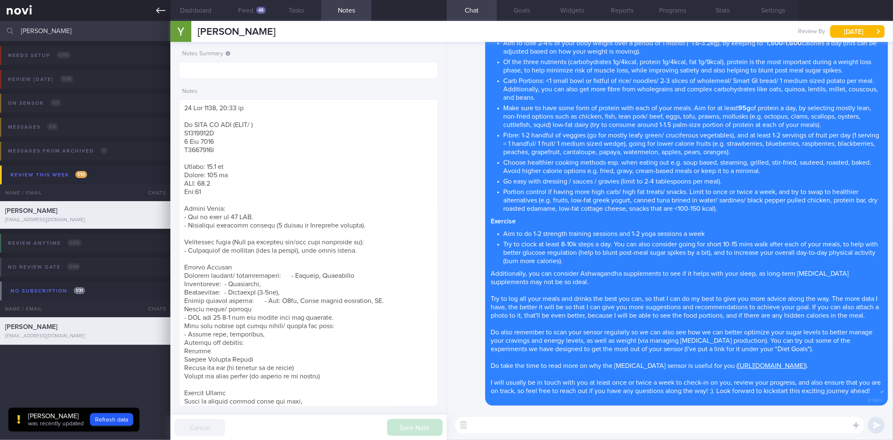
click at [156, 6] on link at bounding box center [85, 10] width 170 height 21
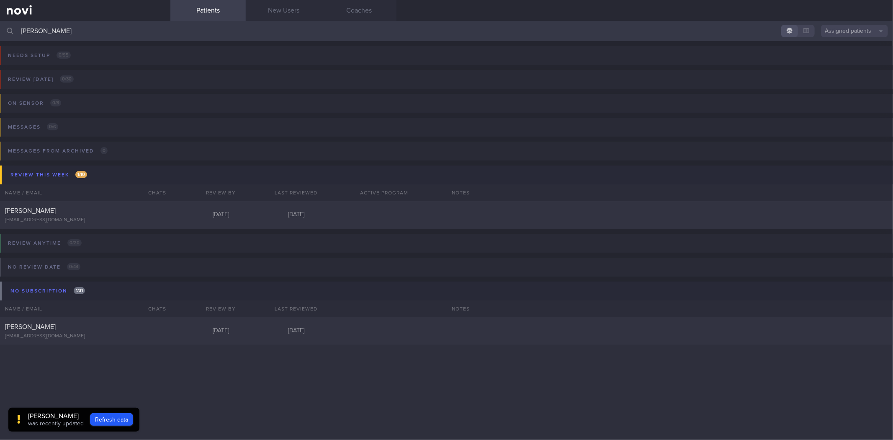
click at [124, 26] on input "[PERSON_NAME]" at bounding box center [446, 31] width 893 height 20
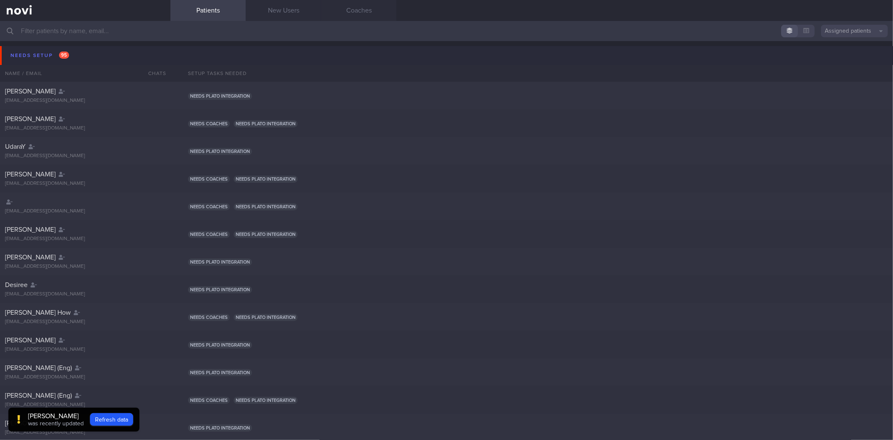
click at [106, 54] on button "Needs setup 95" at bounding box center [448, 55] width 896 height 19
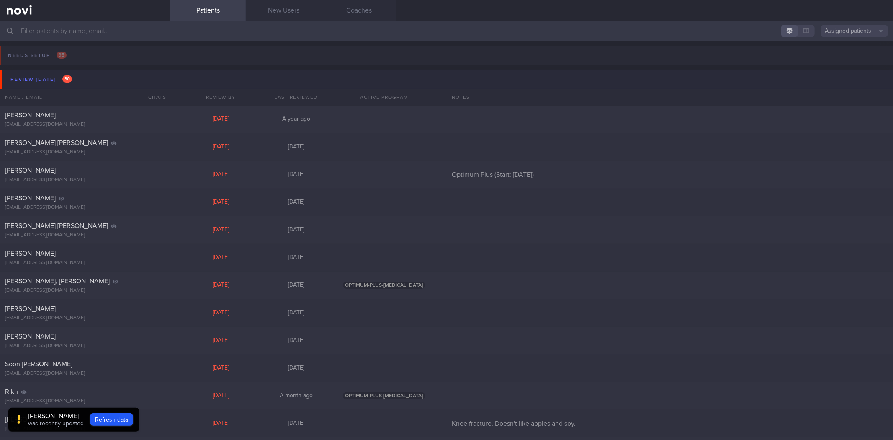
click at [101, 79] on button "Review [DATE] 30" at bounding box center [448, 79] width 896 height 19
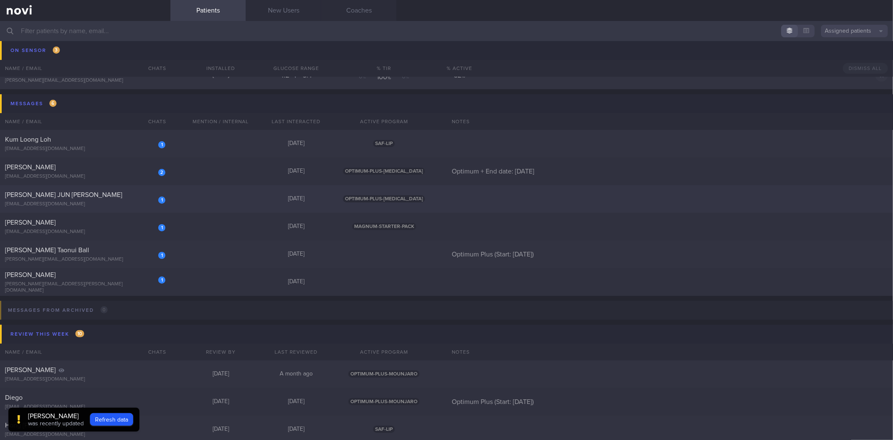
scroll to position [122, 0]
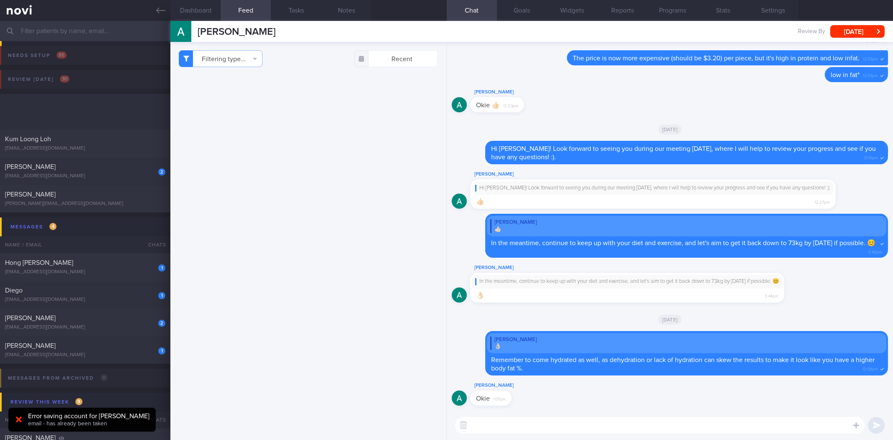
select select "8"
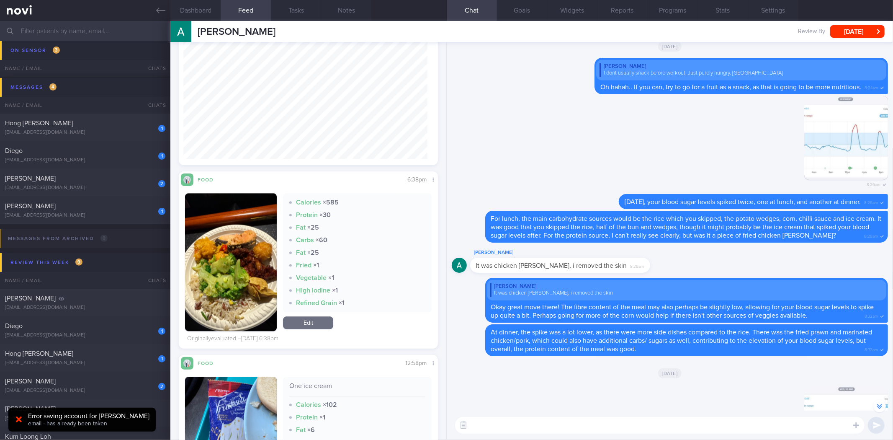
scroll to position [23025, 0]
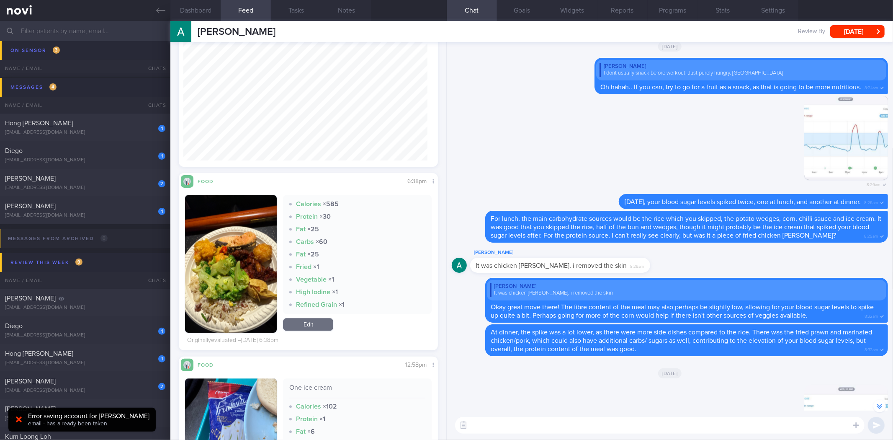
click at [247, 287] on button "button" at bounding box center [231, 264] width 92 height 138
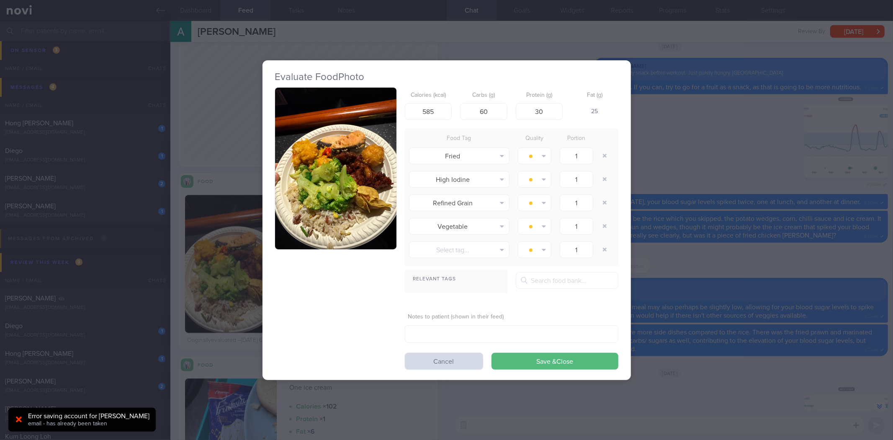
click at [349, 200] on button "button" at bounding box center [335, 169] width 121 height 162
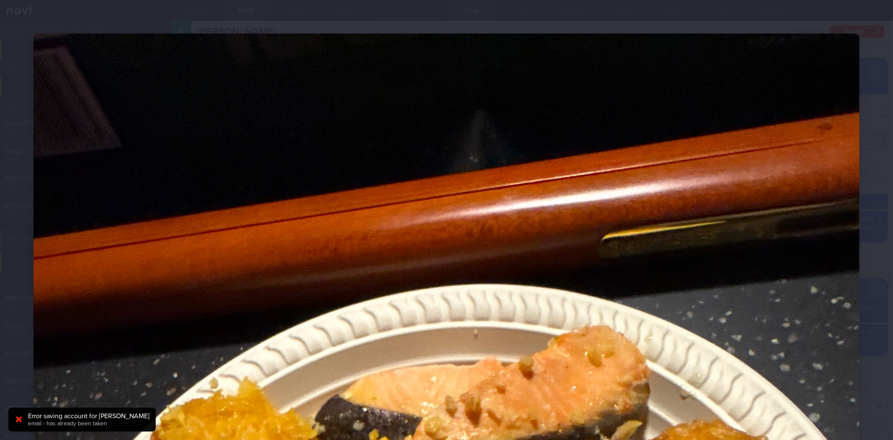
scroll to position [232, 0]
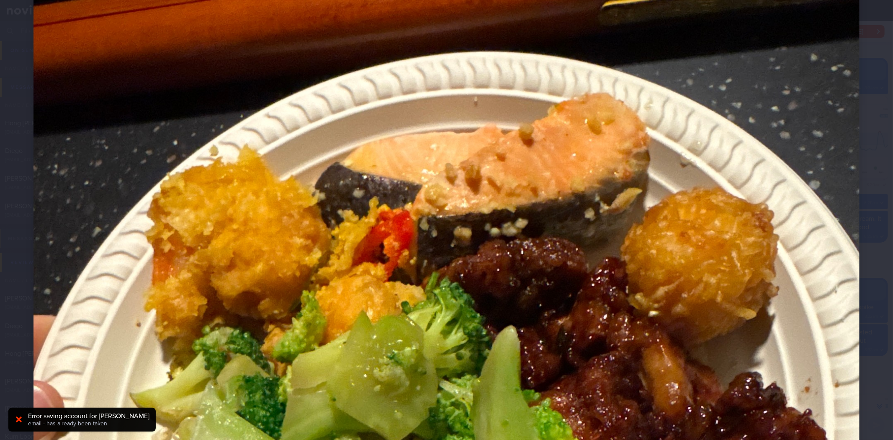
click at [841, 214] on img at bounding box center [446, 352] width 826 height 1102
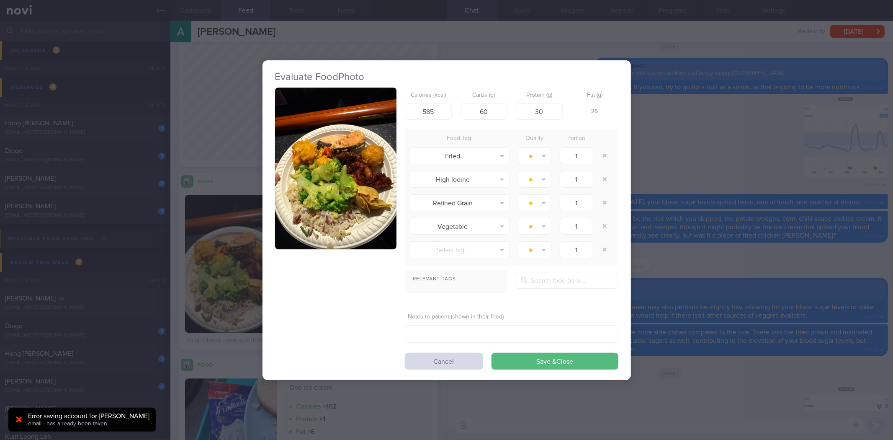
click at [841, 214] on div "Evaluate Food Photo Calories (kcal) 585 Carbs (g) 60 Protein (g) 30 Fat (g) 25 …" at bounding box center [446, 220] width 893 height 440
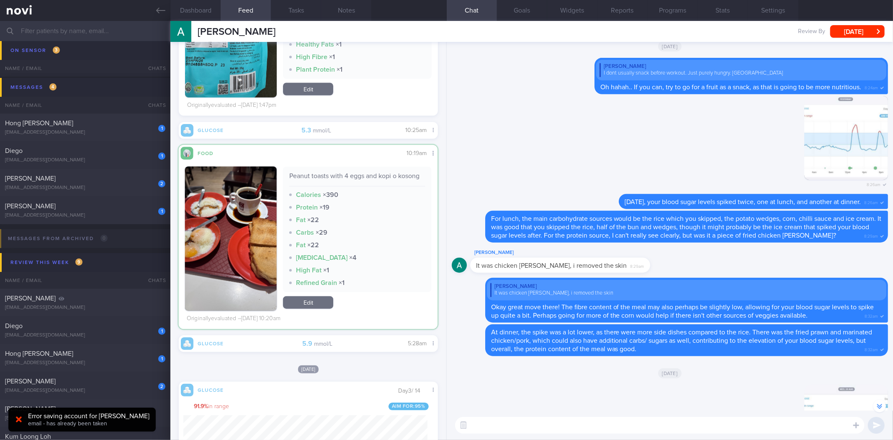
scroll to position [150, 244]
click at [486, 433] on div "​ ​" at bounding box center [670, 424] width 446 height 29
click at [488, 426] on textarea at bounding box center [659, 425] width 409 height 17
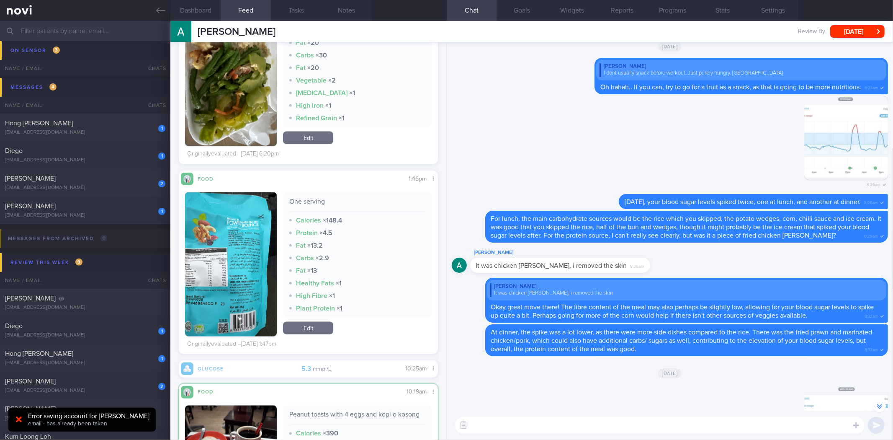
scroll to position [22305, 0]
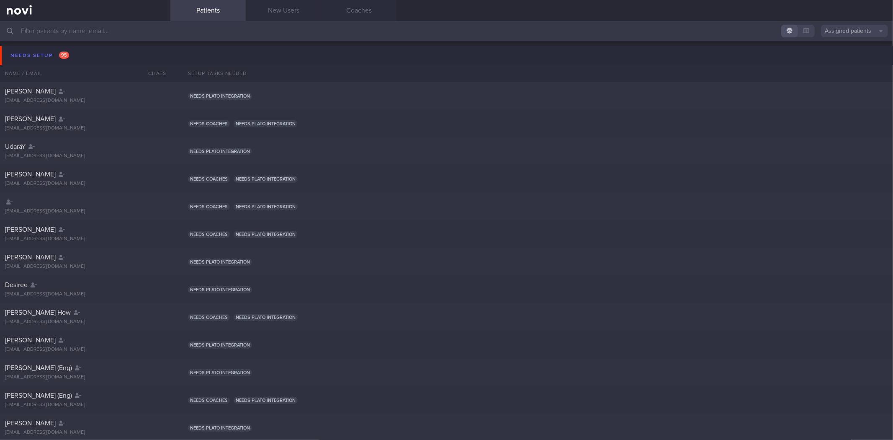
click at [107, 58] on button "Needs setup 95" at bounding box center [448, 55] width 896 height 19
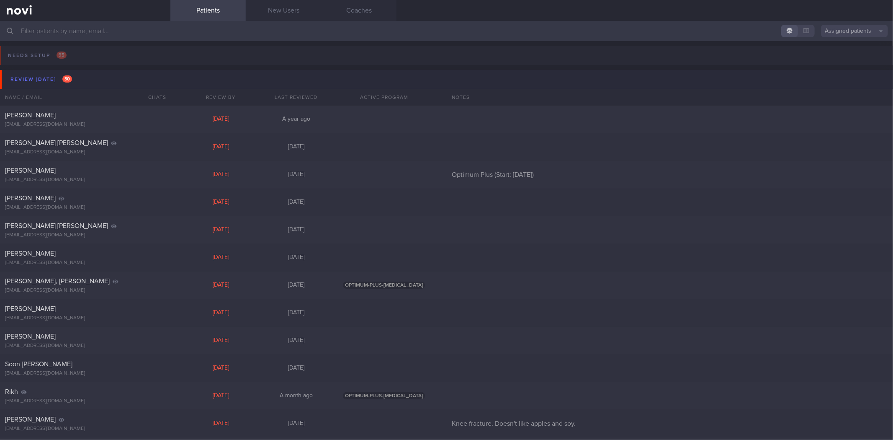
click at [87, 80] on button "Review [DATE] 30" at bounding box center [448, 79] width 896 height 19
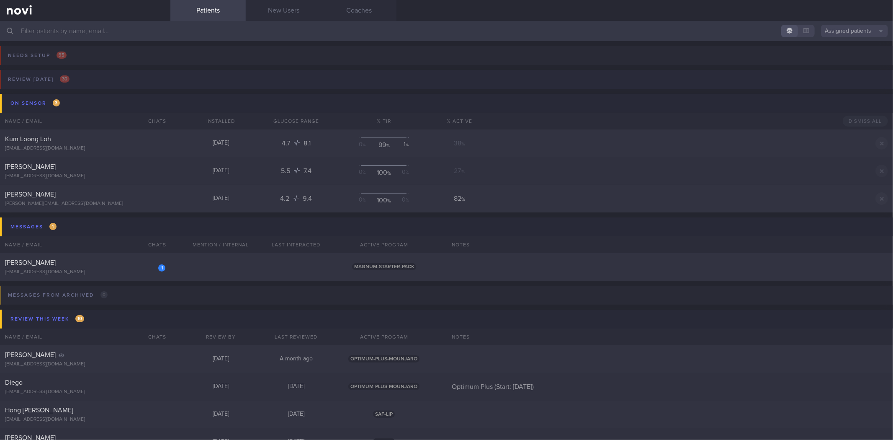
click at [82, 76] on button "Review [DATE] 30" at bounding box center [445, 82] width 896 height 24
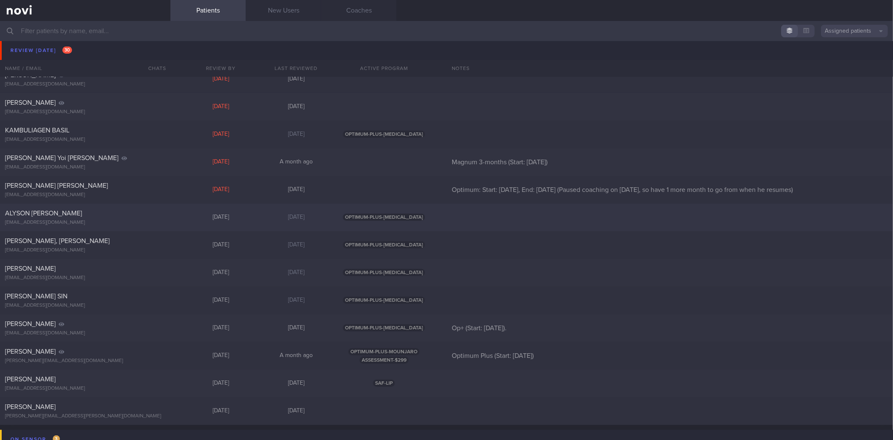
scroll to position [512, 0]
click at [153, 211] on div at bounding box center [156, 209] width 18 height 5
select select "8"
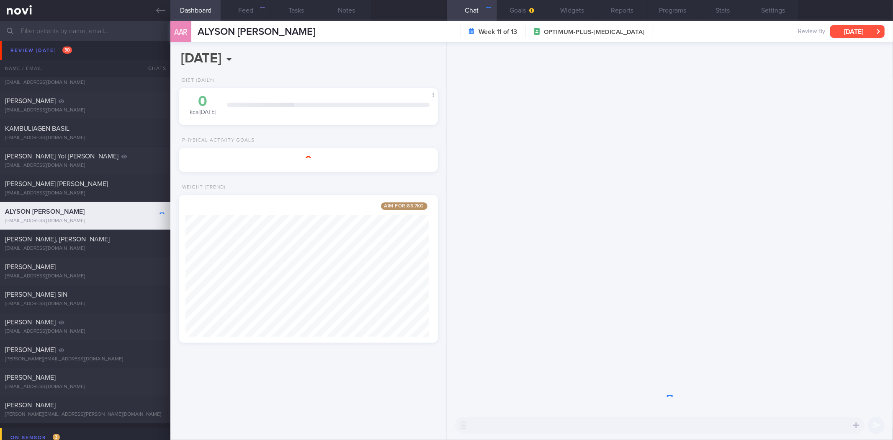
click at [863, 31] on button "[DATE]" at bounding box center [857, 31] width 54 height 13
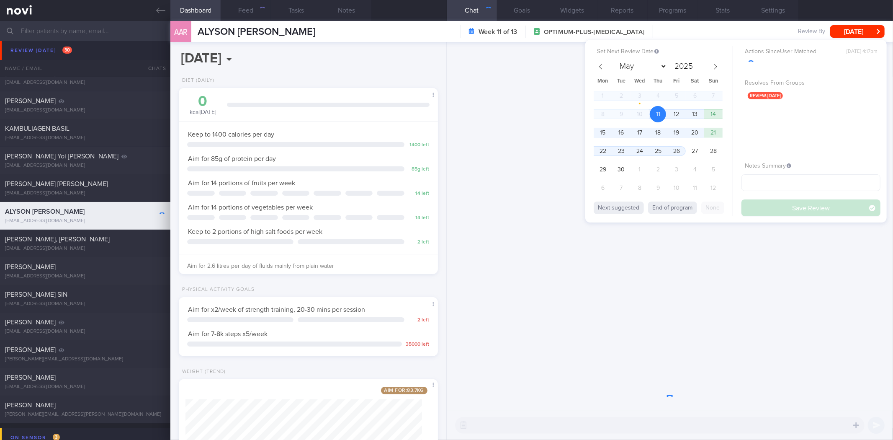
scroll to position [130, 237]
drag, startPoint x: 684, startPoint y: 113, endPoint x: 770, endPoint y: 189, distance: 115.1
click at [683, 113] on span "12" at bounding box center [676, 114] width 16 height 16
click at [771, 212] on button "Save Review" at bounding box center [811, 207] width 139 height 17
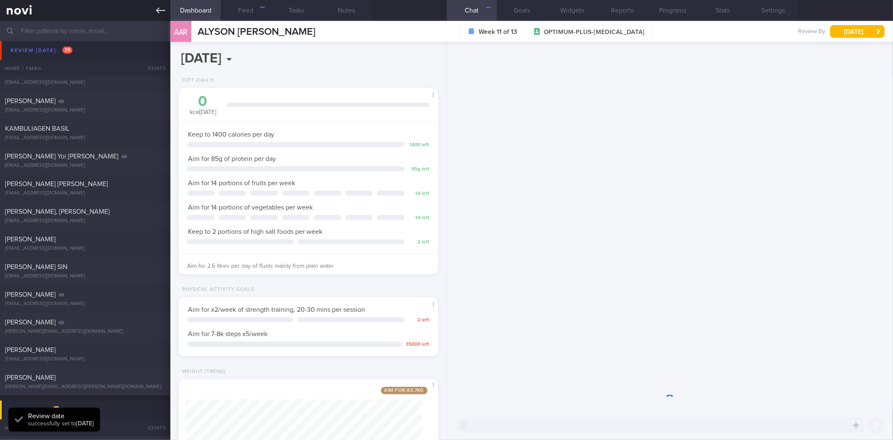
click at [161, 15] on link at bounding box center [85, 10] width 170 height 21
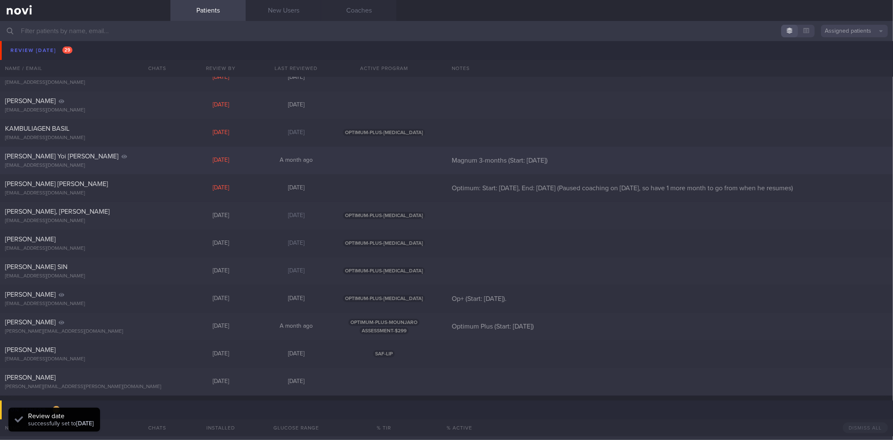
drag, startPoint x: 139, startPoint y: 219, endPoint x: 400, endPoint y: 161, distance: 267.3
click at [138, 220] on div "[EMAIL_ADDRESS][DOMAIN_NAME]" at bounding box center [85, 221] width 160 height 6
select select "8"
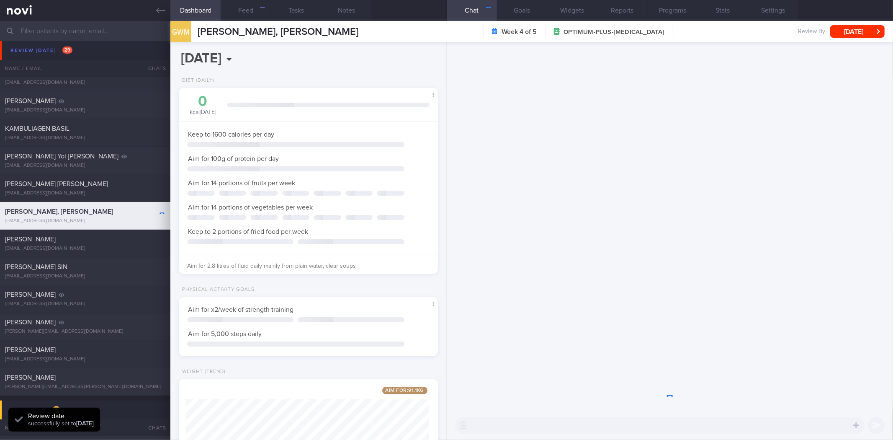
scroll to position [418575, 418468]
click at [851, 36] on button "[DATE]" at bounding box center [857, 31] width 54 height 13
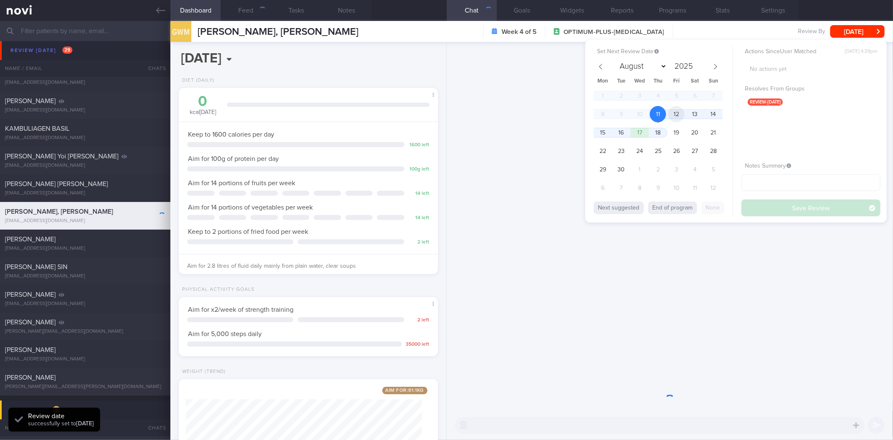
click at [672, 115] on span "12" at bounding box center [676, 114] width 16 height 16
click at [774, 215] on button "Save Review" at bounding box center [811, 207] width 139 height 17
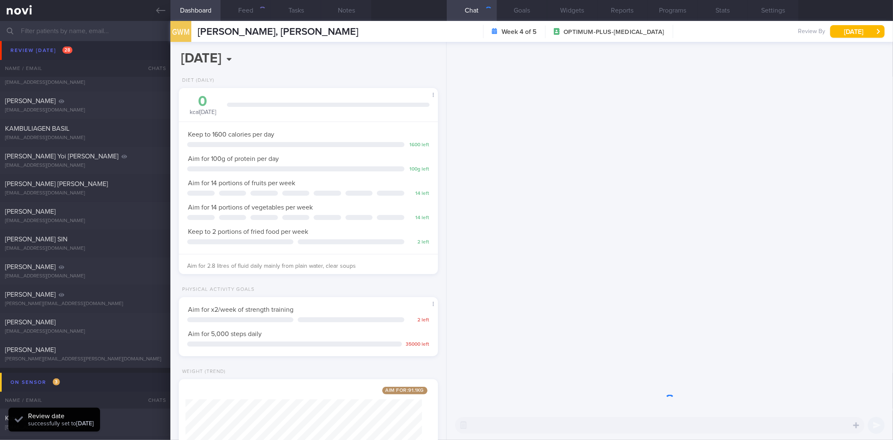
drag, startPoint x: 160, startPoint y: 14, endPoint x: 161, endPoint y: 39, distance: 25.1
click at [161, 14] on icon at bounding box center [160, 10] width 9 height 9
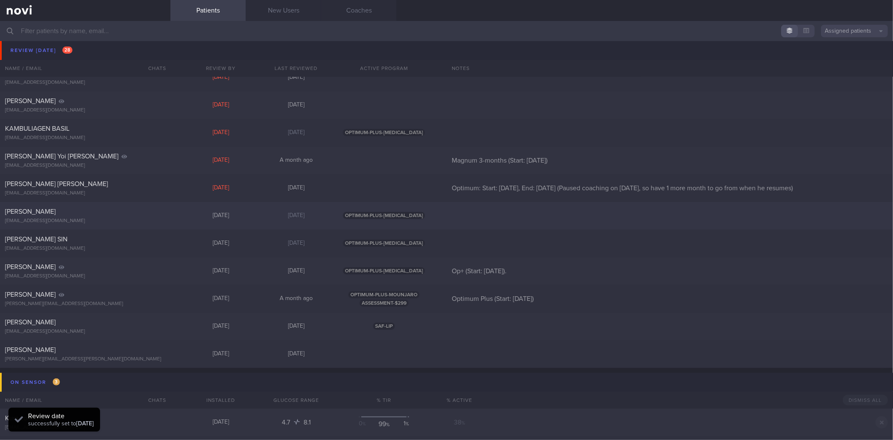
click at [137, 222] on div "[EMAIL_ADDRESS][DOMAIN_NAME]" at bounding box center [85, 221] width 160 height 6
select select "8"
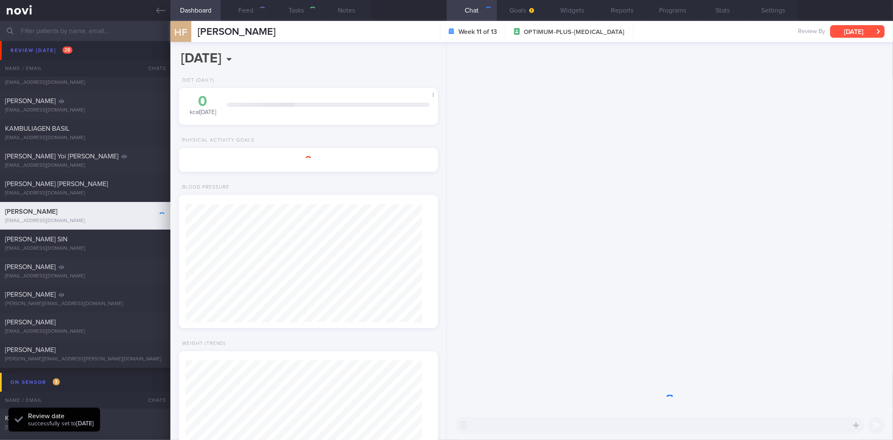
click at [856, 28] on button "[DATE]" at bounding box center [857, 31] width 54 height 13
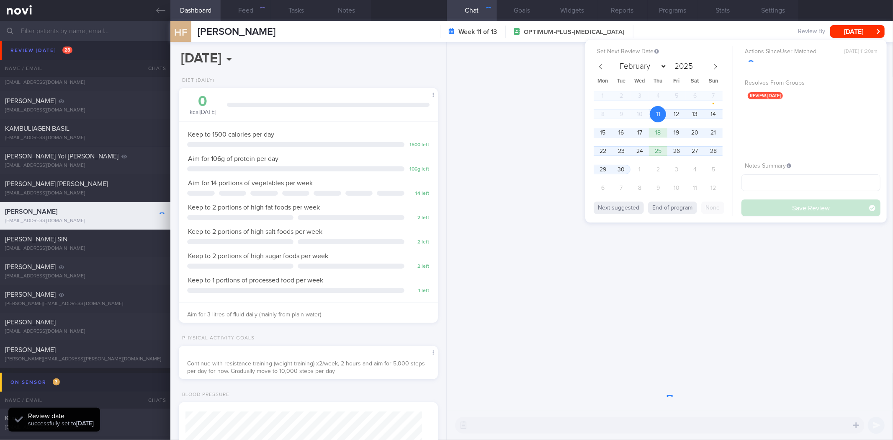
scroll to position [130, 237]
click at [676, 112] on span "12" at bounding box center [676, 114] width 16 height 16
click at [777, 206] on button "Save Review" at bounding box center [811, 207] width 139 height 17
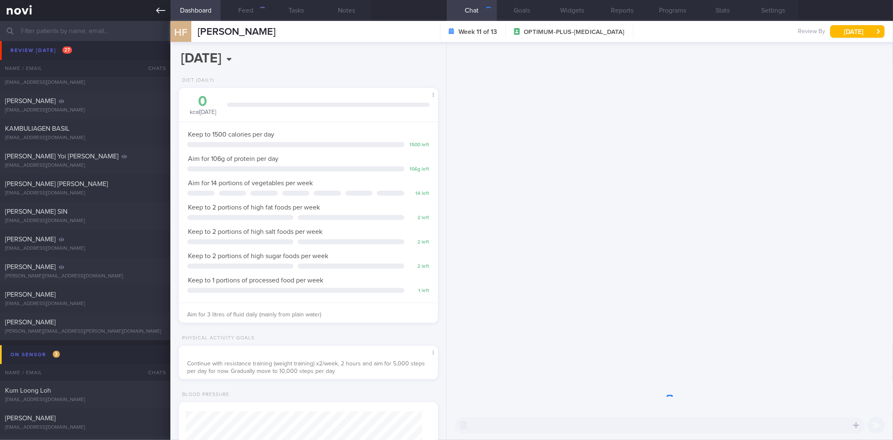
click at [160, 14] on icon at bounding box center [160, 10] width 9 height 9
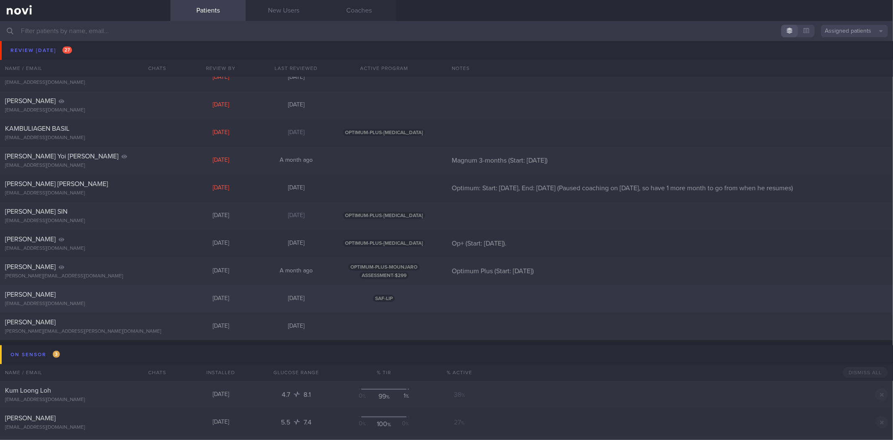
click at [132, 298] on div "[PERSON_NAME]" at bounding box center [84, 294] width 158 height 8
select select "8"
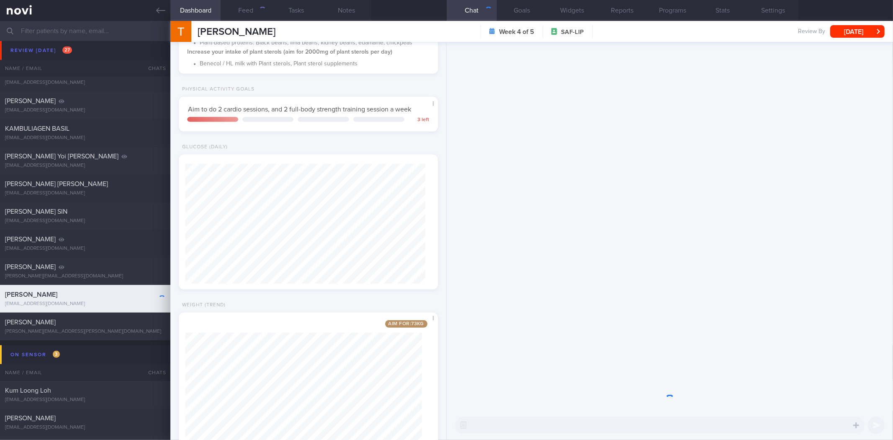
scroll to position [345, 0]
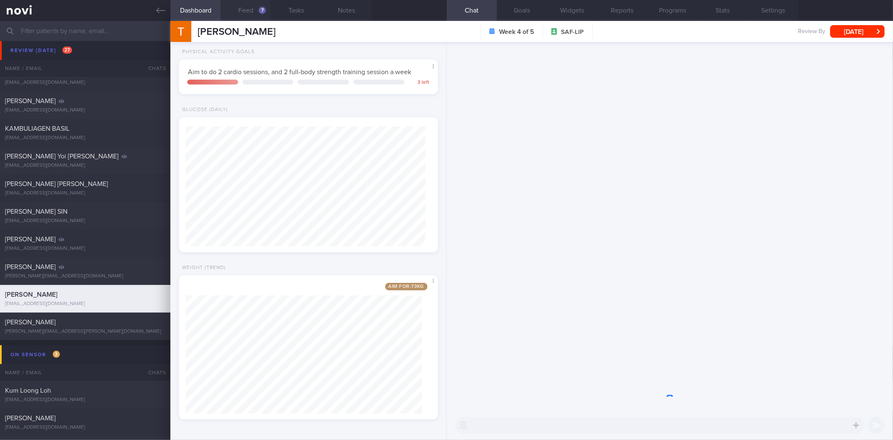
click at [257, 13] on button "Feed 7" at bounding box center [246, 10] width 50 height 21
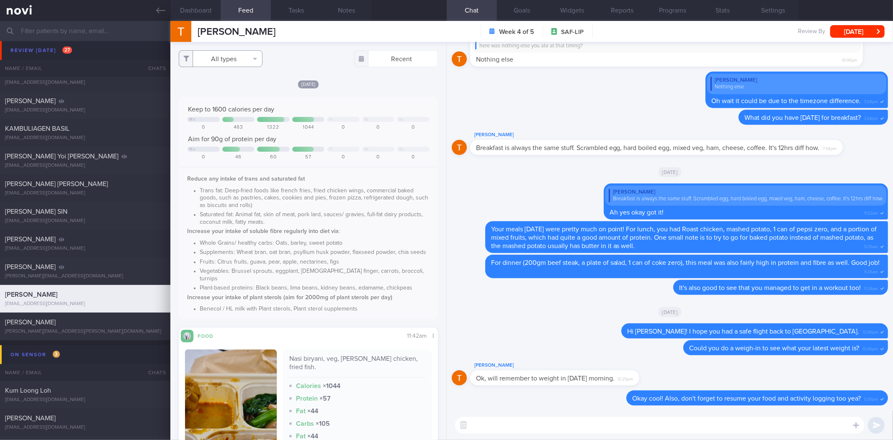
drag, startPoint x: 258, startPoint y: 61, endPoint x: 250, endPoint y: 90, distance: 29.7
click at [258, 61] on button "All types" at bounding box center [221, 58] width 84 height 17
click at [244, 85] on button "Activity" at bounding box center [220, 87] width 83 height 13
checkbox input "false"
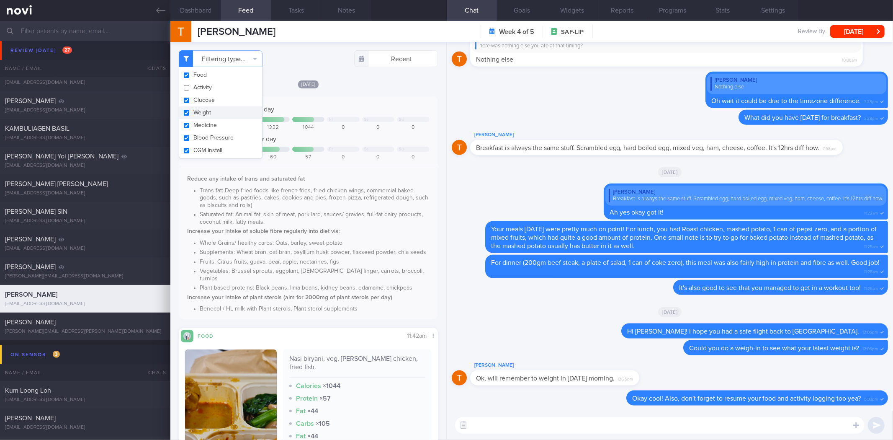
click at [241, 112] on button "Weight" at bounding box center [220, 112] width 83 height 13
checkbox input "false"
click at [340, 98] on div "Keep to 1600 calories per day Mo Fr Sa Su 0 463 1322 1044 0 0 0 Aim for 90g of …" at bounding box center [308, 208] width 259 height 222
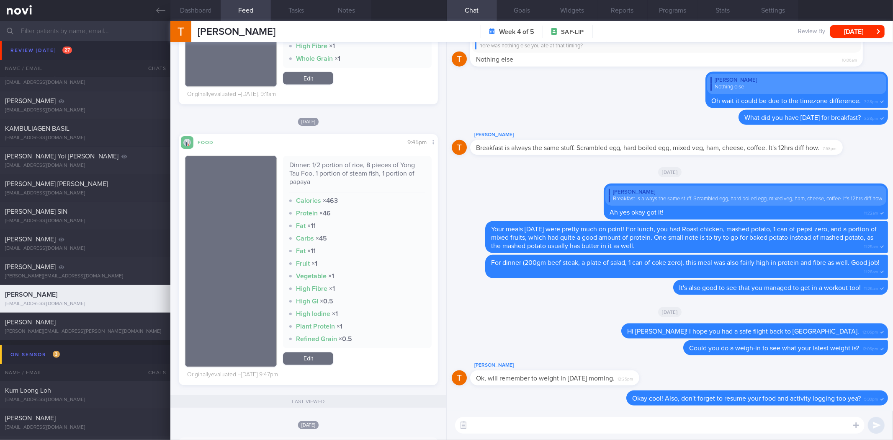
scroll to position [1044, 0]
click at [370, 183] on div "Dinner: 1/2 portion of rice, 8 pieces of Yong Tau Foo, 1 portion of steam fish,…" at bounding box center [357, 177] width 136 height 31
click at [370, 174] on div "Dinner: 1/2 portion of rice, 8 pieces of Yong Tau Foo, 1 portion of steam fish,…" at bounding box center [357, 177] width 136 height 31
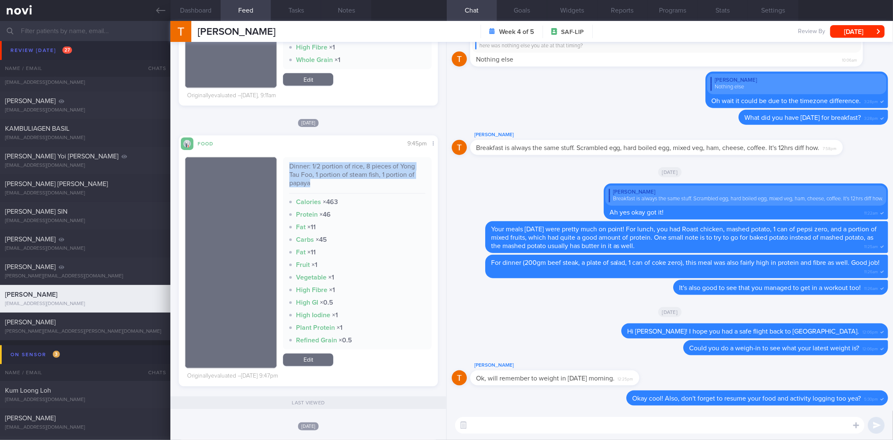
click at [370, 174] on div "Dinner: 1/2 portion of rice, 8 pieces of Yong Tau Foo, 1 portion of steam fish,…" at bounding box center [357, 177] width 136 height 31
copy div "Dinner: 1/2 portion of rice, 8 pieces of Yong Tau Foo, 1 portion of steam fish,…"
click at [512, 420] on textarea at bounding box center [659, 425] width 409 height 17
drag, startPoint x: 211, startPoint y: 7, endPoint x: 223, endPoint y: 30, distance: 25.7
click at [211, 7] on button "Dashboard" at bounding box center [195, 10] width 50 height 21
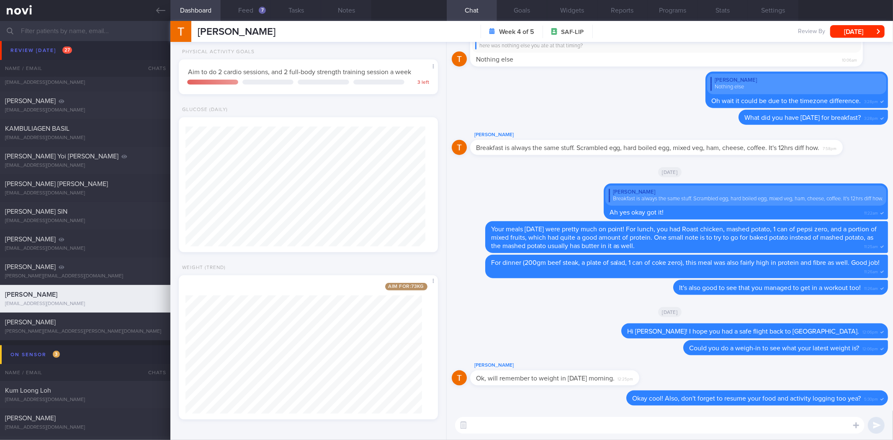
click at [505, 430] on textarea at bounding box center [659, 425] width 409 height 17
click at [643, 428] on textarea "Great job [PERSON_NAME]! You've managed to ose" at bounding box center [659, 425] width 409 height 17
click at [263, 12] on div "7" at bounding box center [262, 10] width 7 height 7
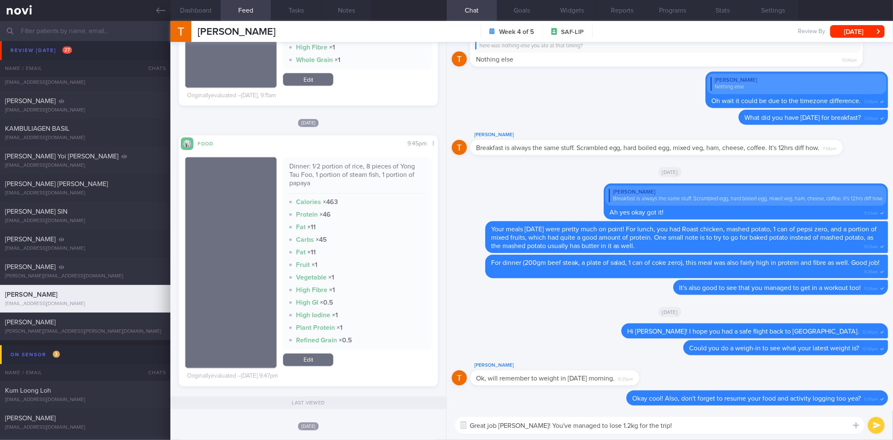
click at [668, 423] on textarea "Great job [PERSON_NAME]! You've managed to lose 1.2kg for the trip!" at bounding box center [659, 425] width 409 height 17
type textarea "Great job [PERSON_NAME]! You've managed to lose 1.2kg for the trip, with your d…"
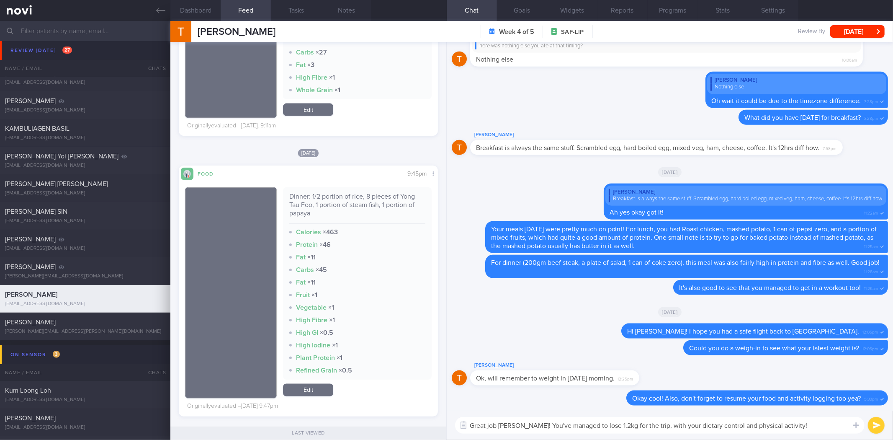
scroll to position [998, 0]
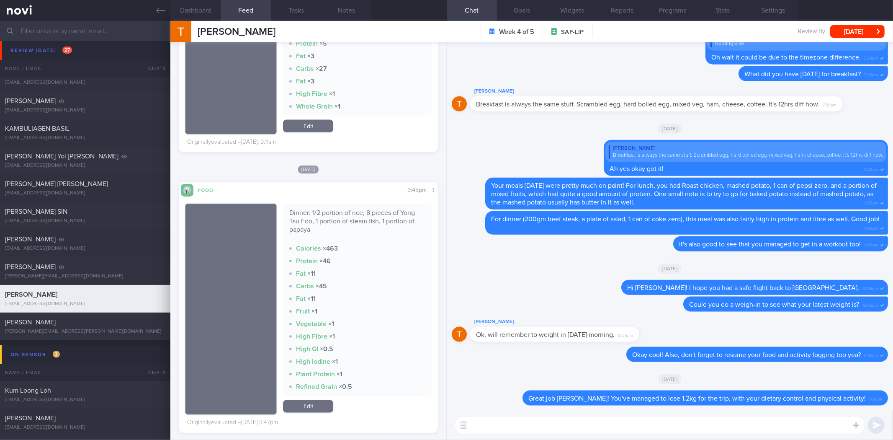
click at [567, 433] on textarea at bounding box center [659, 425] width 409 height 17
click at [309, 215] on div "Dinner: 1/2 portion of rice, 8 pieces of Yong Tau Foo, 1 portion of steam fish,…" at bounding box center [357, 224] width 136 height 31
copy div "Dinner: 1/2 portion of rice, 8 pieces of Yong Tau Foo, 1 portion of steam fish,…"
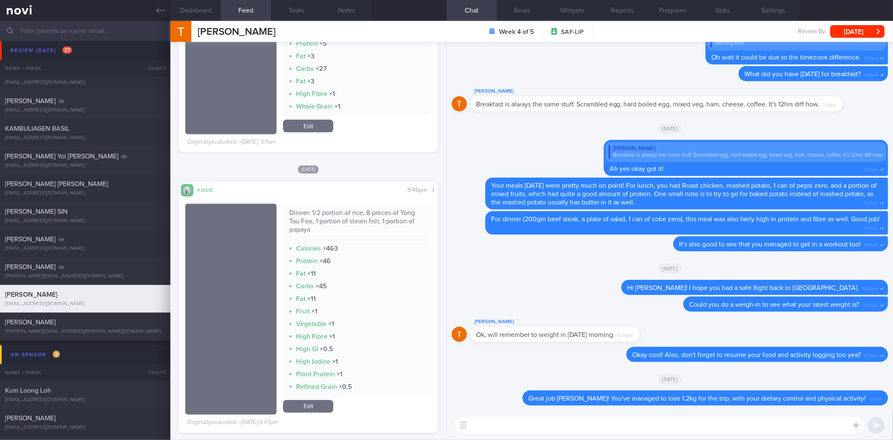
click at [546, 433] on textarea at bounding box center [659, 425] width 409 height 17
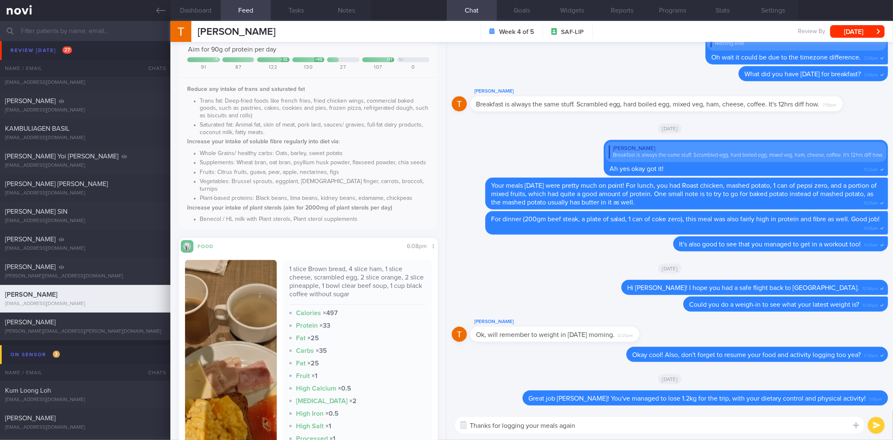
scroll to position [1351, 0]
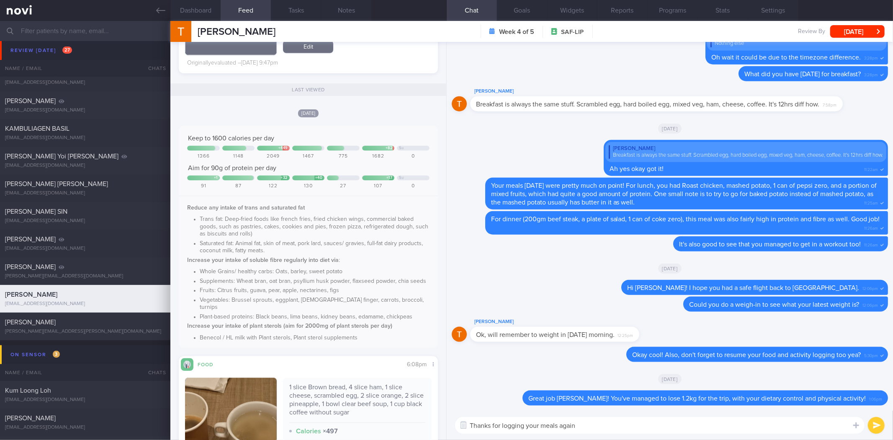
drag, startPoint x: 380, startPoint y: 291, endPoint x: 331, endPoint y: 287, distance: 49.1
click at [331, 285] on li "Supplements: Wheat bran, oat bran, psyllium husk powder, flaxseed powder, chia …" at bounding box center [314, 281] width 229 height 10
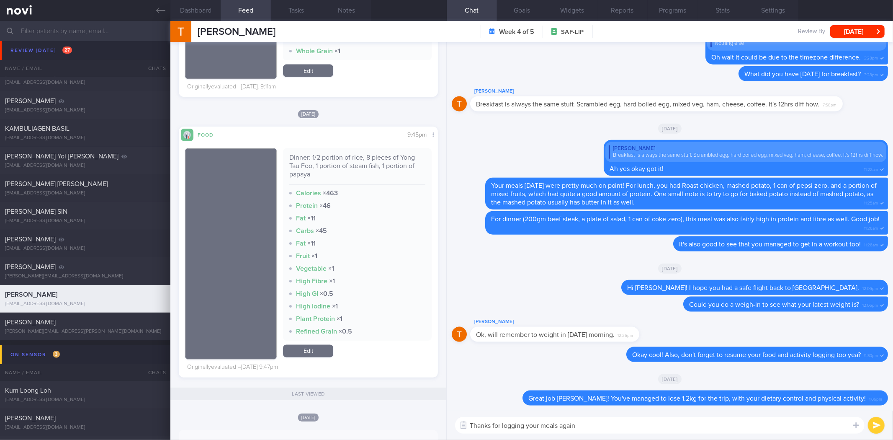
scroll to position [1053, 0]
click at [571, 431] on textarea "Thanks for logging your meals again" at bounding box center [659, 425] width 409 height 17
type textarea "For your dinner"
type textarea "👏"
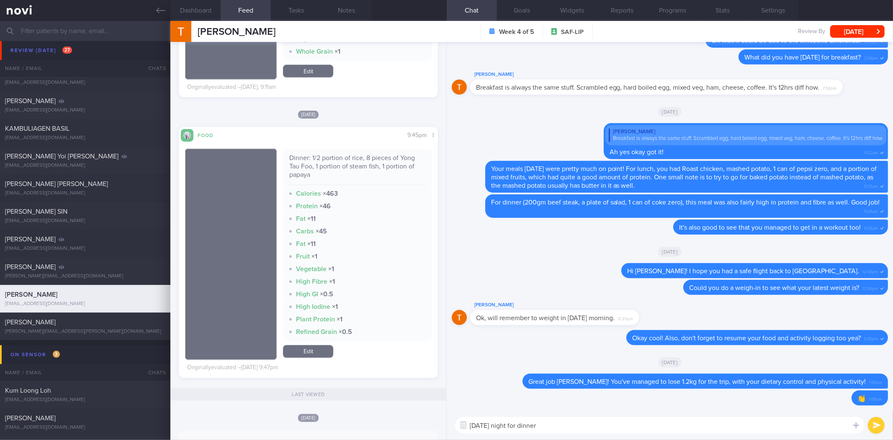
paste textarea "Dinner: 1/2 portion of rice, 8 pieces of Yong Tau Foo, 1 portion of steam fish,…"
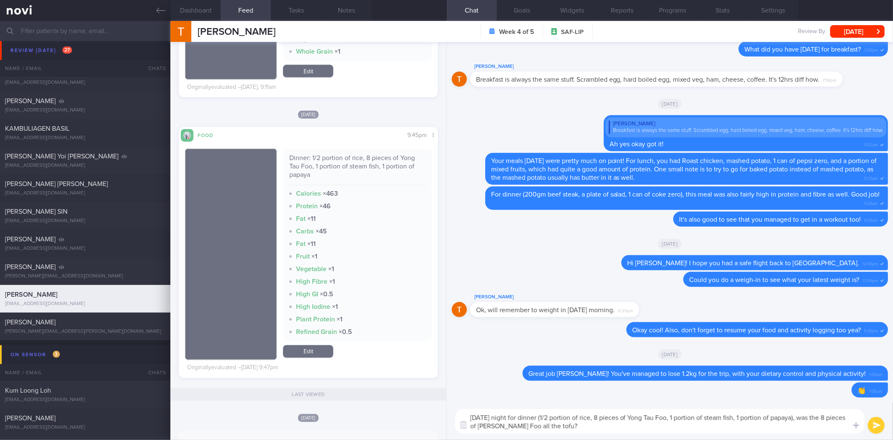
type textarea "[DATE] night for dinner (1/2 portion of rice, 8 pieces of Yong Tau Foo, 1 porti…"
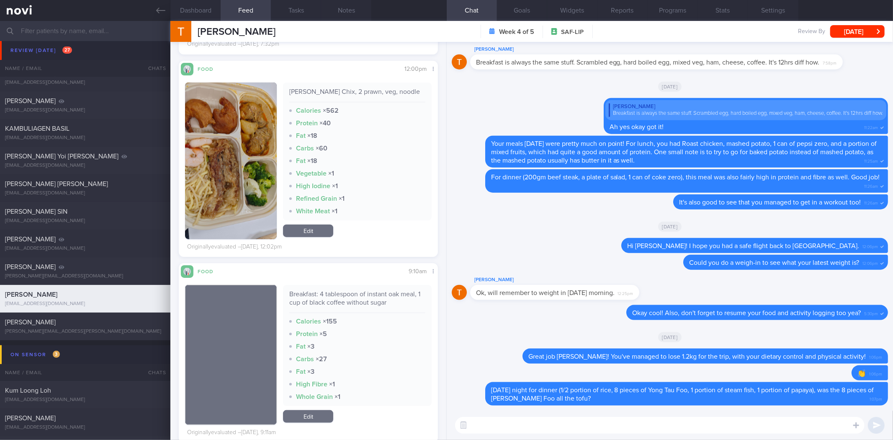
scroll to position [783, 0]
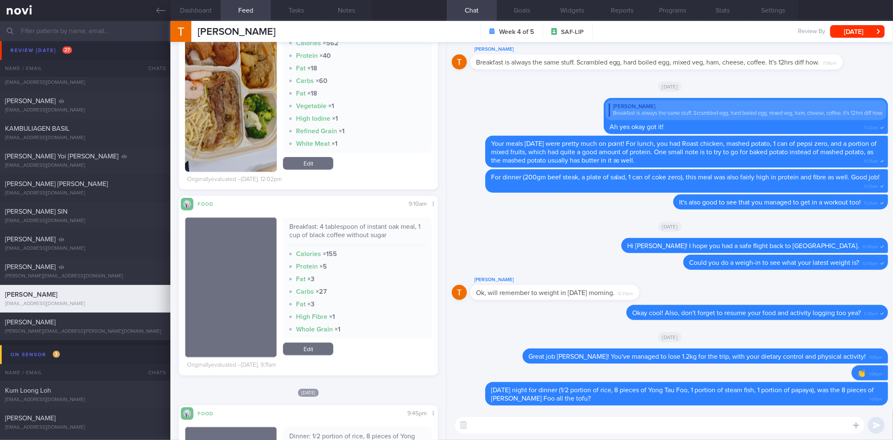
click at [365, 229] on div "Breakfast: 4 tablespoon of instant oak meal, 1 cup of black coffee without sugar" at bounding box center [357, 233] width 136 height 23
click at [366, 229] on div "Breakfast: 4 tablespoon of instant oak meal, 1 cup of black coffee without sugar" at bounding box center [357, 233] width 136 height 23
click at [371, 222] on div "Breakfast: 4 tablespoon of instant oak meal, 1 cup of black coffee without sugar" at bounding box center [357, 233] width 136 height 23
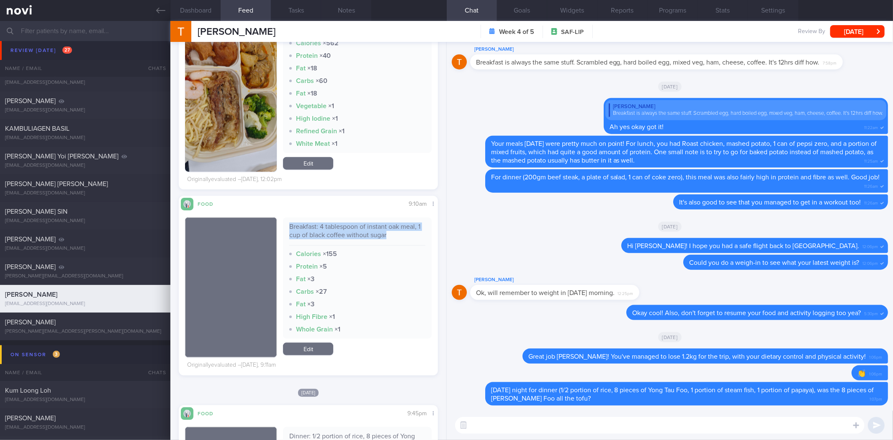
copy div "Breakfast: 4 tablespoon of instant oak meal, 1 cup of black coffee without sugar"
click at [512, 430] on textarea at bounding box center [659, 425] width 409 height 17
paste textarea "Breakfast: 4 tablespoon of instant oak meal, 1 cup of black coffee without sugar"
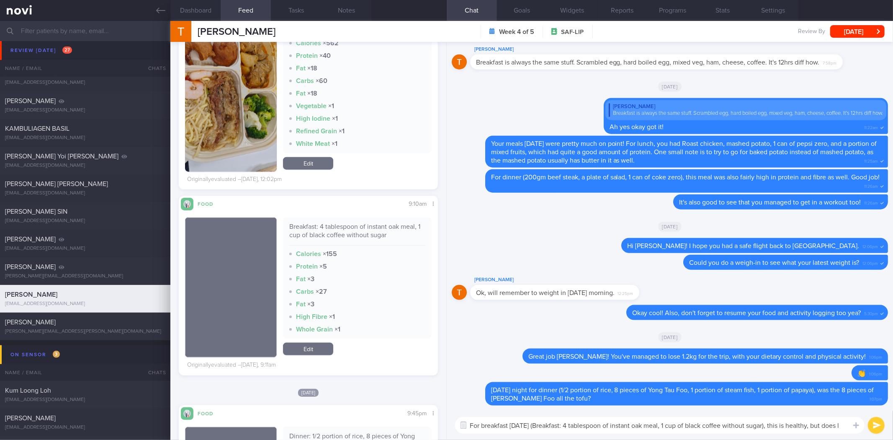
scroll to position [0, 0]
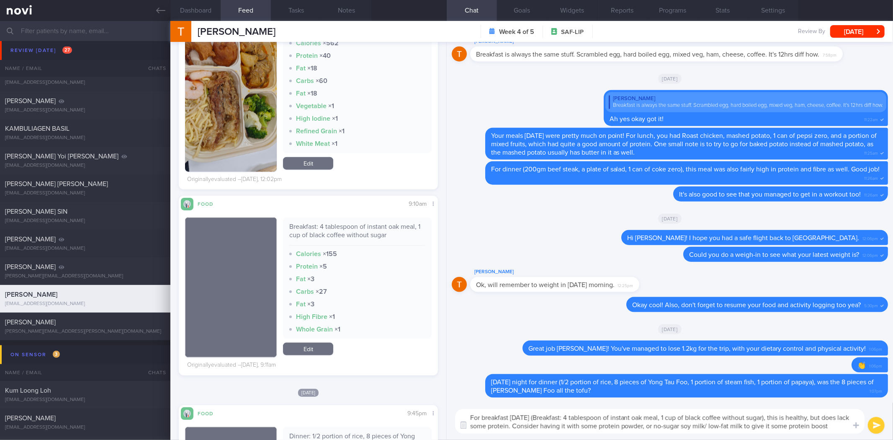
type textarea "For breakfast [DATE] (Breakfast: 4 tablespoon of instant oak meal, 1 cup of bla…"
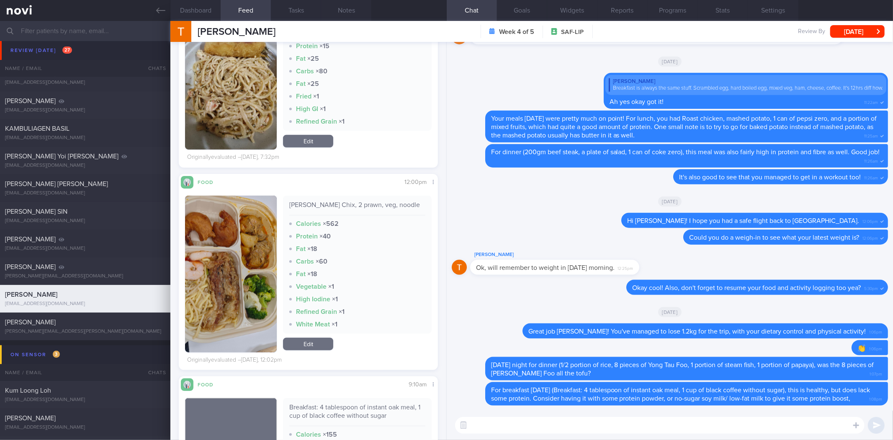
scroll to position [551, 0]
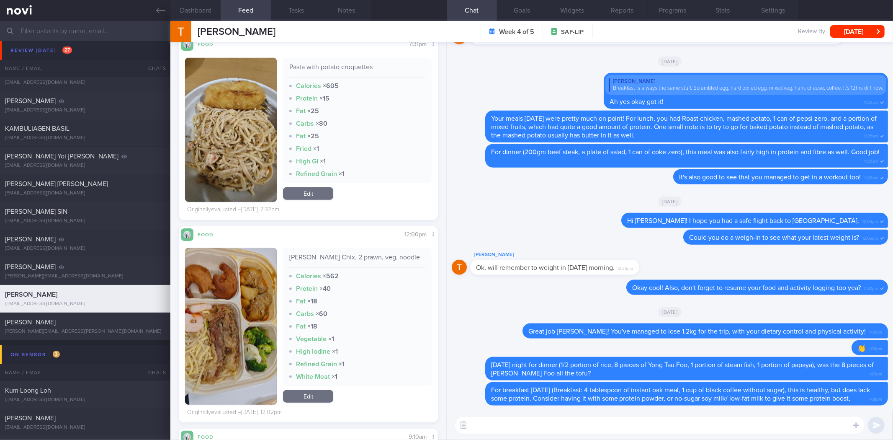
click at [323, 248] on div "[PERSON_NAME] Chix, 2 prawn, veg, noodle Calories × 562 Protein × 40 Fat × 18 C…" at bounding box center [357, 317] width 148 height 138
copy div "[PERSON_NAME] Chix, 2 prawn, veg, noodle"
click at [225, 276] on button "button" at bounding box center [231, 326] width 92 height 157
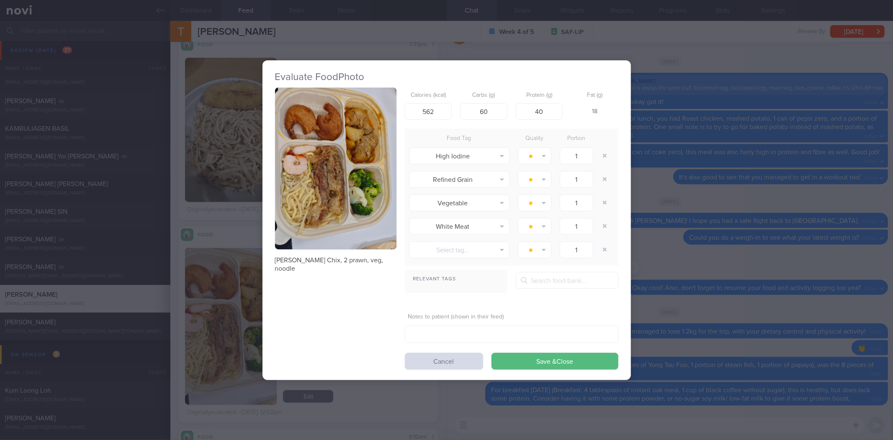
click at [343, 114] on button "button" at bounding box center [335, 169] width 121 height 162
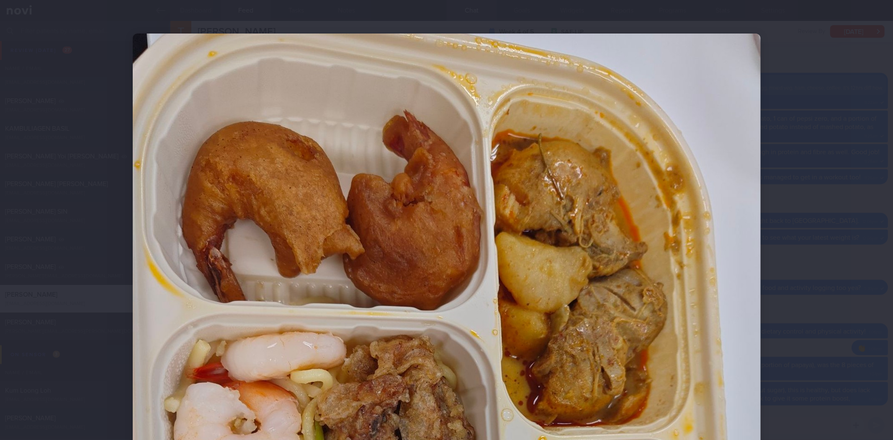
scroll to position [232, 0]
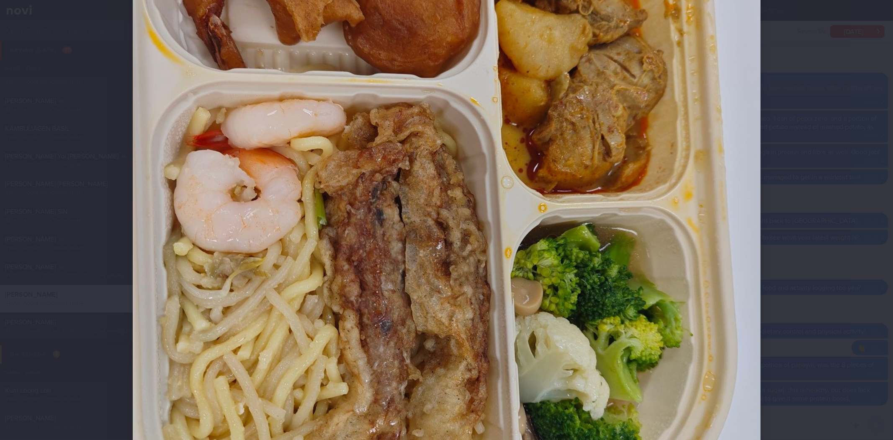
click at [790, 215] on div at bounding box center [446, 220] width 695 height 904
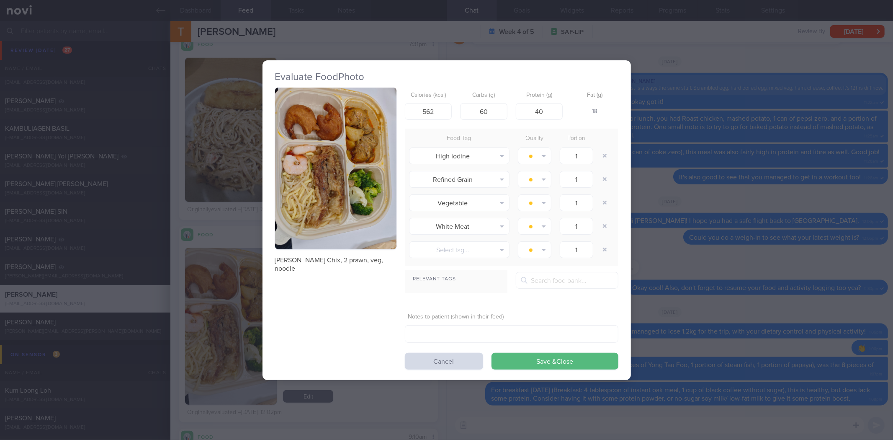
click at [718, 189] on div "Evaluate Food Photo [PERSON_NAME] Chix, 2 prawn, veg, noodle Calories (kcal) 56…" at bounding box center [446, 220] width 893 height 440
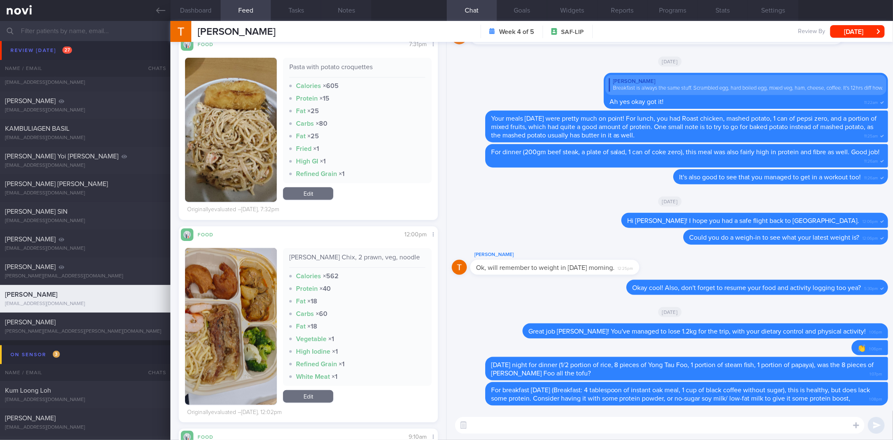
click at [601, 428] on textarea at bounding box center [659, 425] width 409 height 17
paste textarea "[PERSON_NAME] Chix, 2 prawn, veg, noodle"
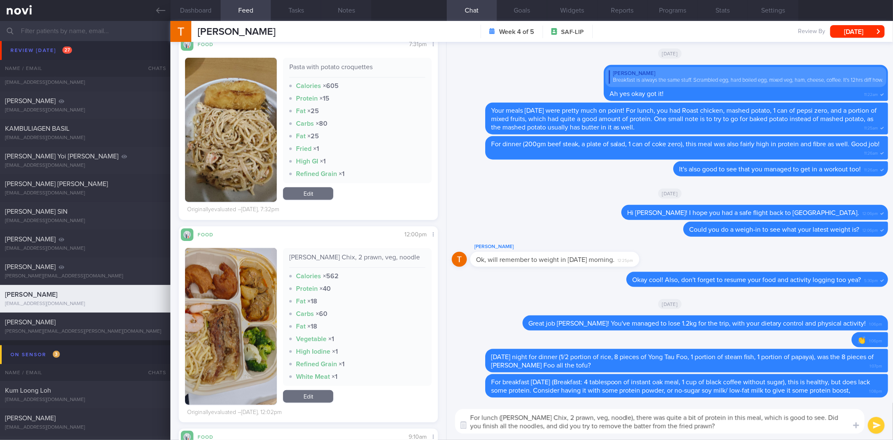
type textarea "For lunch ([PERSON_NAME] Chix, 2 prawn, veg, noodle), there was quite a bit of …"
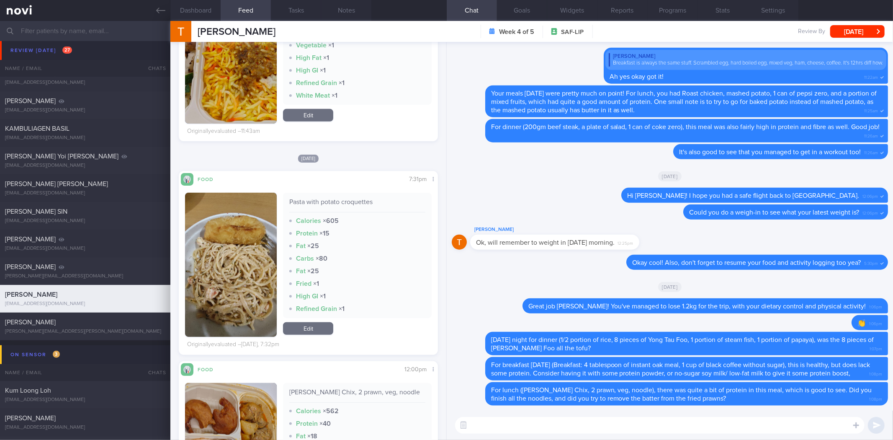
scroll to position [411, 0]
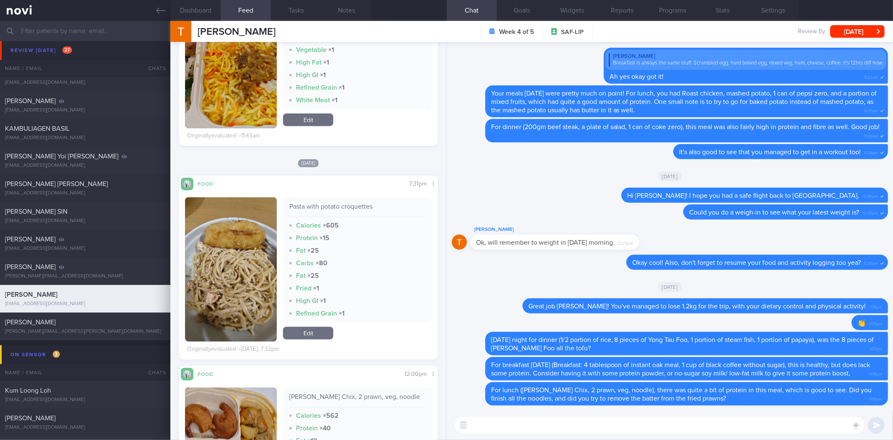
click at [341, 202] on div "Pasta with potato croquettes" at bounding box center [357, 209] width 136 height 15
copy div "Pasta with potato croquettes"
click at [592, 417] on textarea at bounding box center [659, 425] width 409 height 17
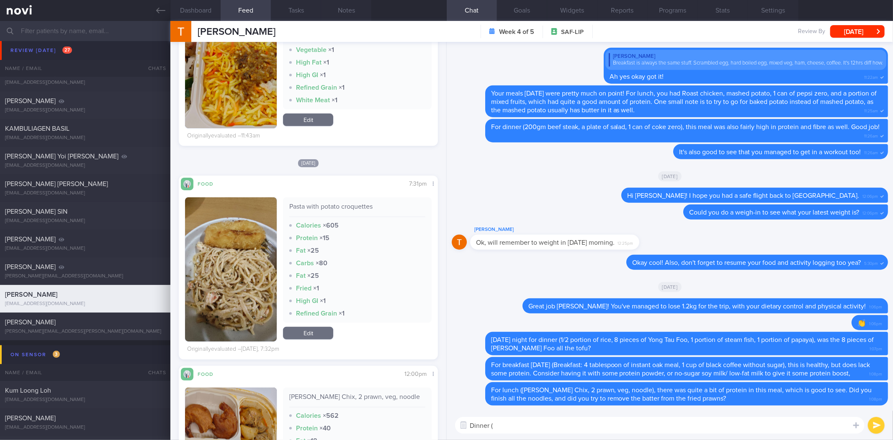
paste textarea "Pasta with potato croquettes"
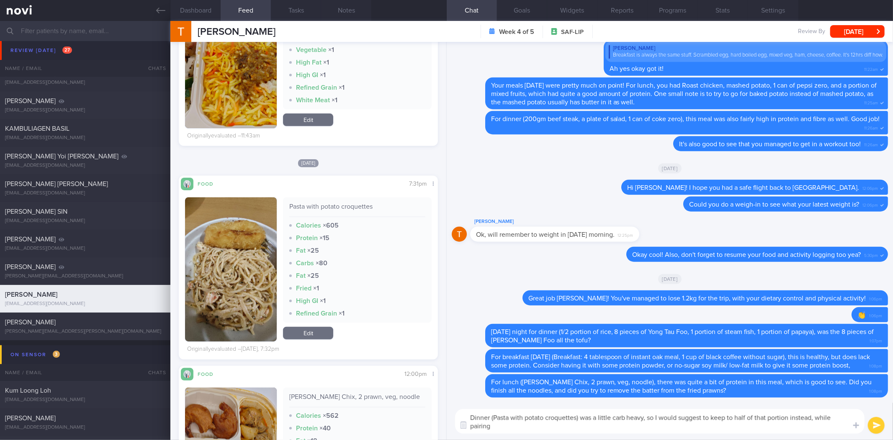
scroll to position [0, 0]
type textarea "Dinner (Pasta with potato croquettes) was a little carb heavy, so I would sugge…"
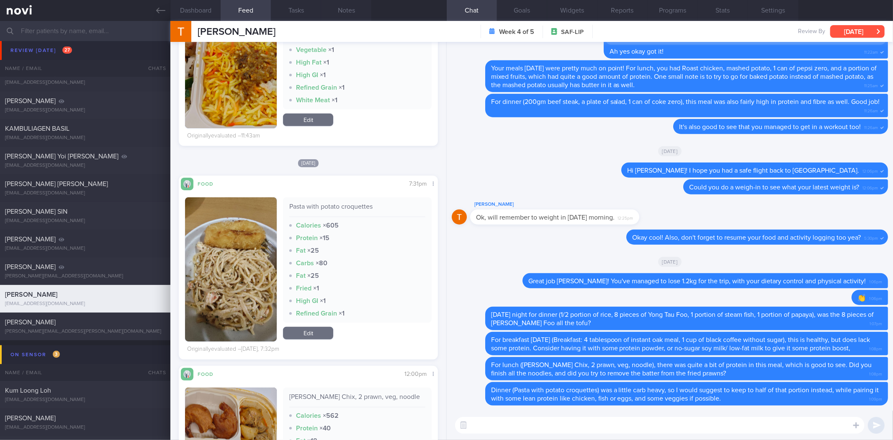
click at [852, 28] on button "[DATE]" at bounding box center [857, 31] width 54 height 13
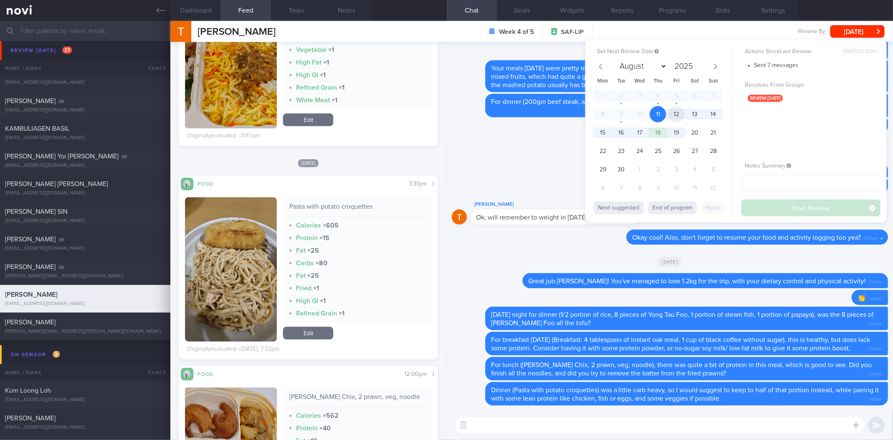
click at [681, 117] on span "12" at bounding box center [676, 114] width 16 height 16
click at [766, 208] on button "Save Review" at bounding box center [811, 207] width 139 height 17
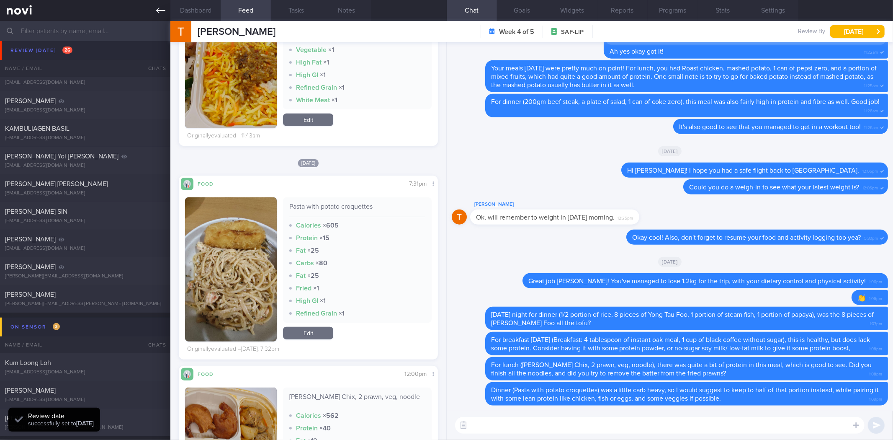
click at [165, 10] on icon at bounding box center [160, 11] width 9 height 6
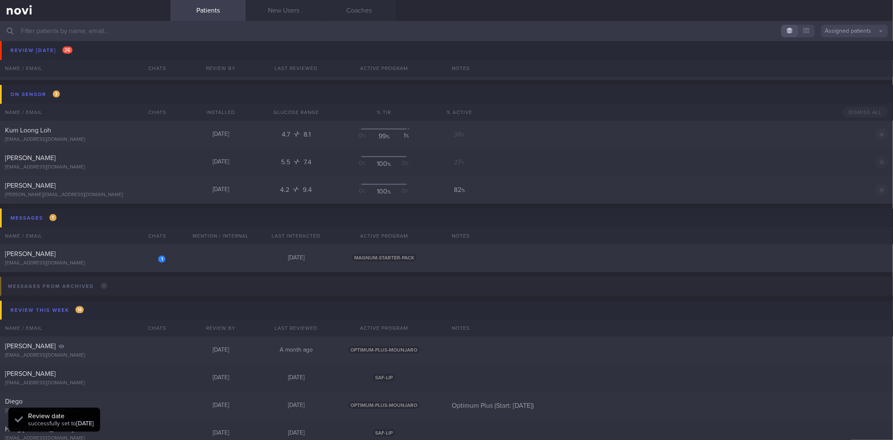
scroll to position [558, 0]
